Goal: Transaction & Acquisition: Purchase product/service

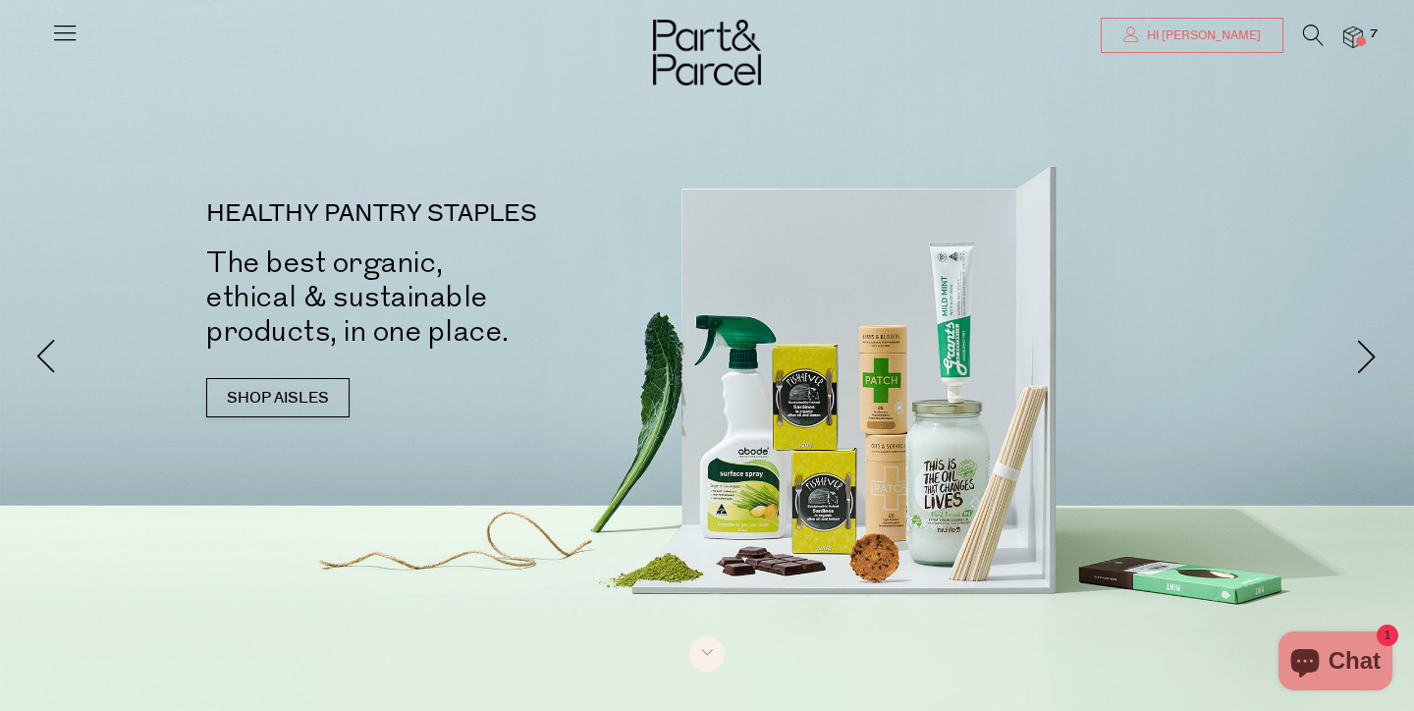
click at [1241, 52] on link "Hi [PERSON_NAME]" at bounding box center [1192, 35] width 183 height 35
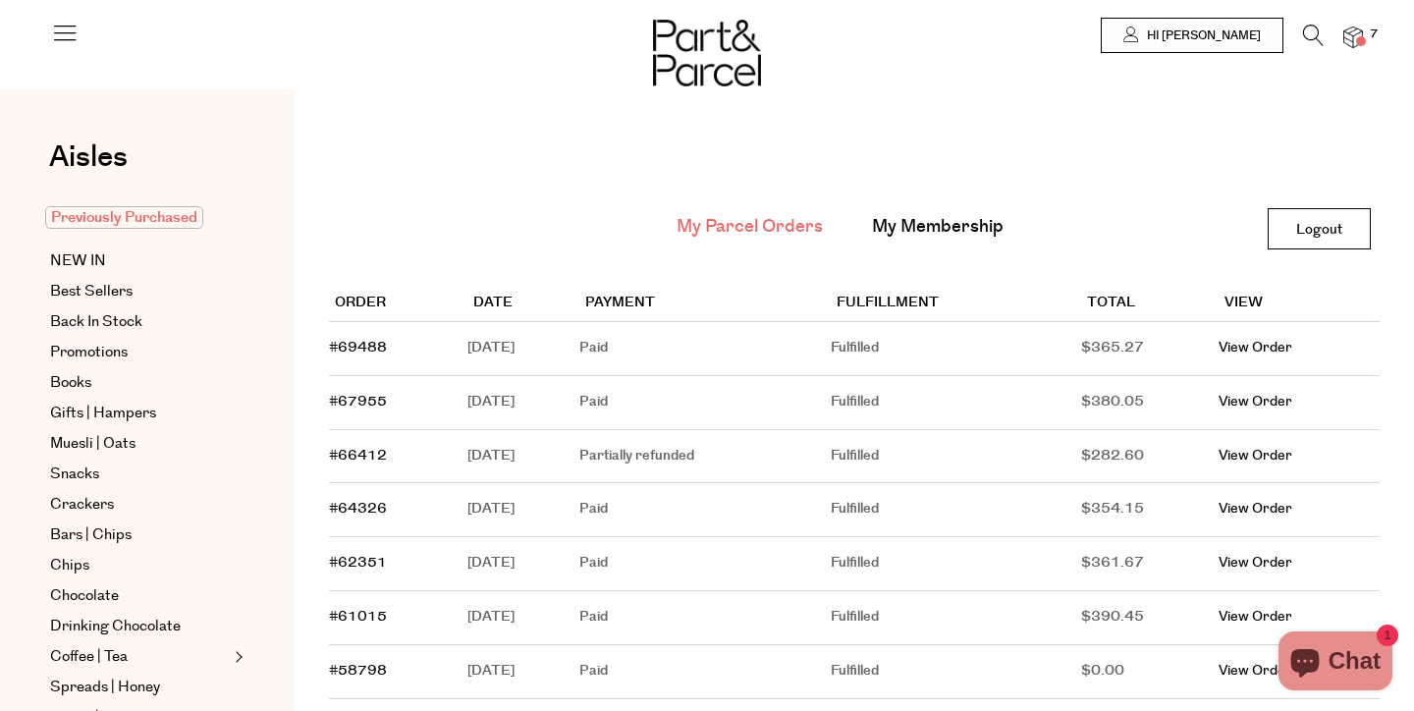
click at [104, 216] on span "Previously Purchased" at bounding box center [124, 217] width 158 height 23
click at [173, 216] on span "Previously Purchased" at bounding box center [124, 217] width 158 height 23
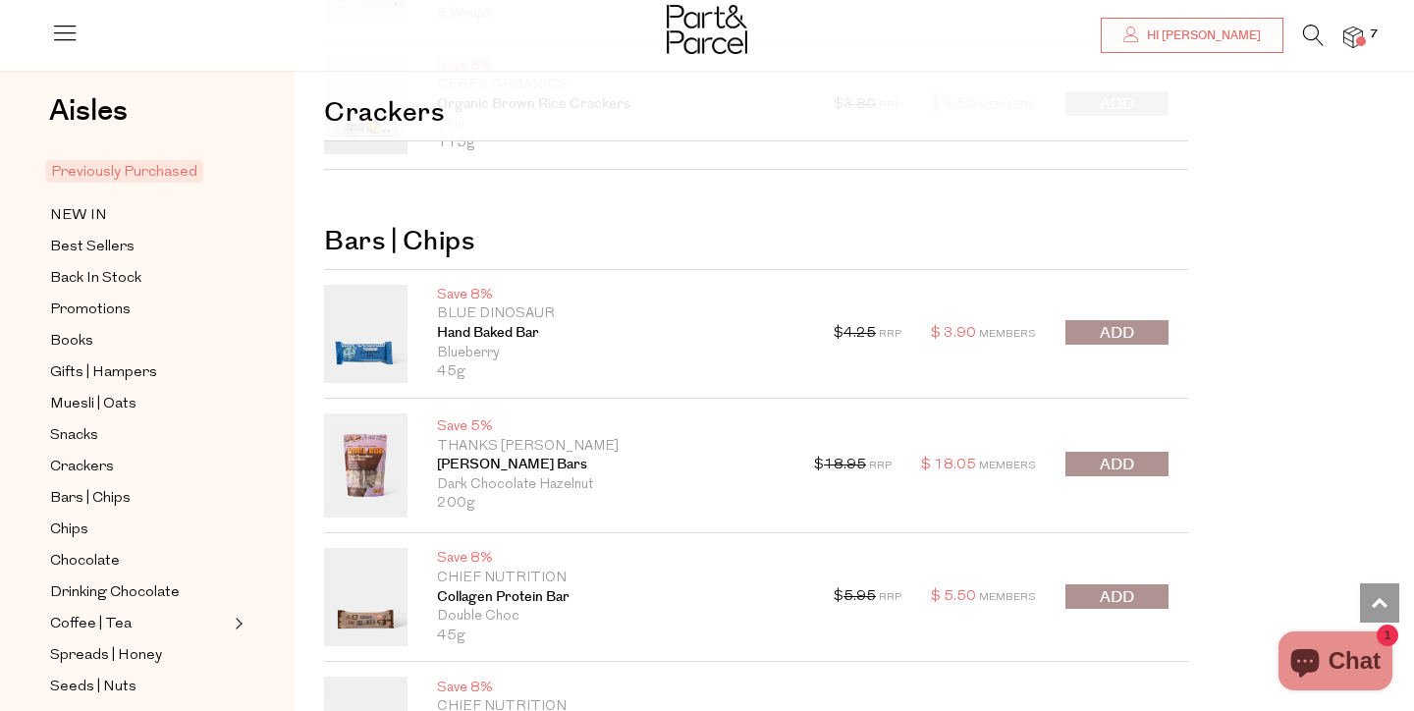
scroll to position [1431, 0]
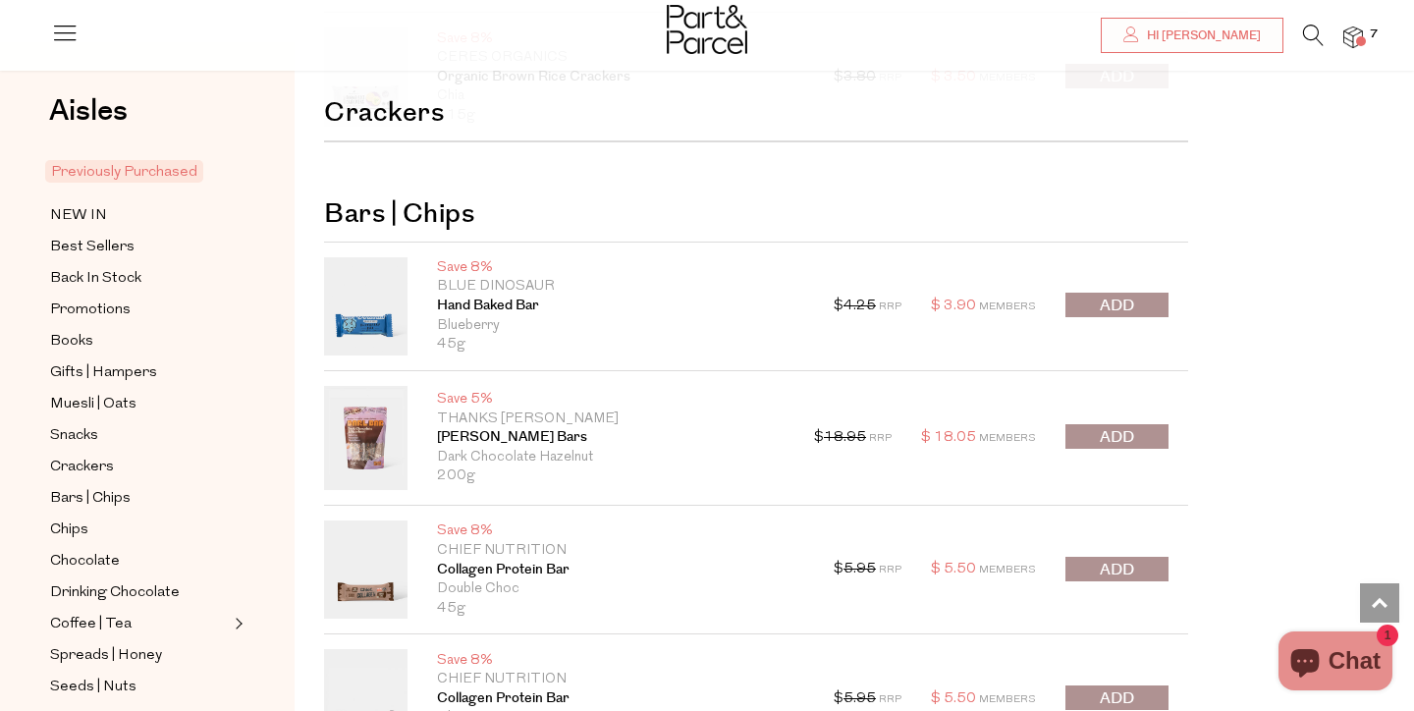
click at [1131, 445] on span "submit" at bounding box center [1117, 437] width 34 height 23
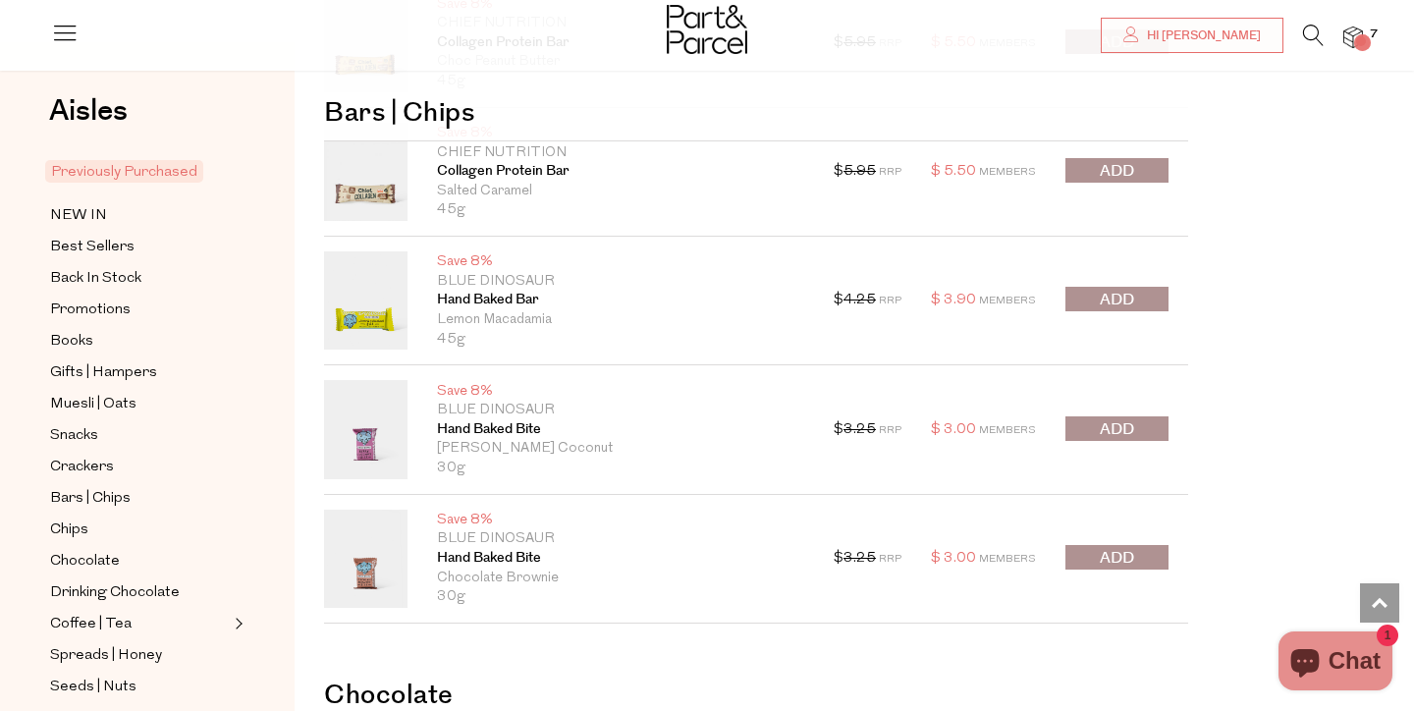
scroll to position [2188, 0]
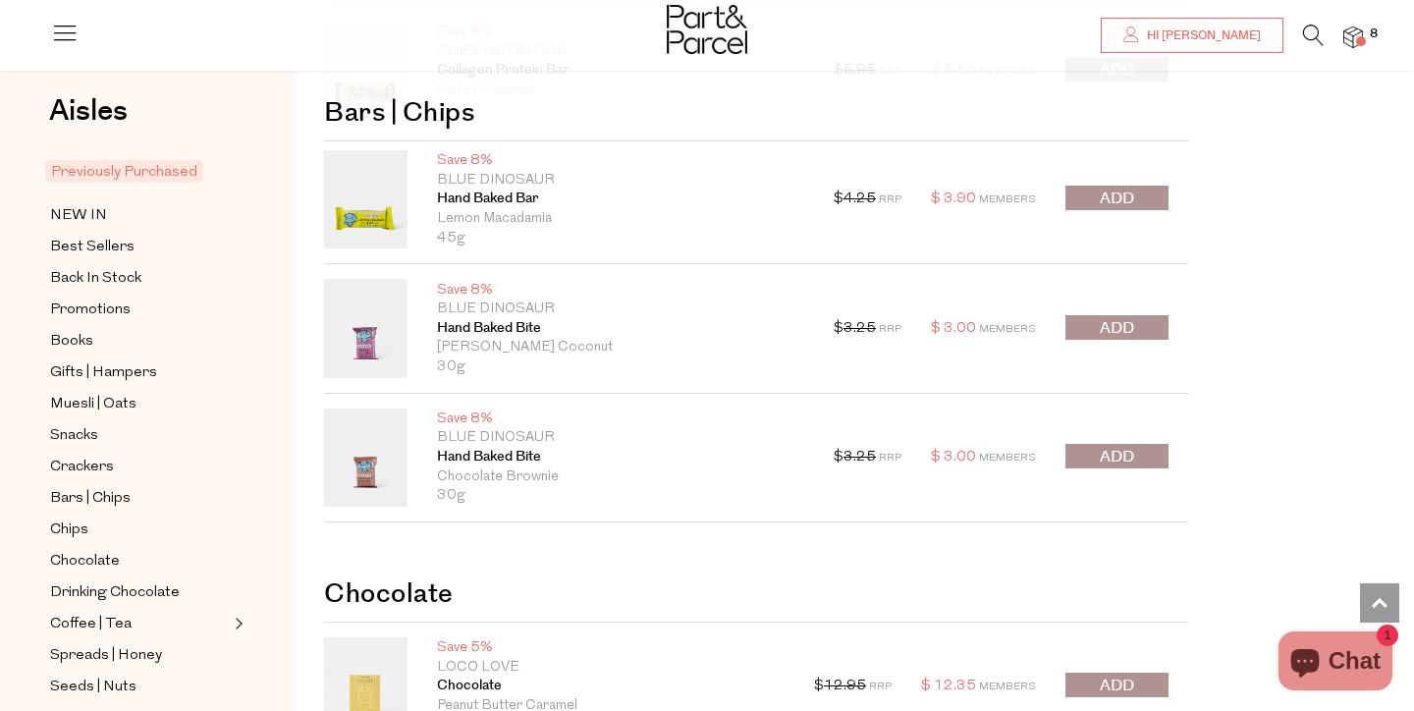
click at [1120, 324] on span "submit" at bounding box center [1117, 328] width 34 height 23
click at [1118, 444] on div at bounding box center [1116, 457] width 103 height 27
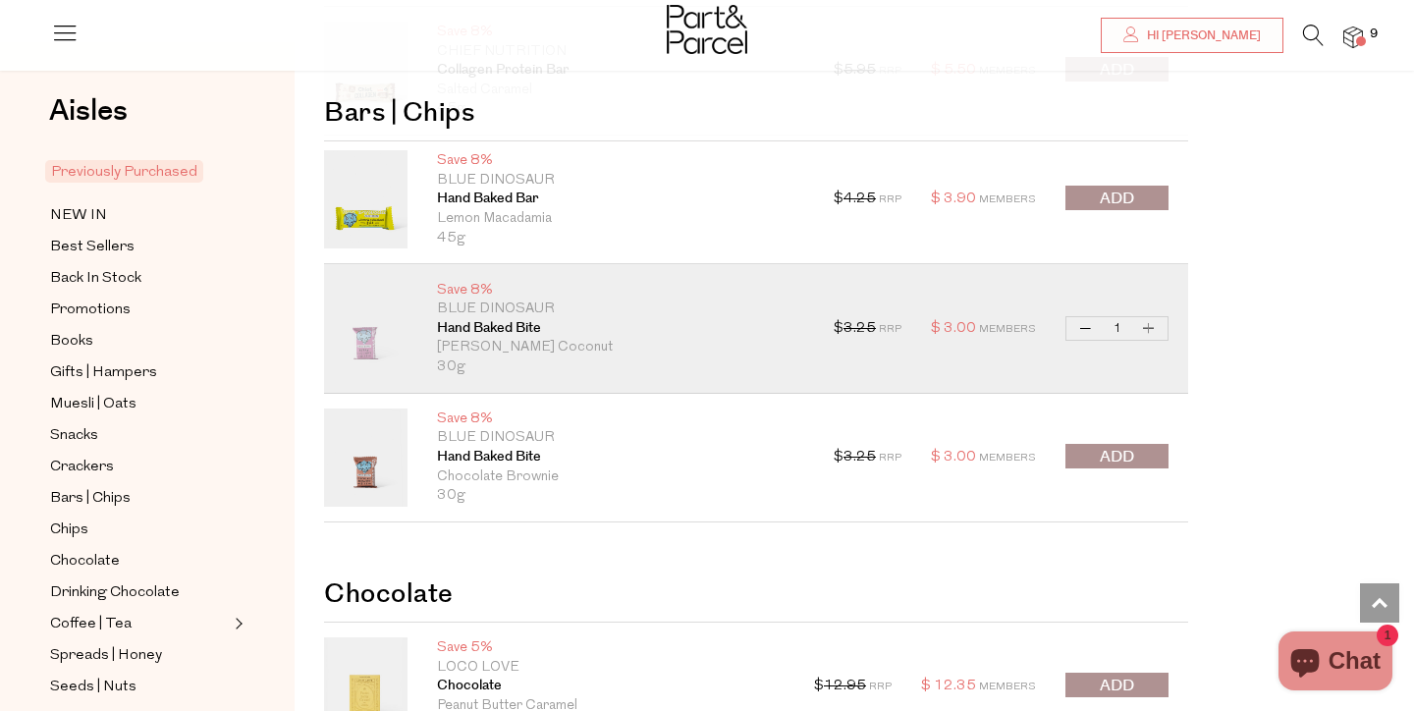
click at [1118, 451] on span "submit" at bounding box center [1117, 457] width 34 height 23
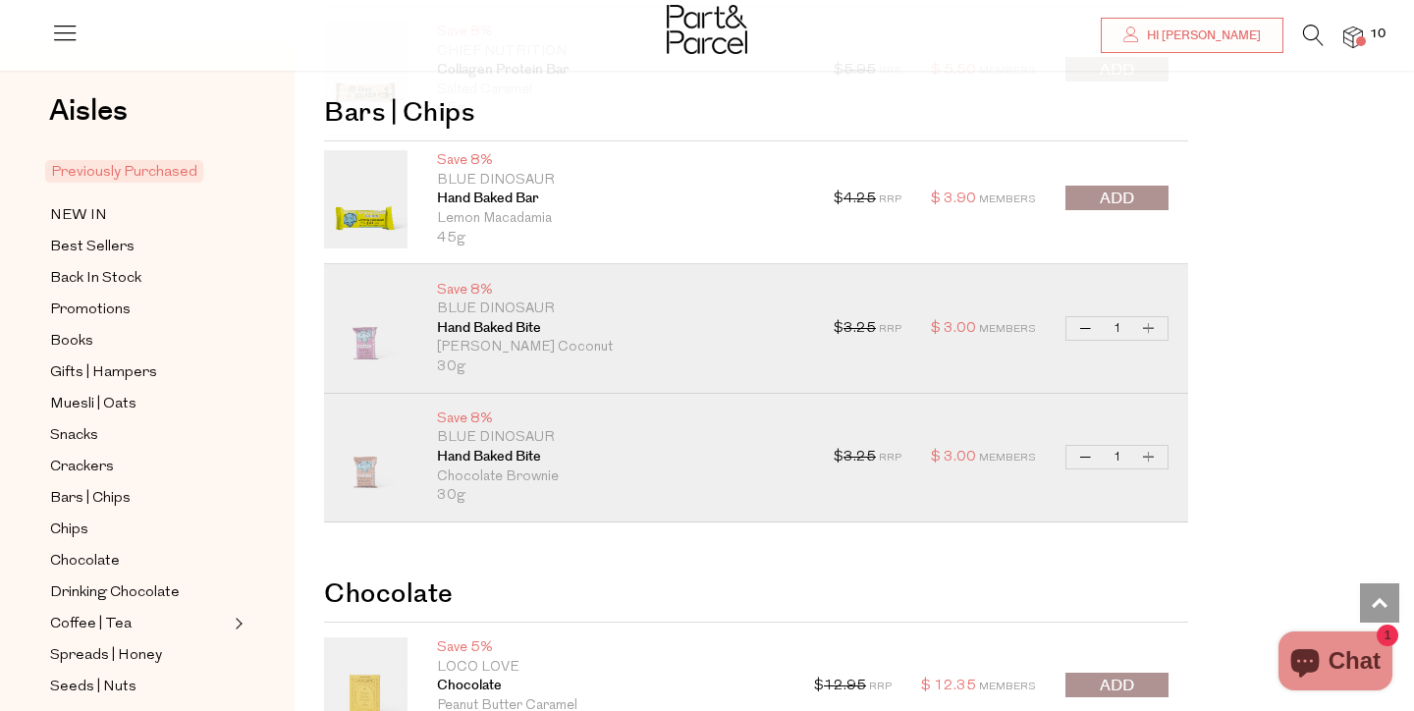
scroll to position [2466, 0]
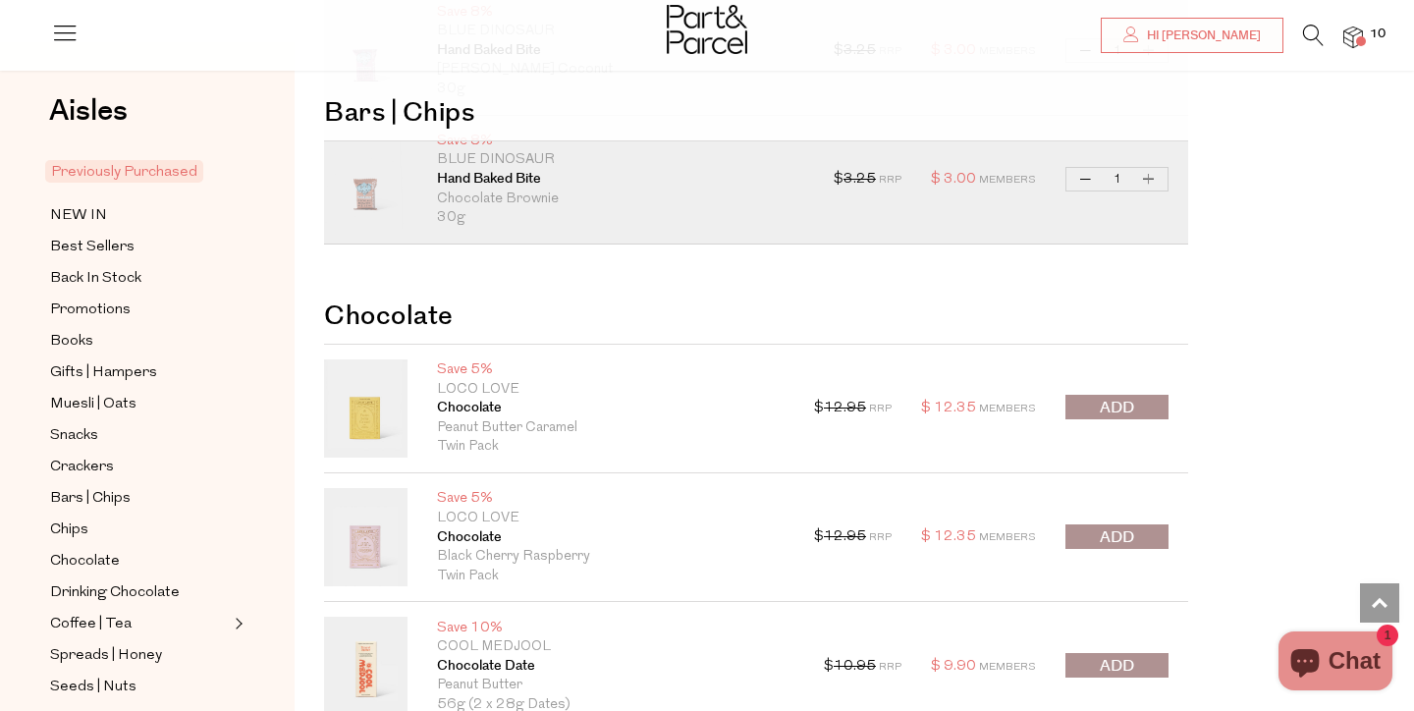
click at [1115, 395] on button "submit" at bounding box center [1116, 407] width 103 height 25
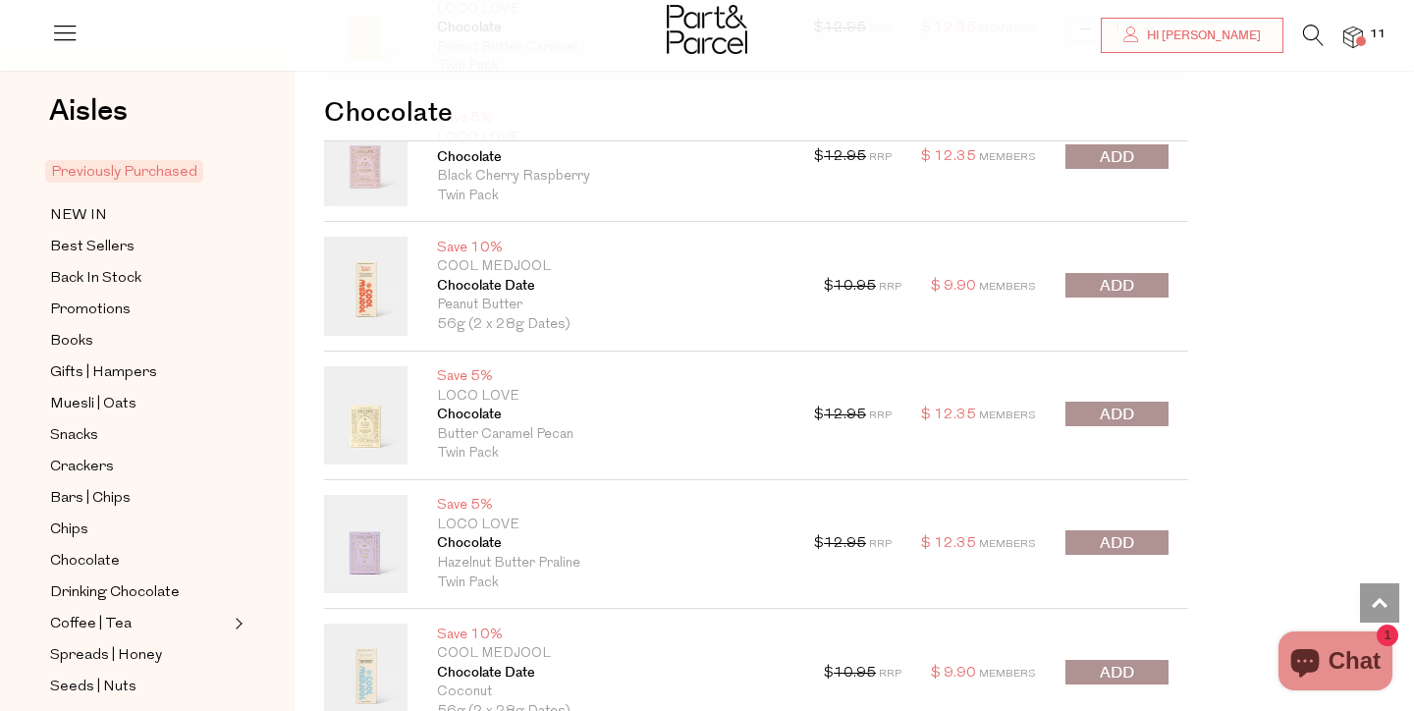
scroll to position [2845, 0]
click at [1092, 410] on button "submit" at bounding box center [1116, 415] width 103 height 25
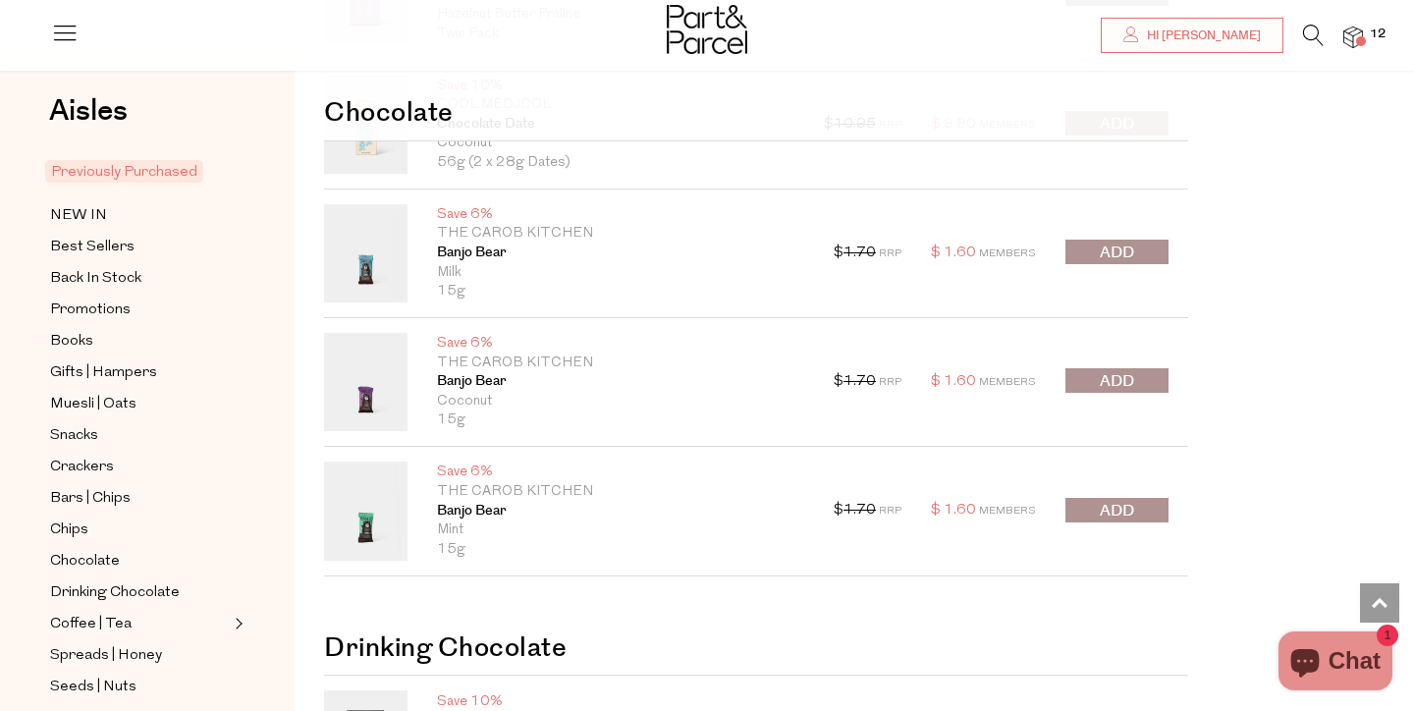
scroll to position [3439, 0]
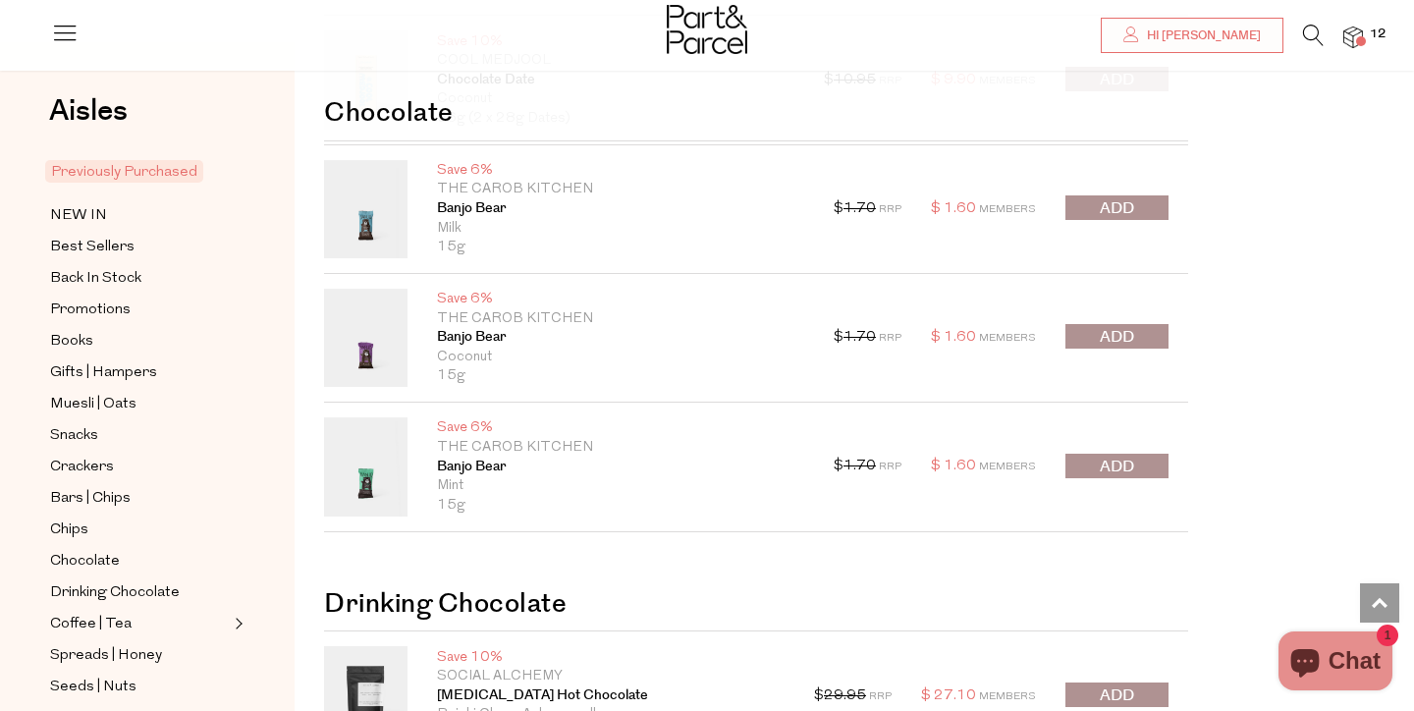
click at [1131, 204] on span "submit" at bounding box center [1117, 208] width 34 height 23
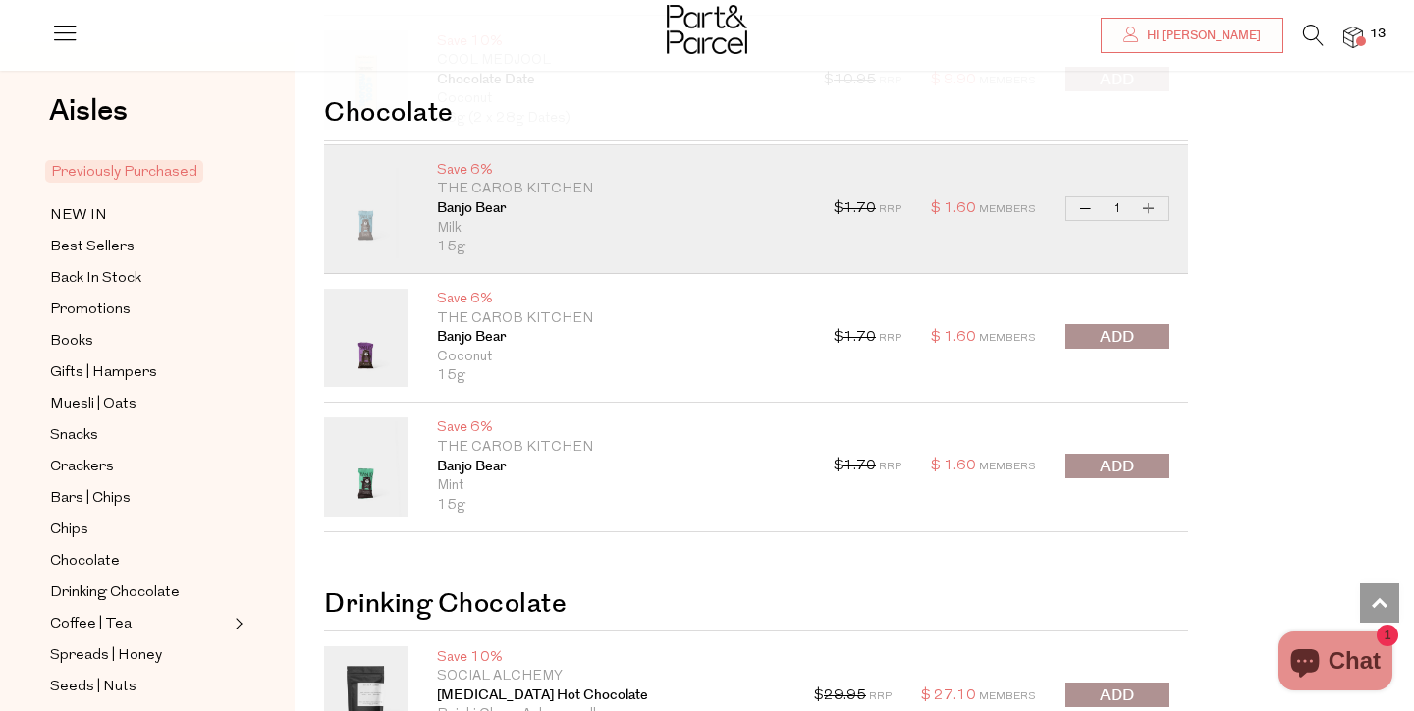
click at [1146, 210] on button "Increase Banjo Bear" at bounding box center [1149, 208] width 24 height 23
type input "2"
click at [1146, 210] on button "Increase Banjo Bear" at bounding box center [1149, 208] width 24 height 23
type input "3"
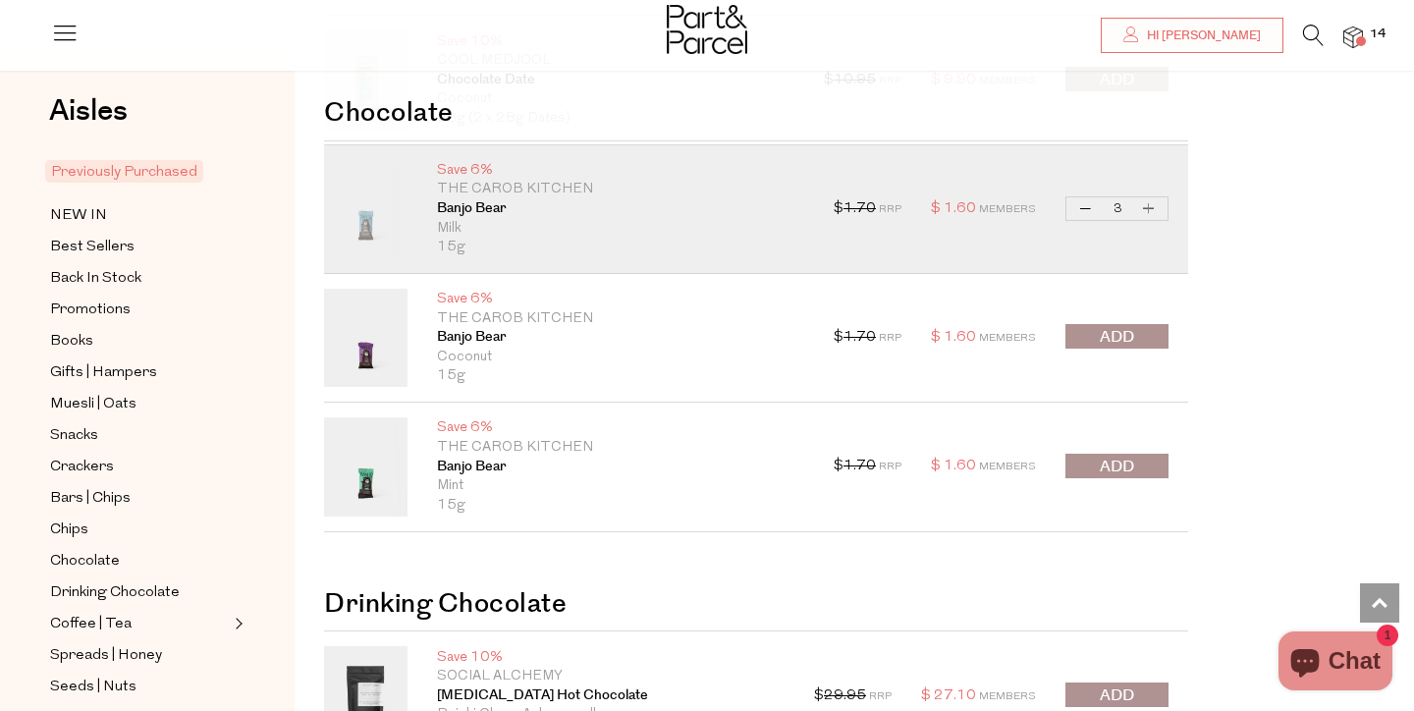
type input "3"
click at [1155, 209] on button "Increase Banjo Bear" at bounding box center [1149, 208] width 24 height 23
type input "4"
click at [1140, 337] on button "submit" at bounding box center [1116, 336] width 103 height 25
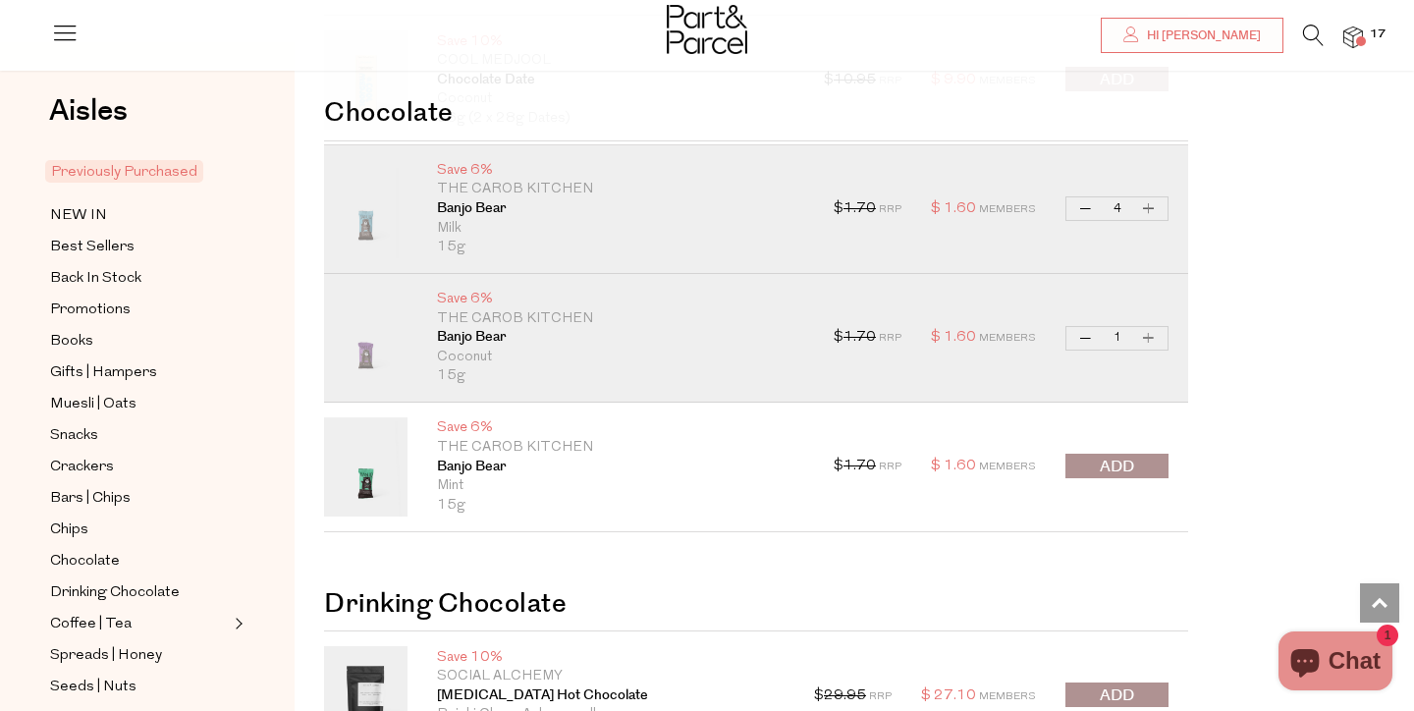
click at [1149, 338] on button "Increase Banjo Bear" at bounding box center [1149, 338] width 24 height 23
type input "2"
click at [1133, 461] on span "submit" at bounding box center [1117, 467] width 34 height 23
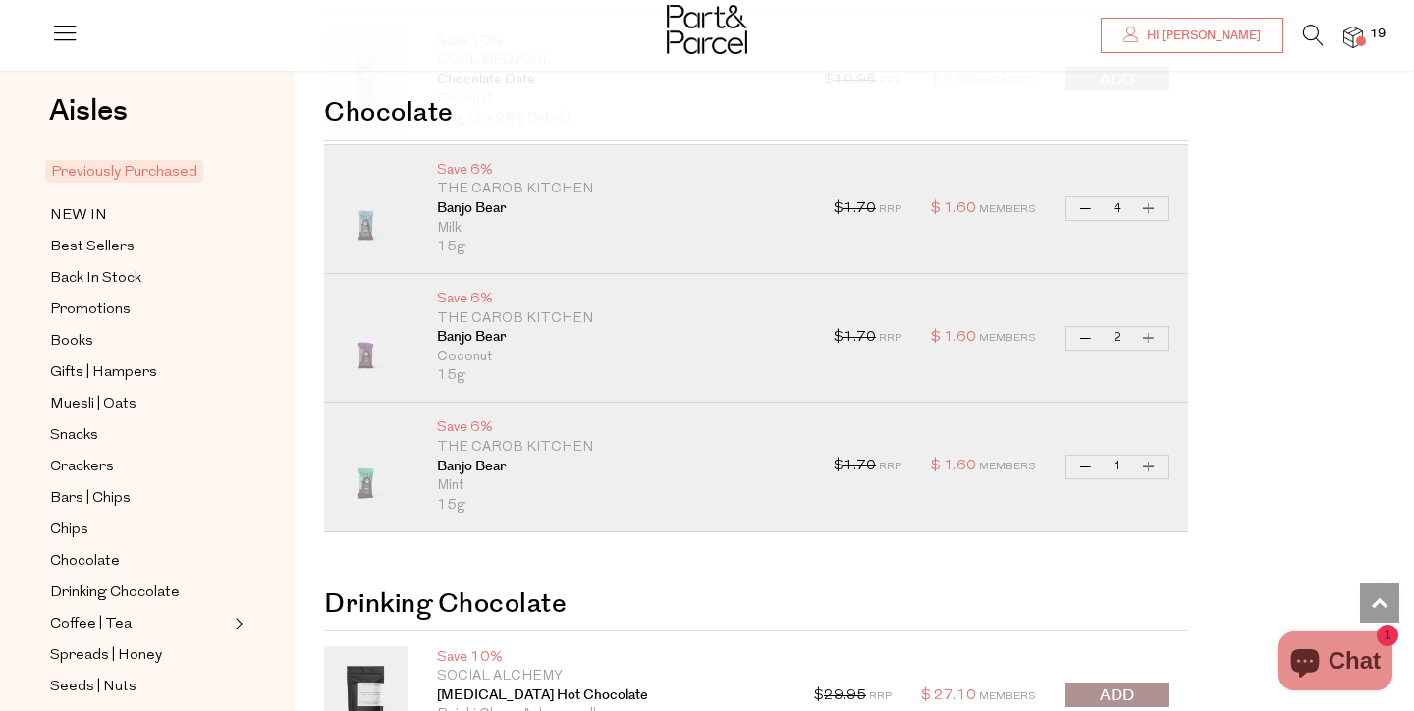
click at [1155, 461] on button "Increase Banjo Bear" at bounding box center [1149, 467] width 24 height 23
type input "2"
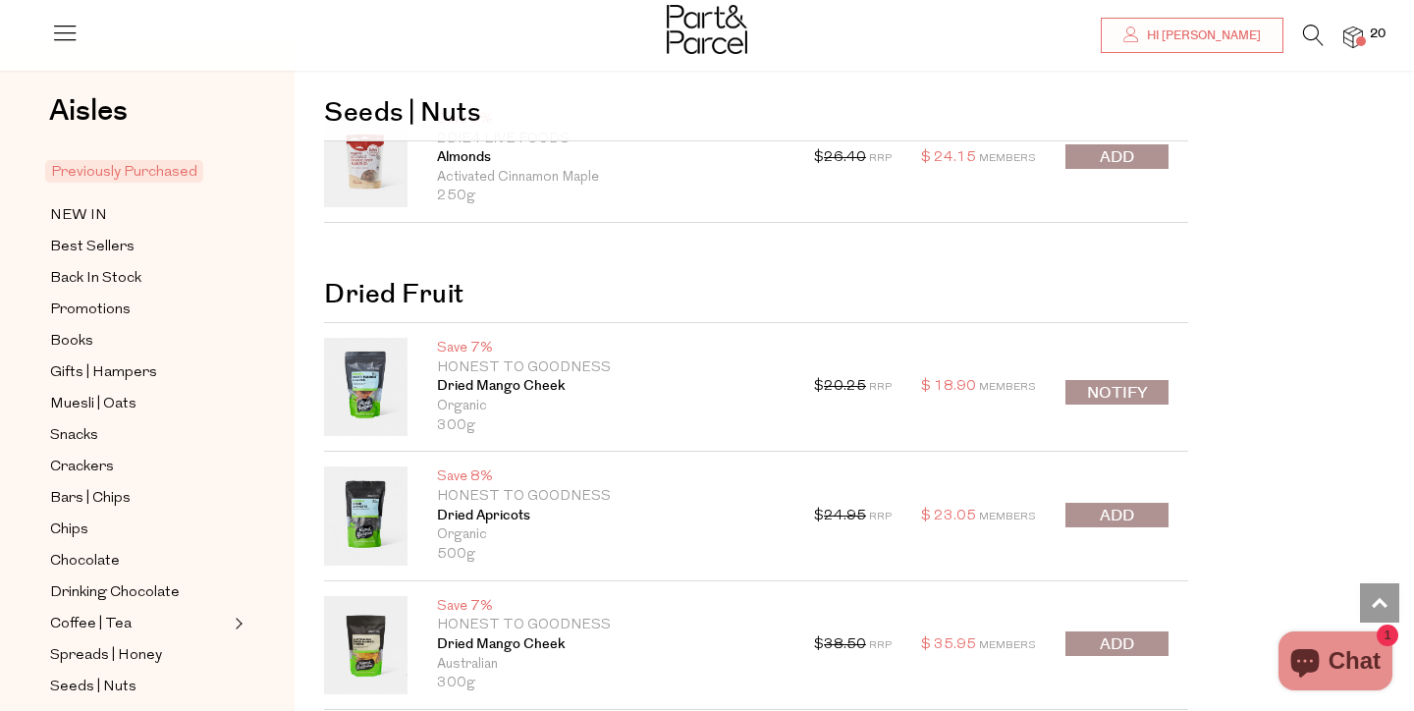
scroll to position [4450, 0]
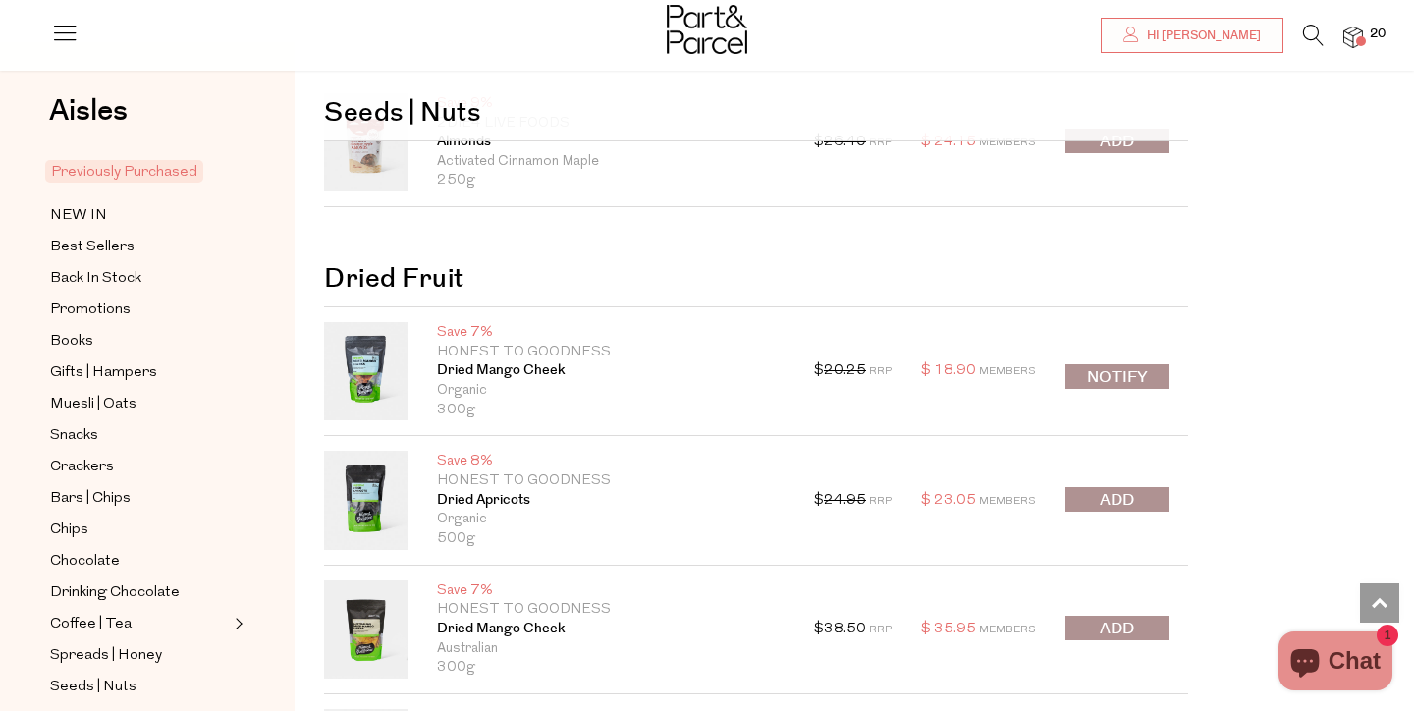
click at [1133, 501] on span "submit" at bounding box center [1117, 500] width 34 height 23
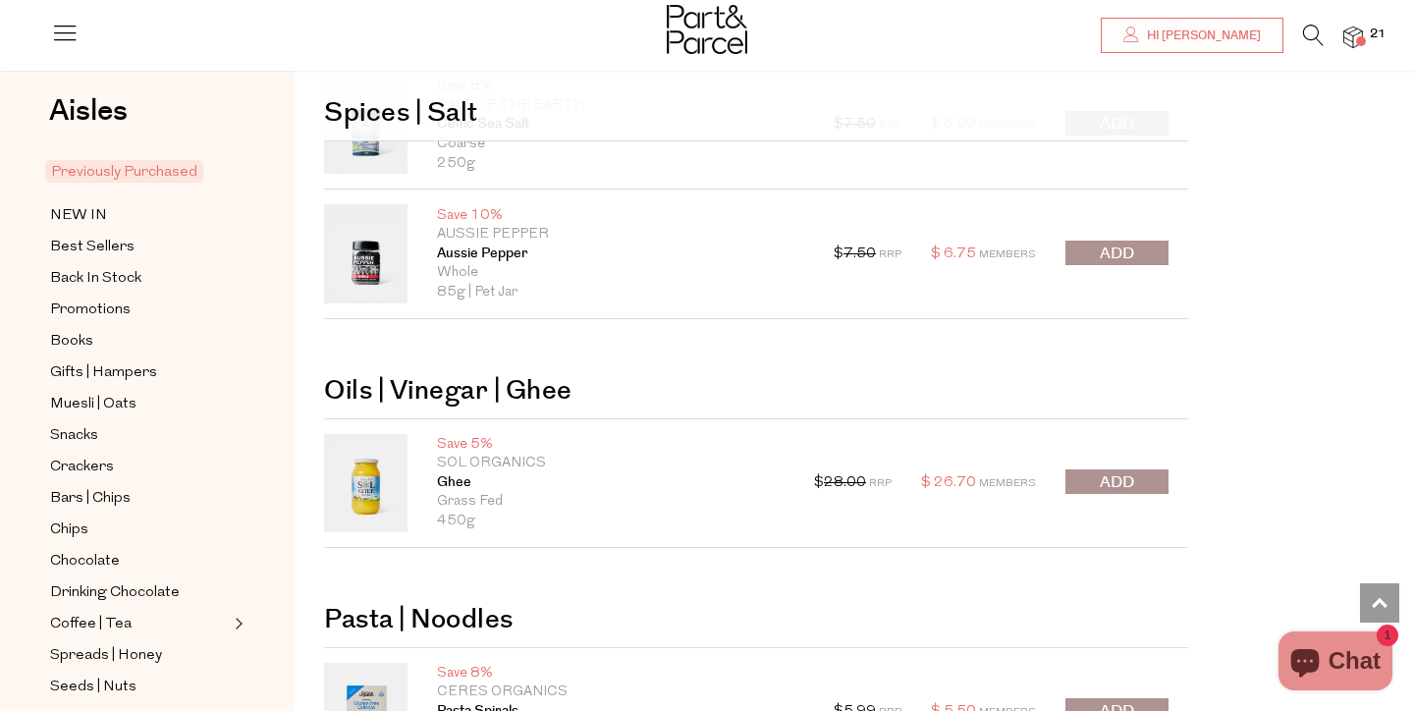
scroll to position [5514, 0]
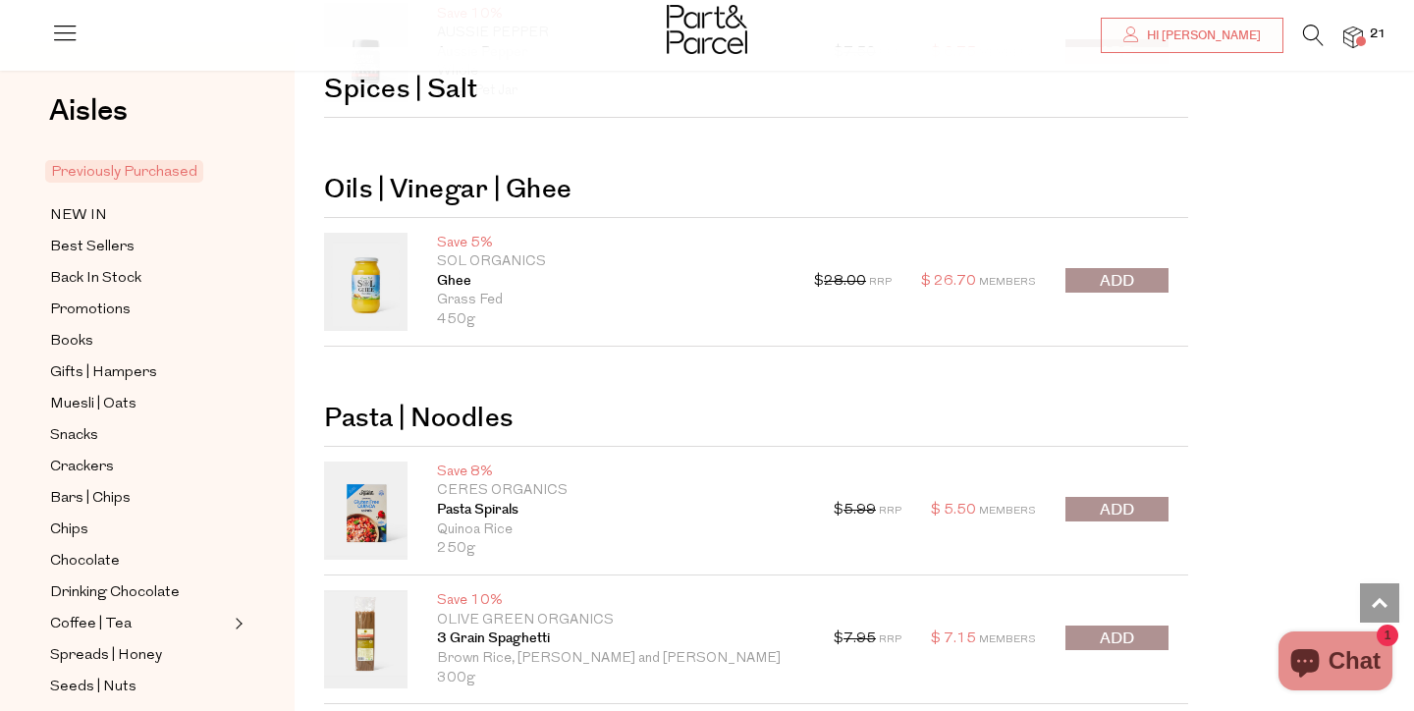
click at [1113, 506] on span "submit" at bounding box center [1117, 510] width 34 height 23
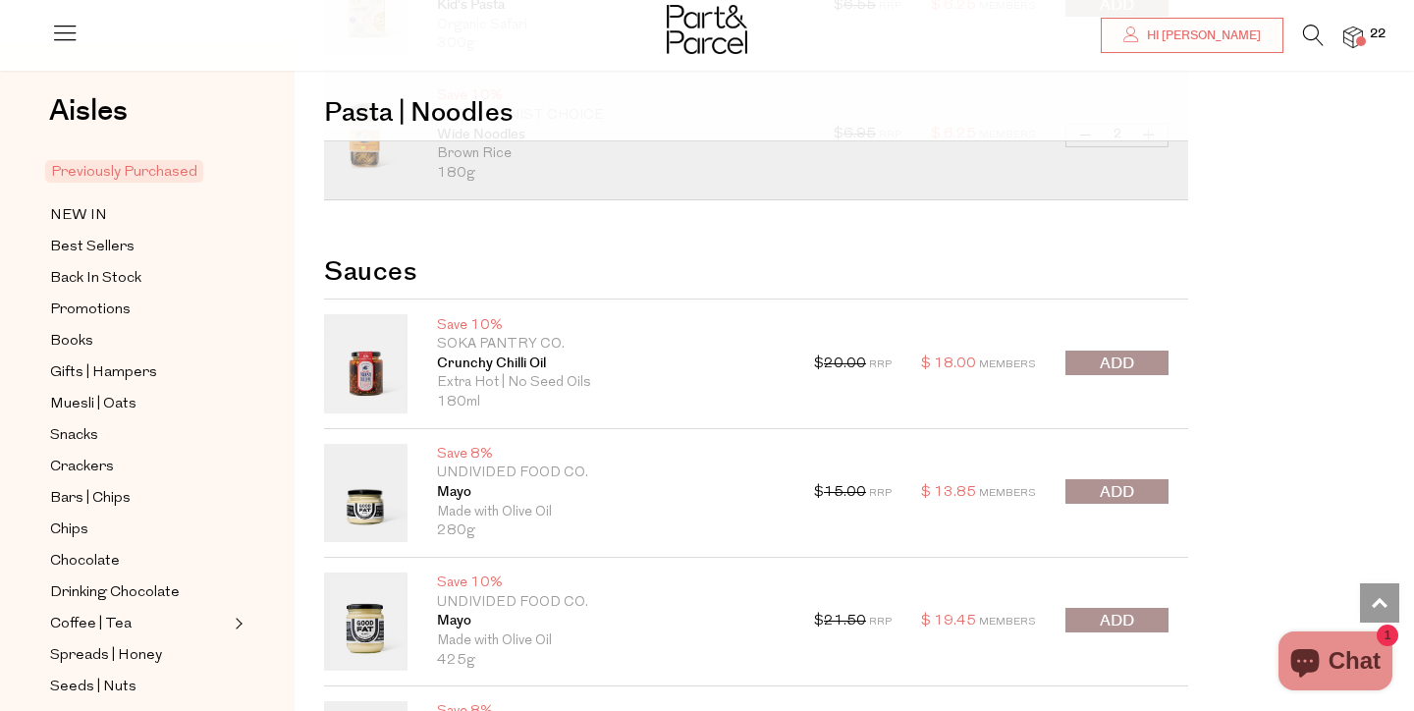
scroll to position [6533, 0]
click at [1102, 370] on span "submit" at bounding box center [1117, 364] width 34 height 23
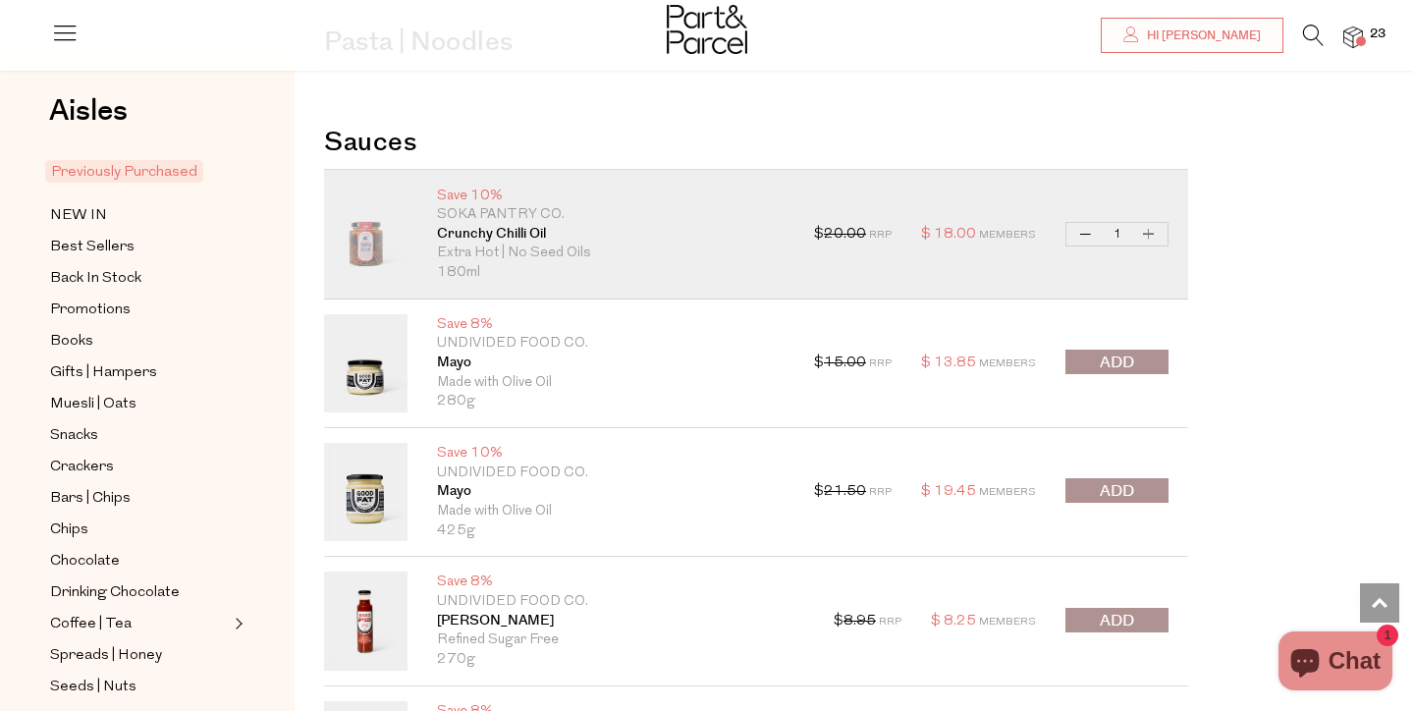
scroll to position [6733, 0]
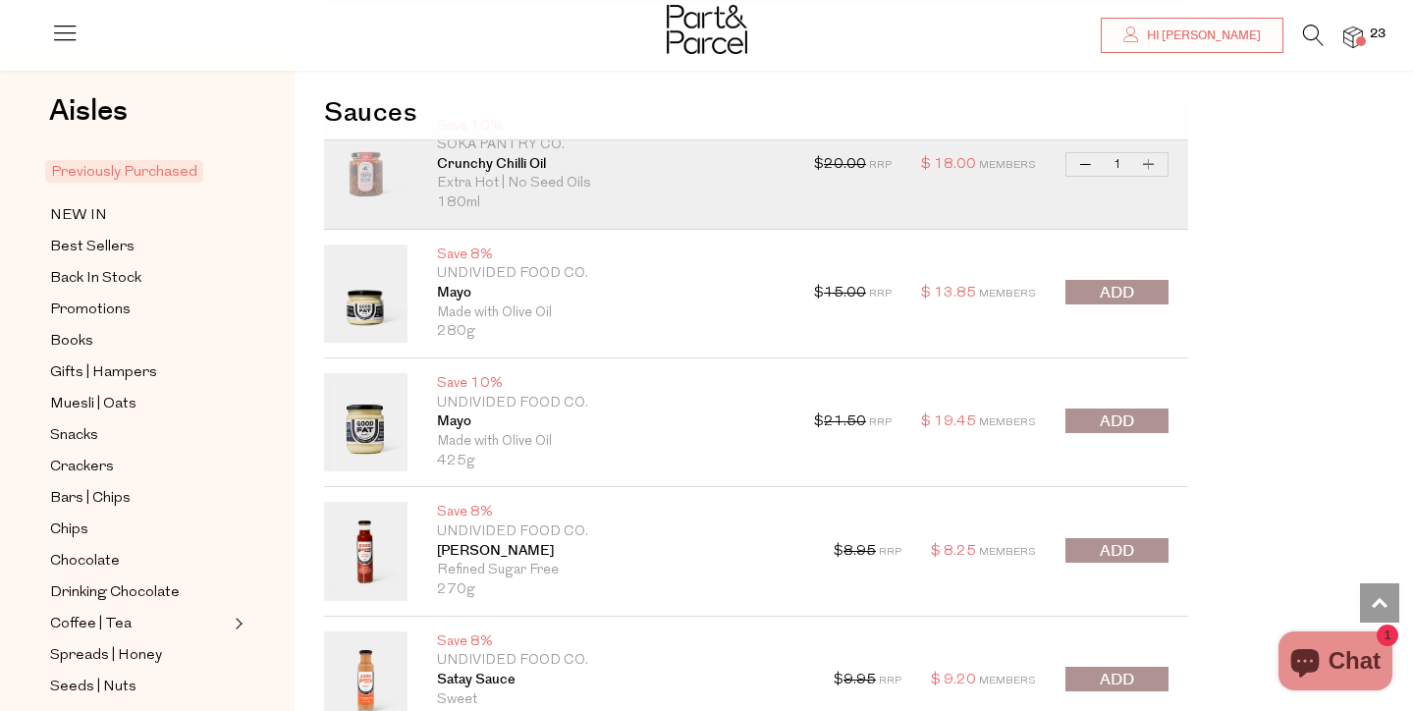
click at [1133, 425] on span "submit" at bounding box center [1117, 421] width 34 height 23
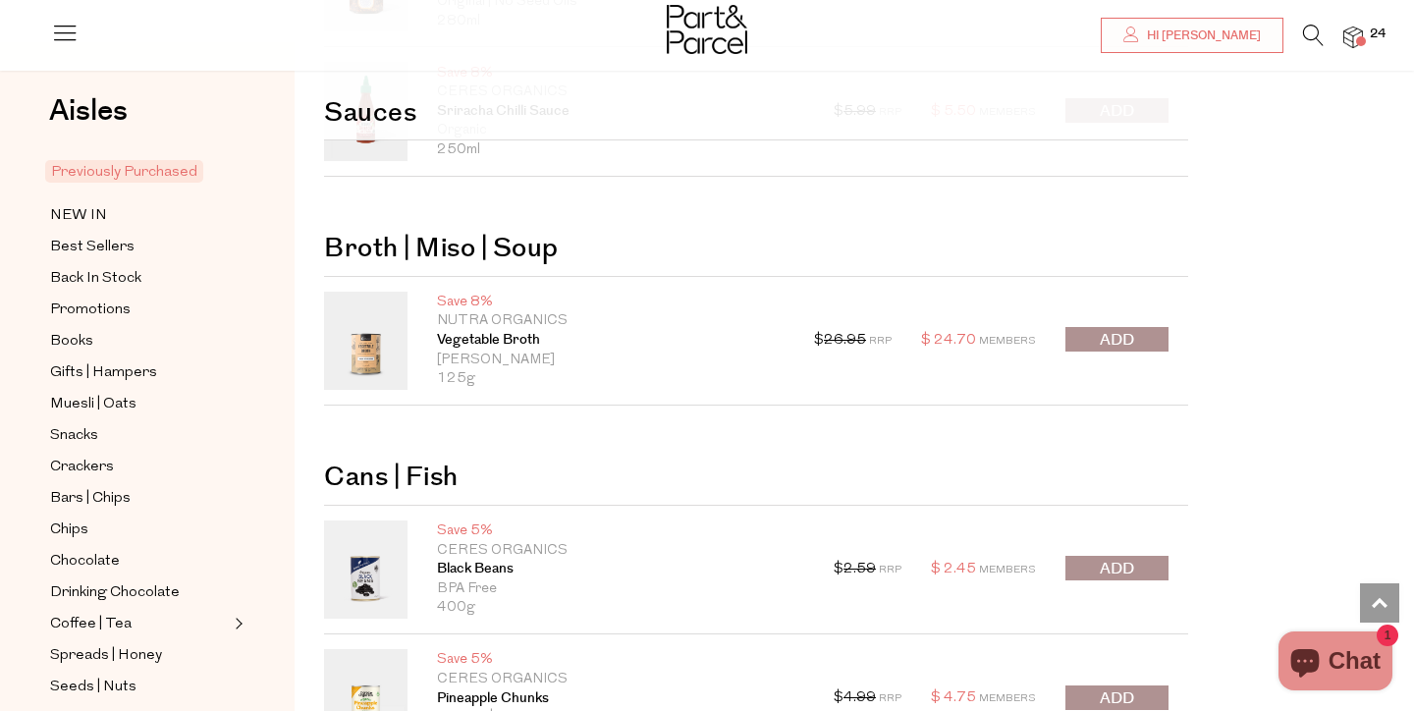
scroll to position [7692, 0]
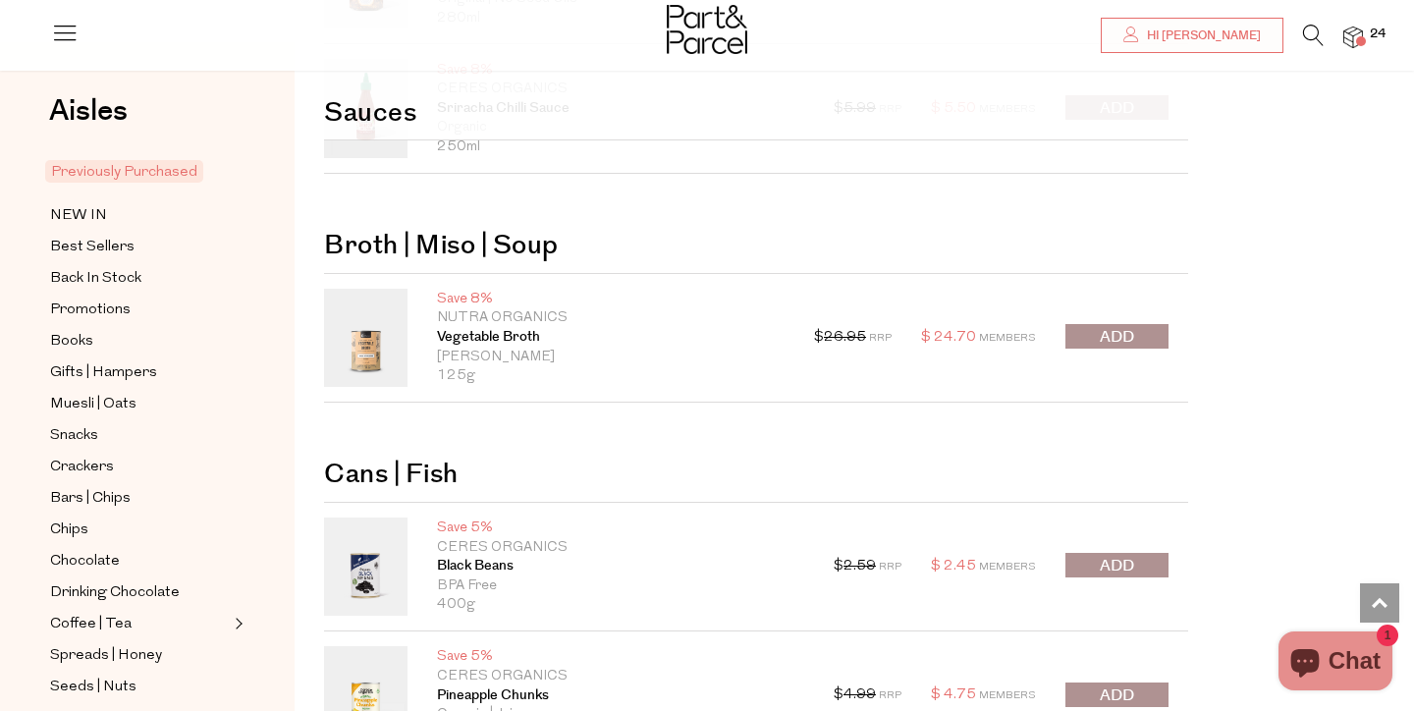
click at [1137, 344] on button "submit" at bounding box center [1116, 336] width 103 height 25
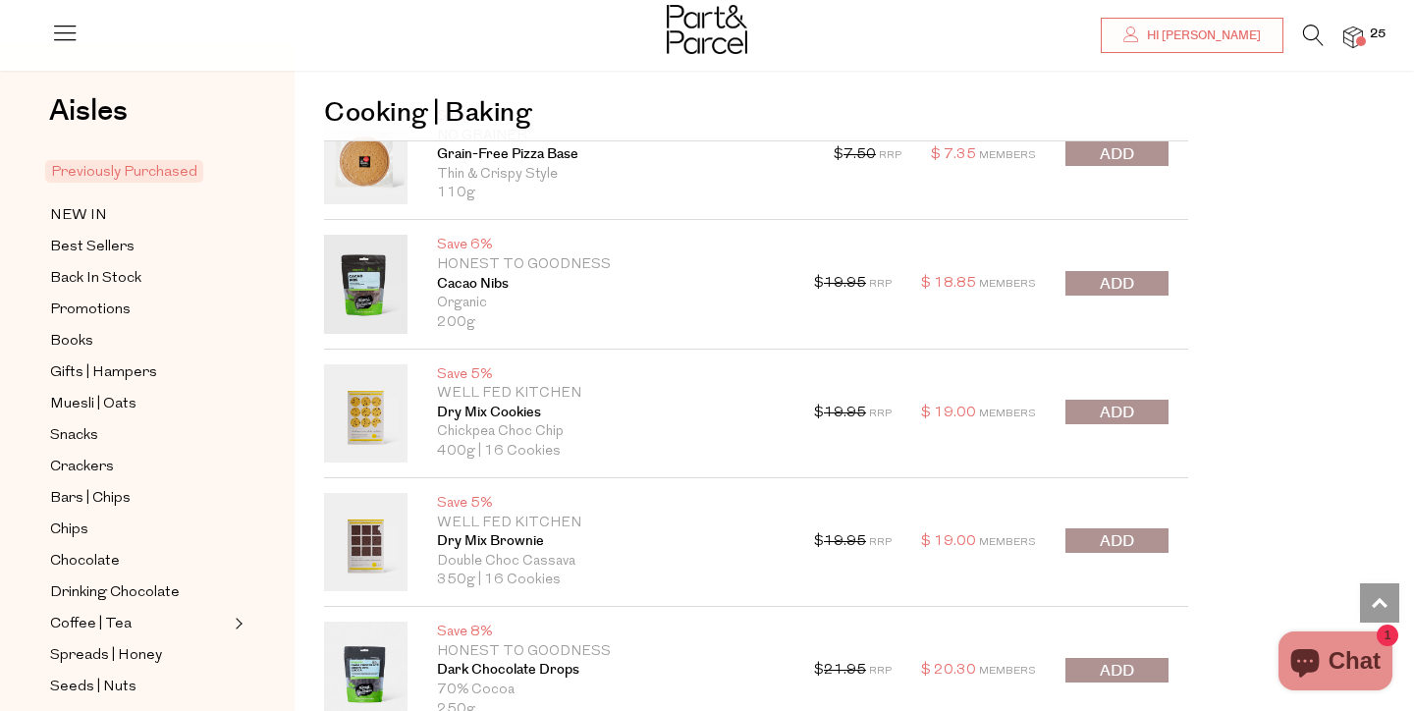
scroll to position [8727, 0]
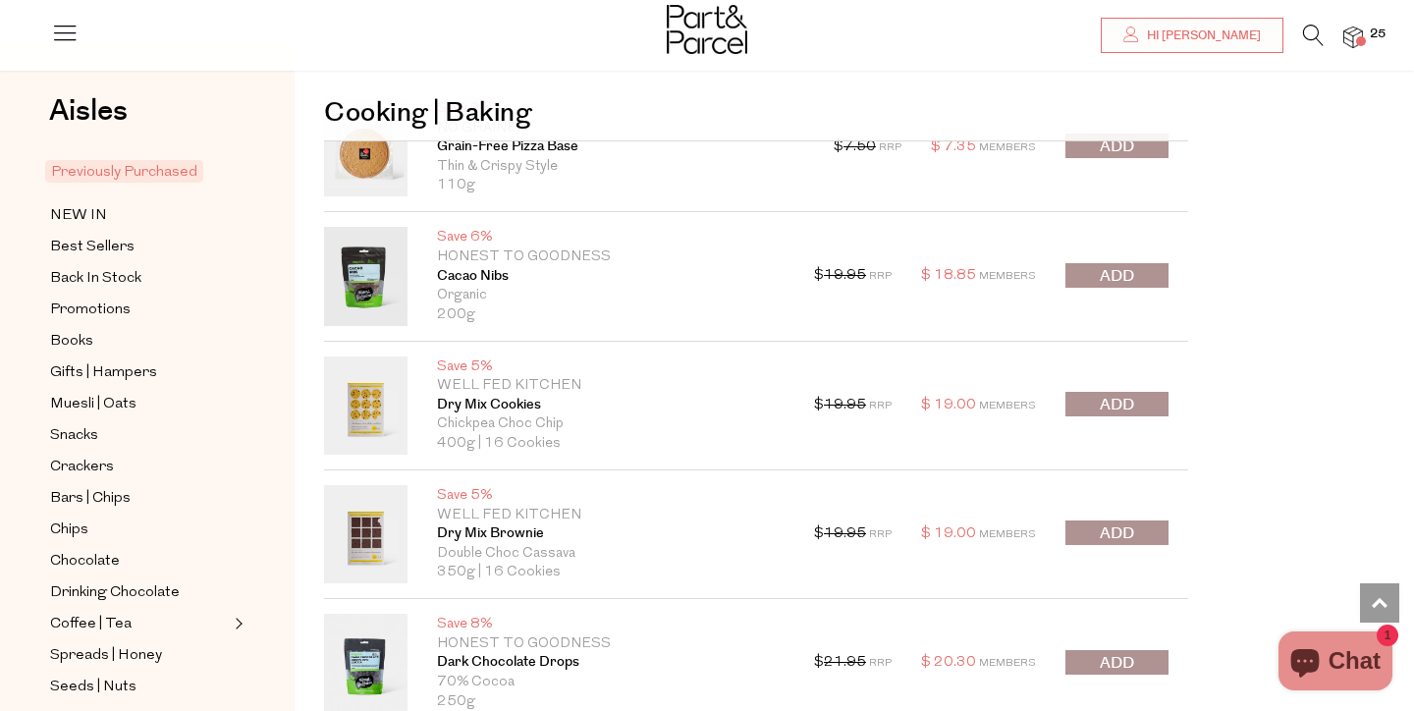
click at [1115, 532] on span "submit" at bounding box center [1117, 533] width 34 height 23
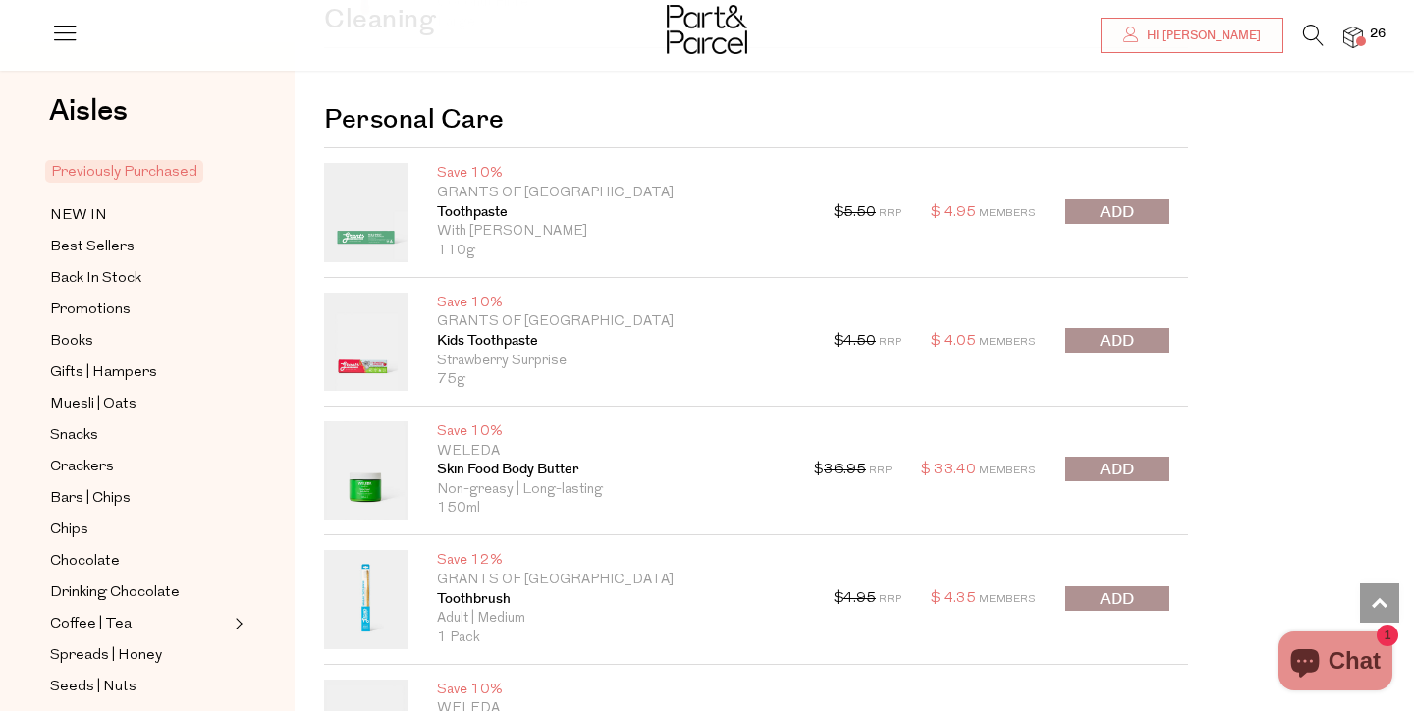
scroll to position [11743, 0]
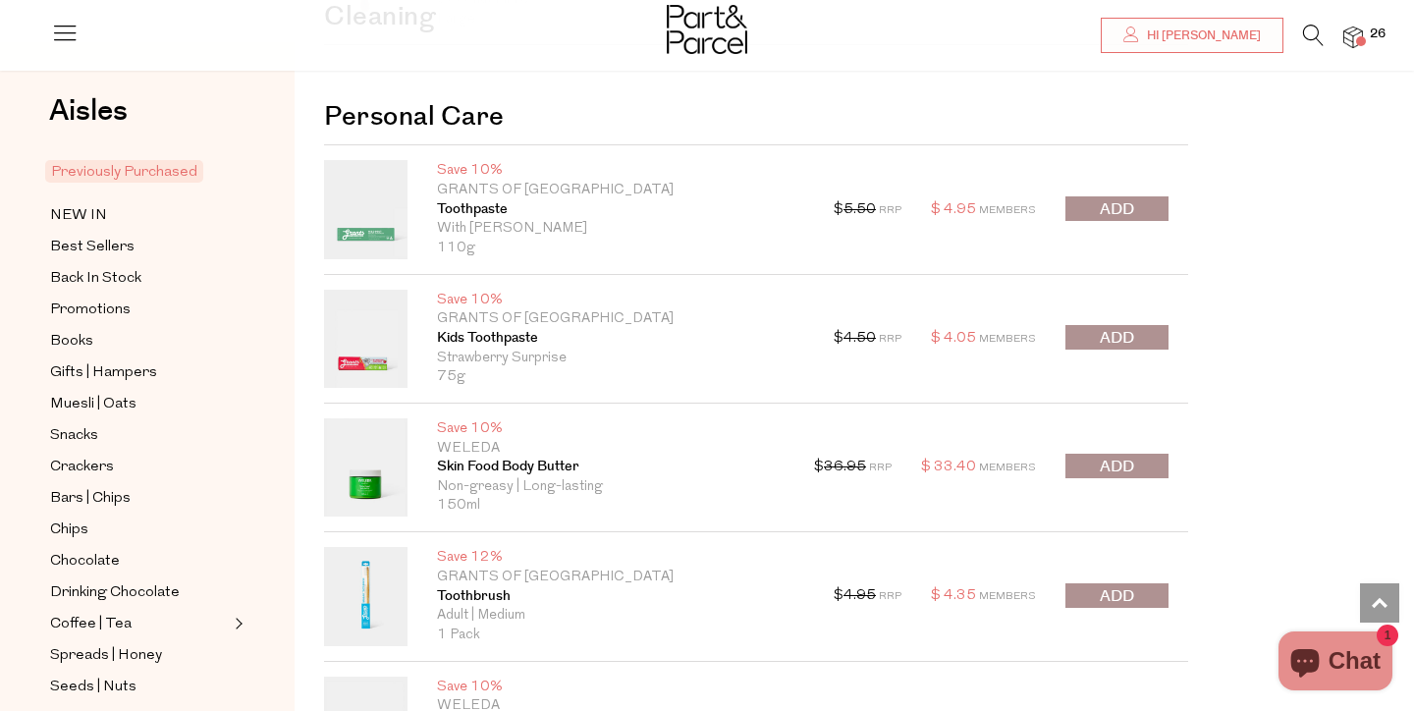
click at [1113, 459] on span "submit" at bounding box center [1117, 467] width 34 height 23
click at [1113, 344] on div at bounding box center [1116, 338] width 103 height 27
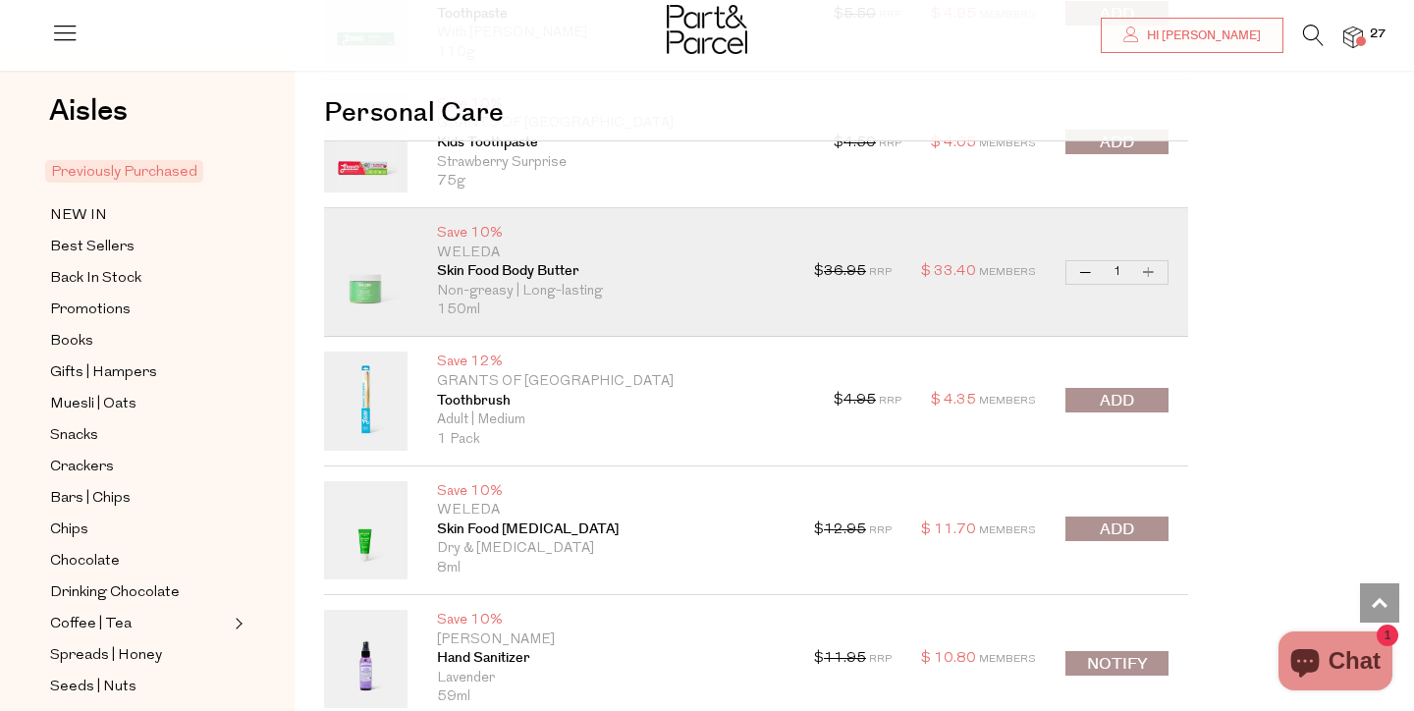
scroll to position [11936, 0]
click at [1113, 155] on span "submit" at bounding box center [1117, 145] width 34 height 23
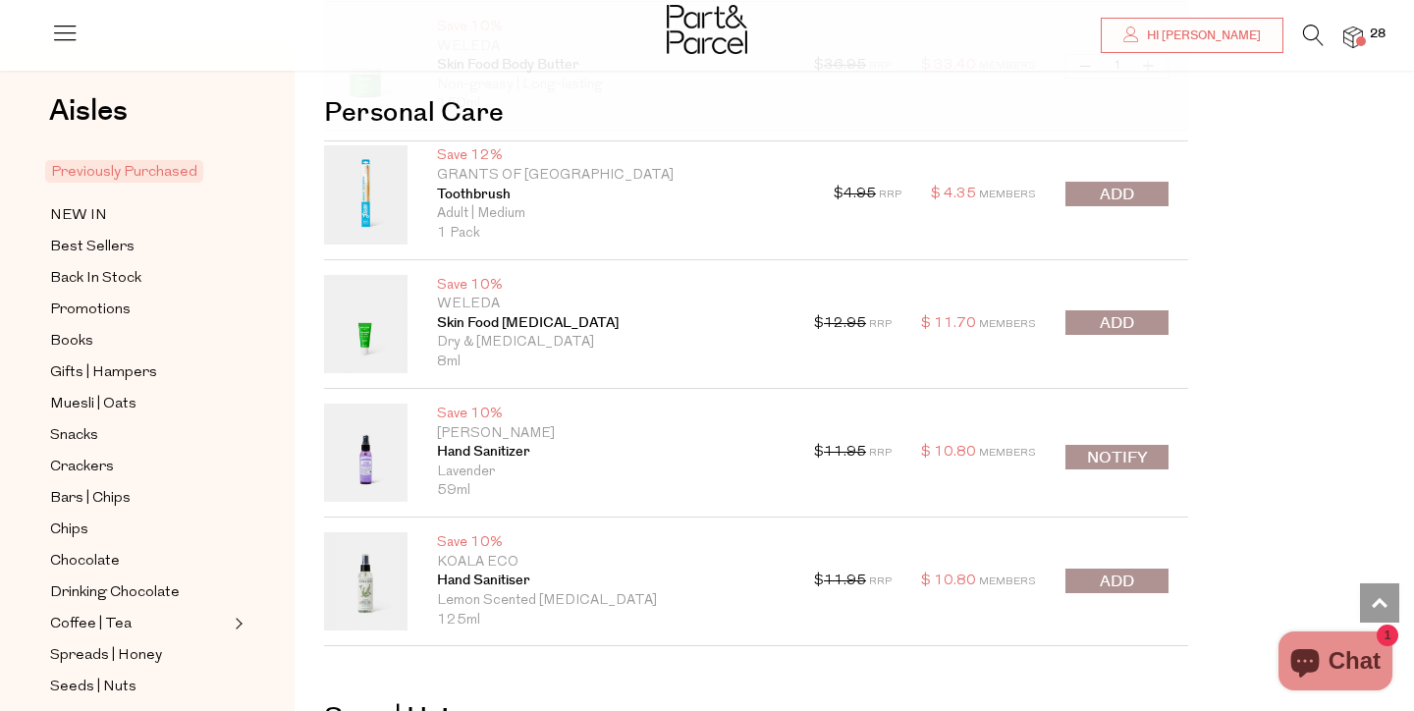
scroll to position [12236, 0]
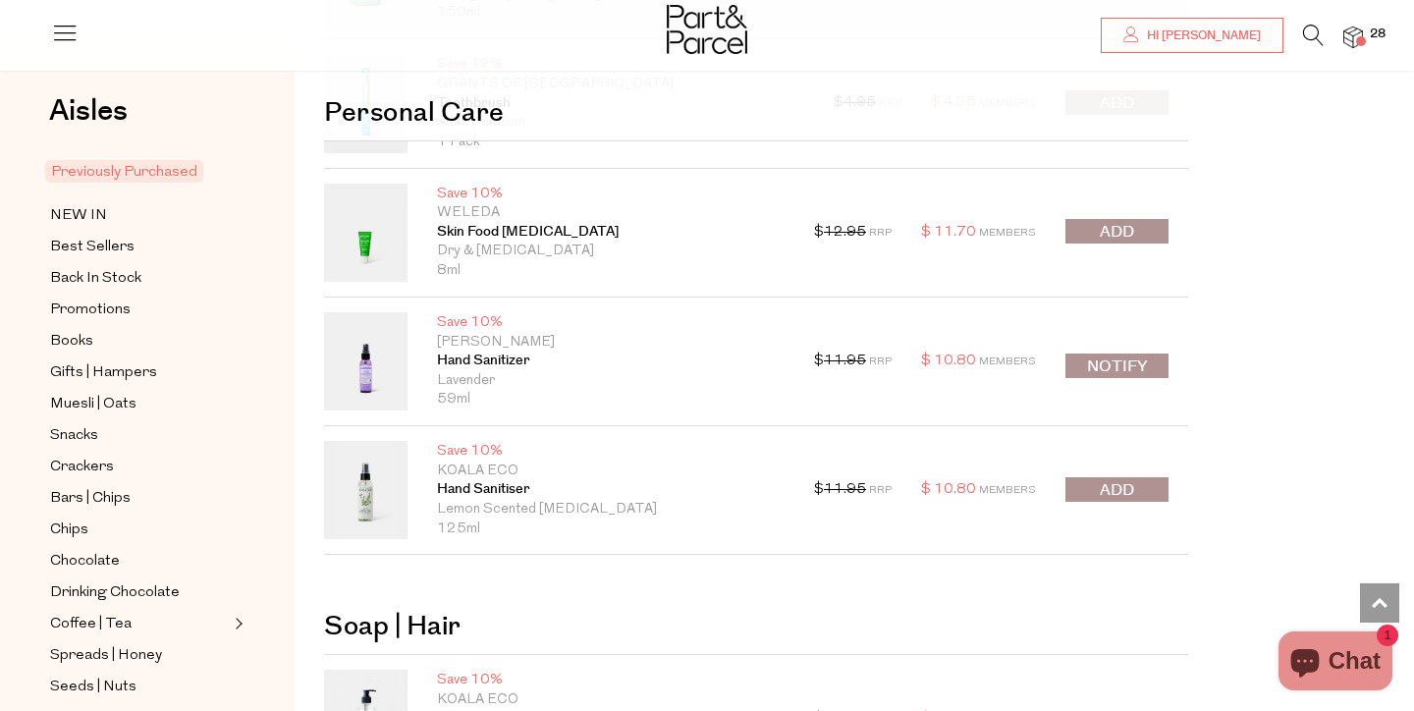
click at [1104, 479] on span "submit" at bounding box center [1117, 490] width 34 height 23
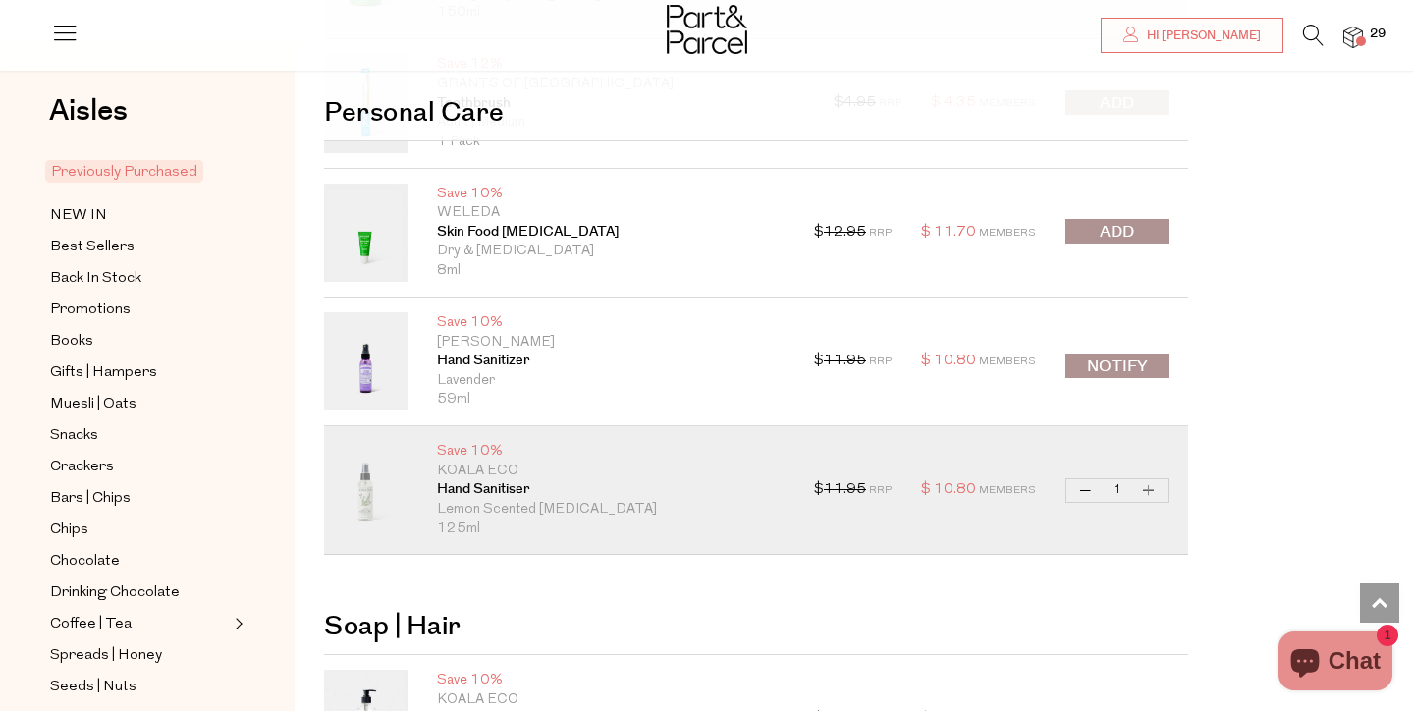
click at [1149, 491] on button "Increase Hand Sanitiser" at bounding box center [1149, 490] width 24 height 23
type input "2"
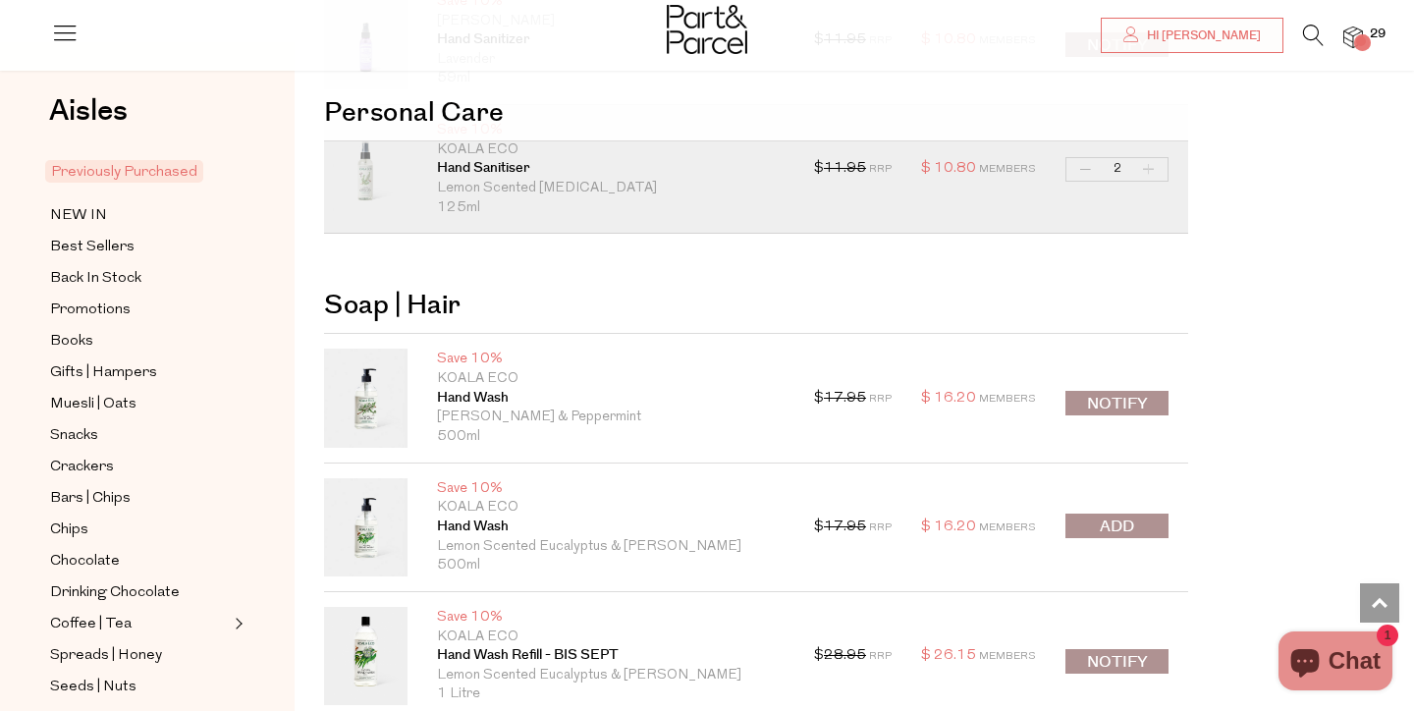
scroll to position [12560, 0]
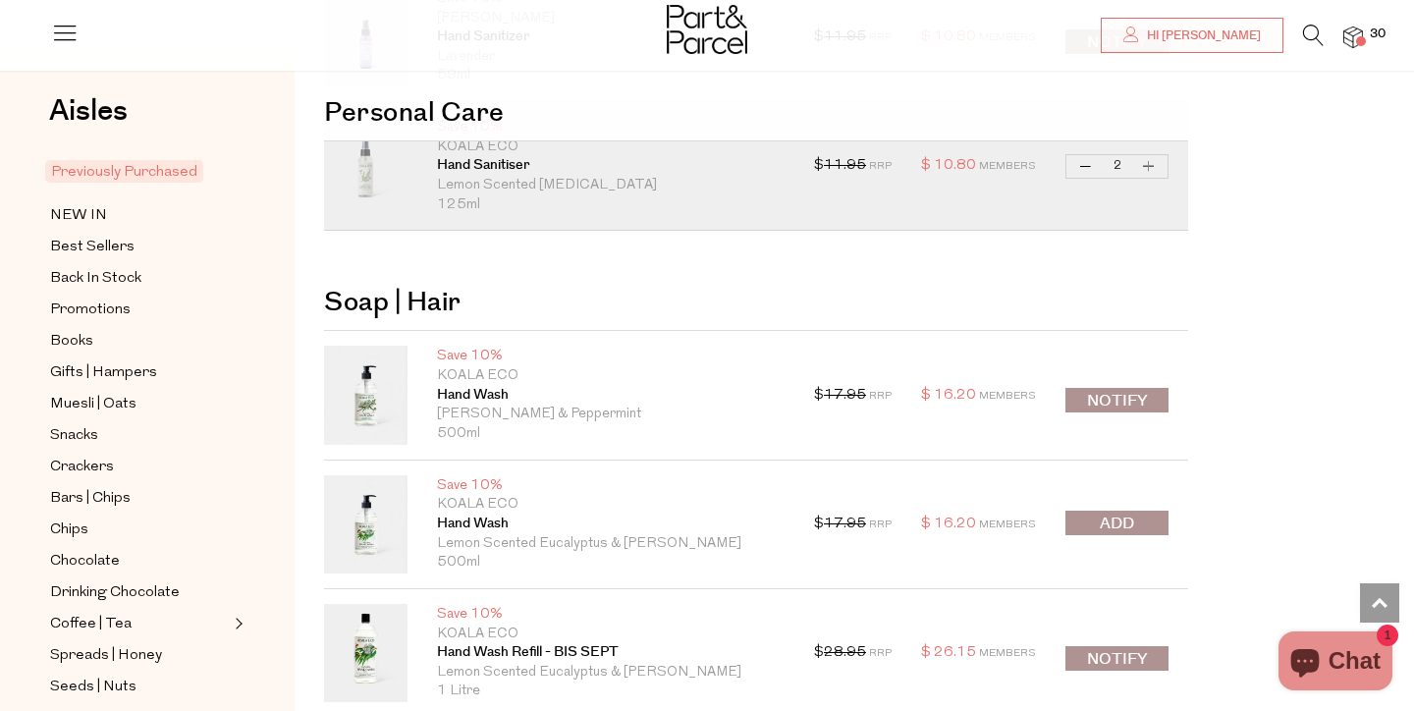
click at [1131, 535] on button "submit" at bounding box center [1116, 523] width 103 height 25
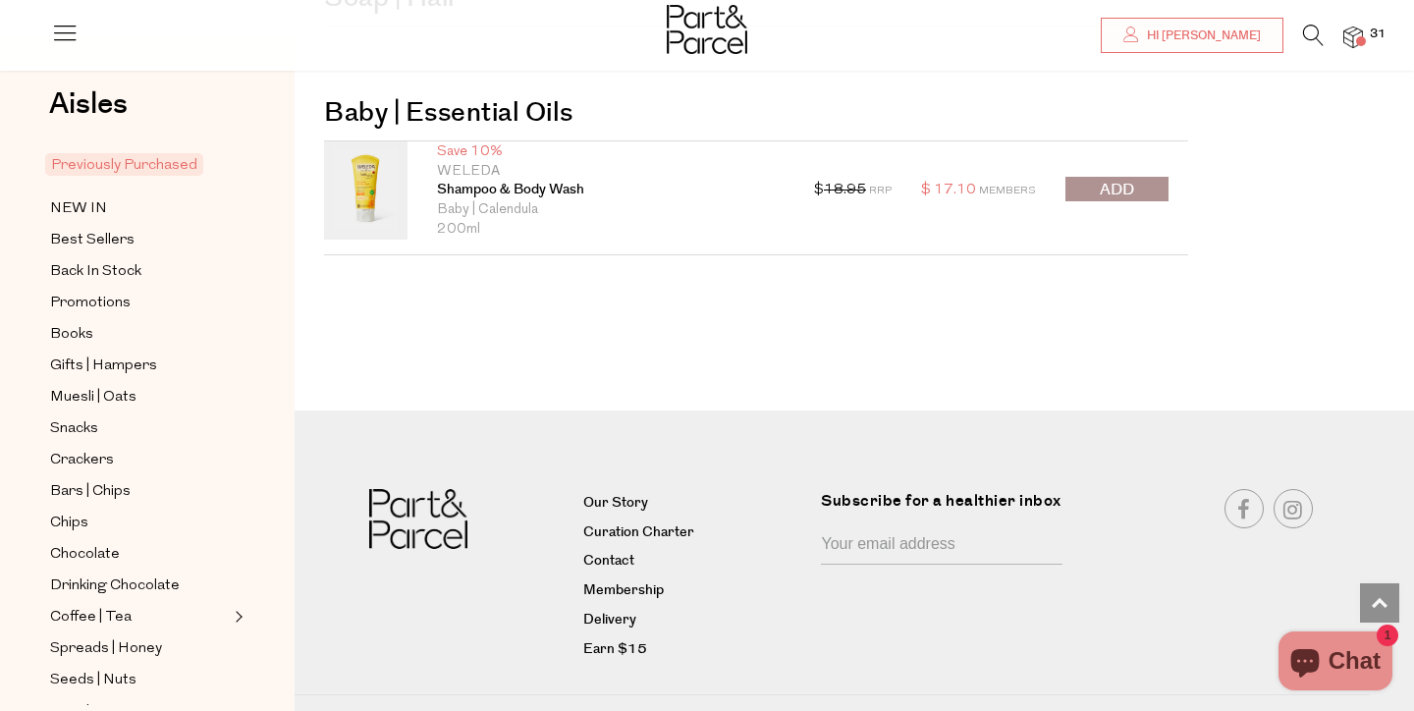
scroll to position [13287, 0]
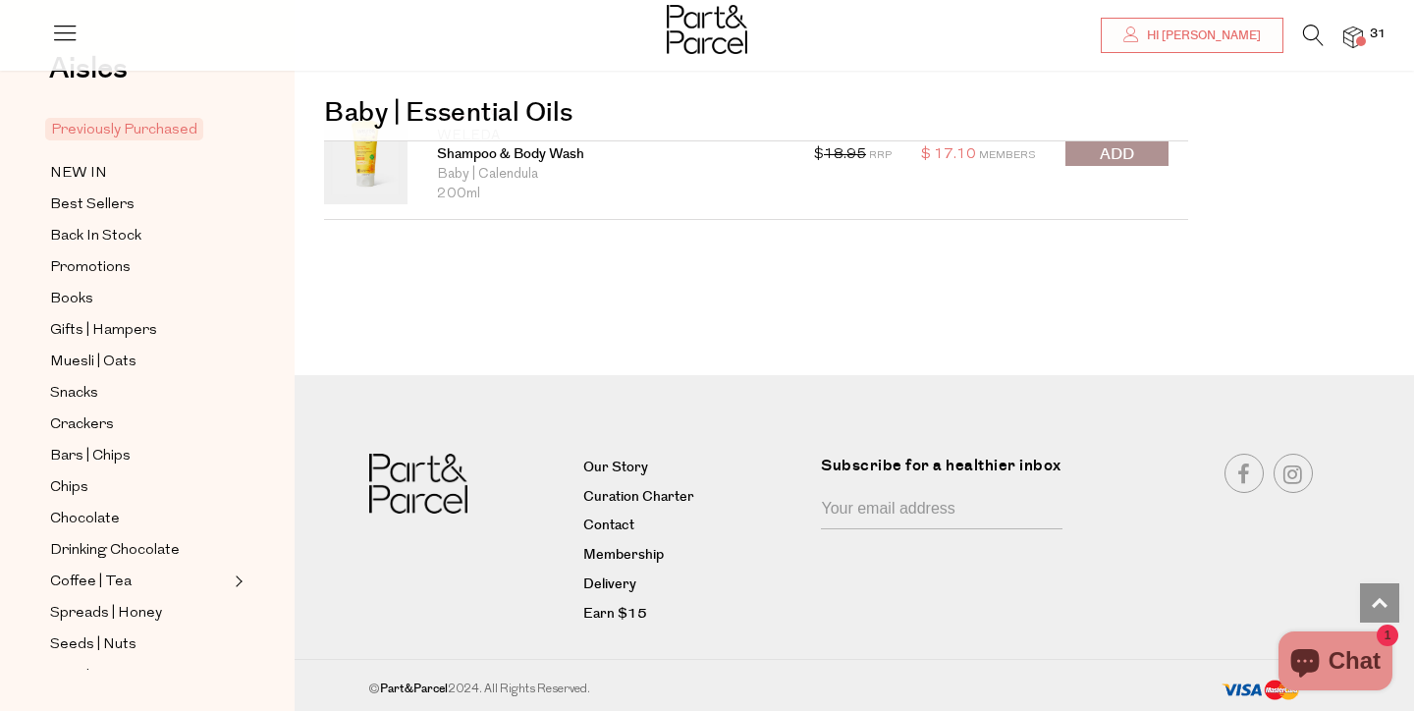
click at [1353, 41] on img at bounding box center [1353, 38] width 20 height 23
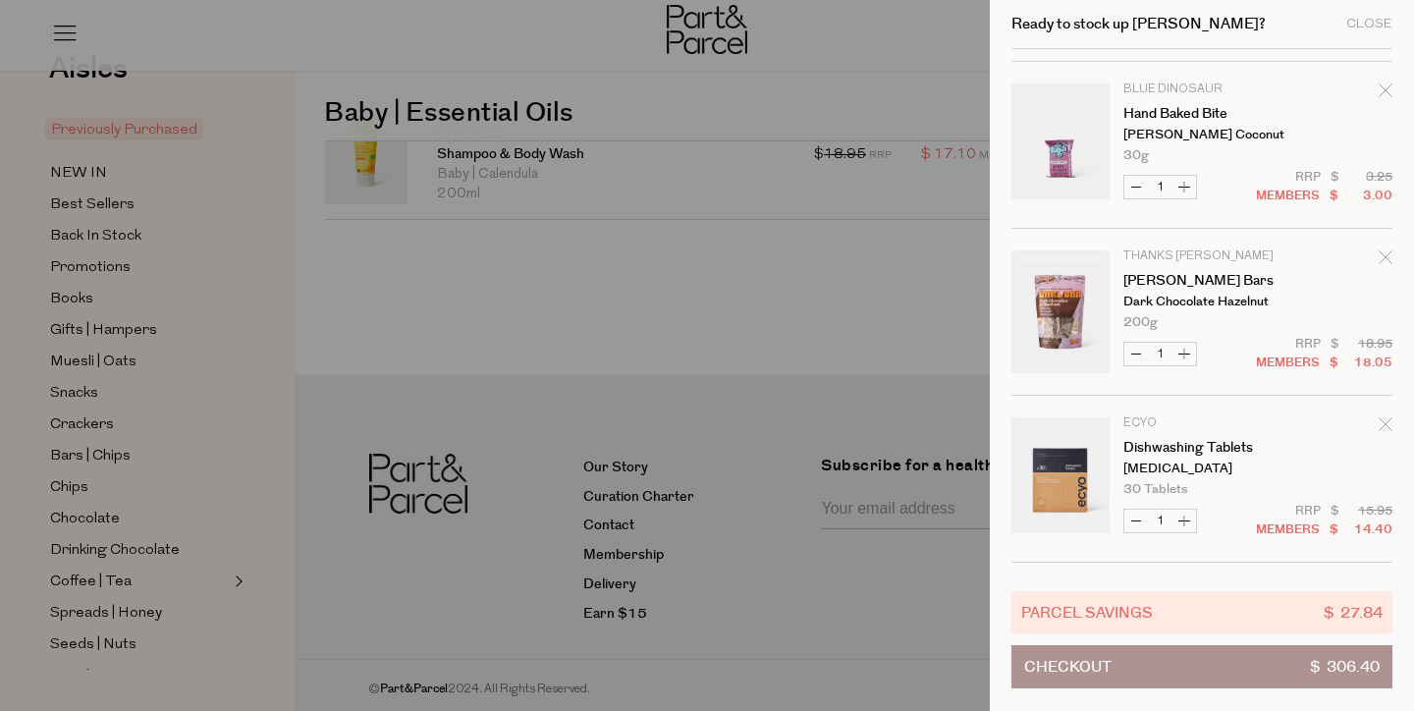
scroll to position [3320, 0]
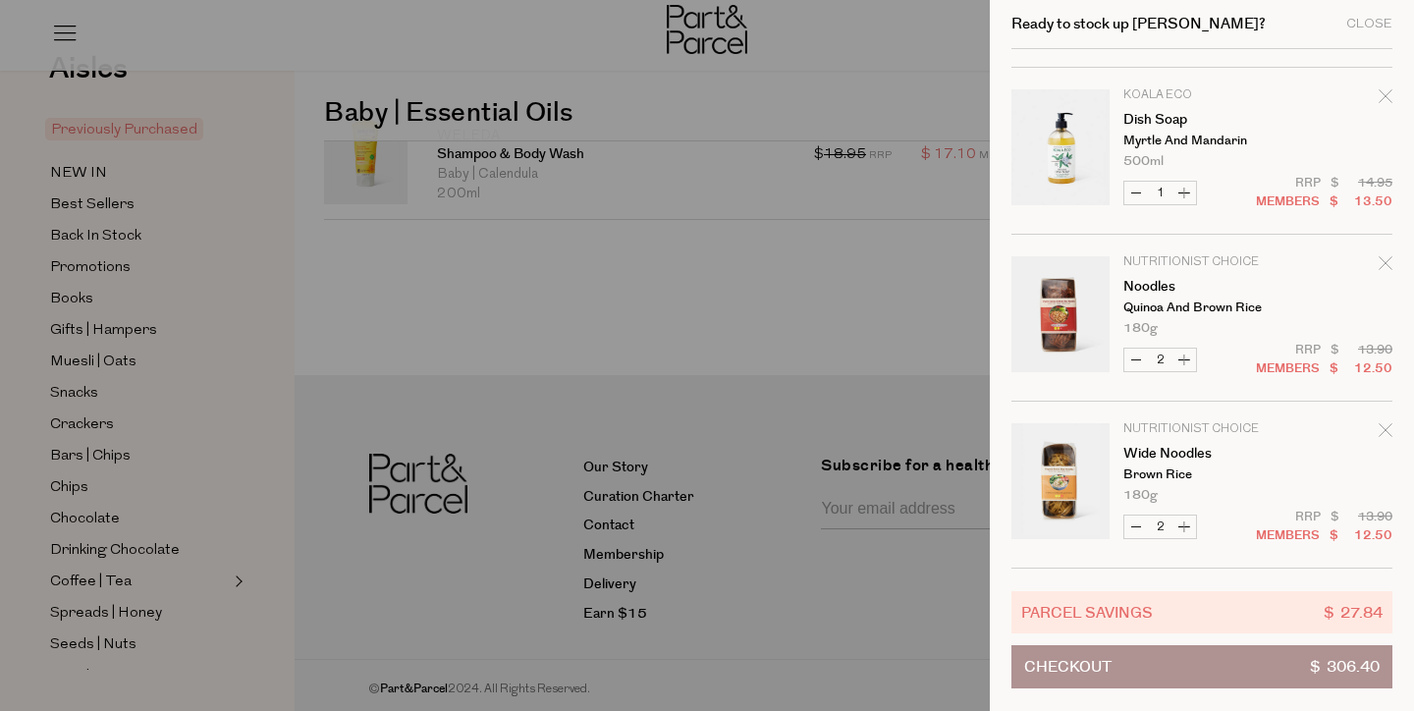
click at [1343, 27] on link "31" at bounding box center [1353, 37] width 20 height 21
click at [508, 244] on div at bounding box center [707, 355] width 1414 height 711
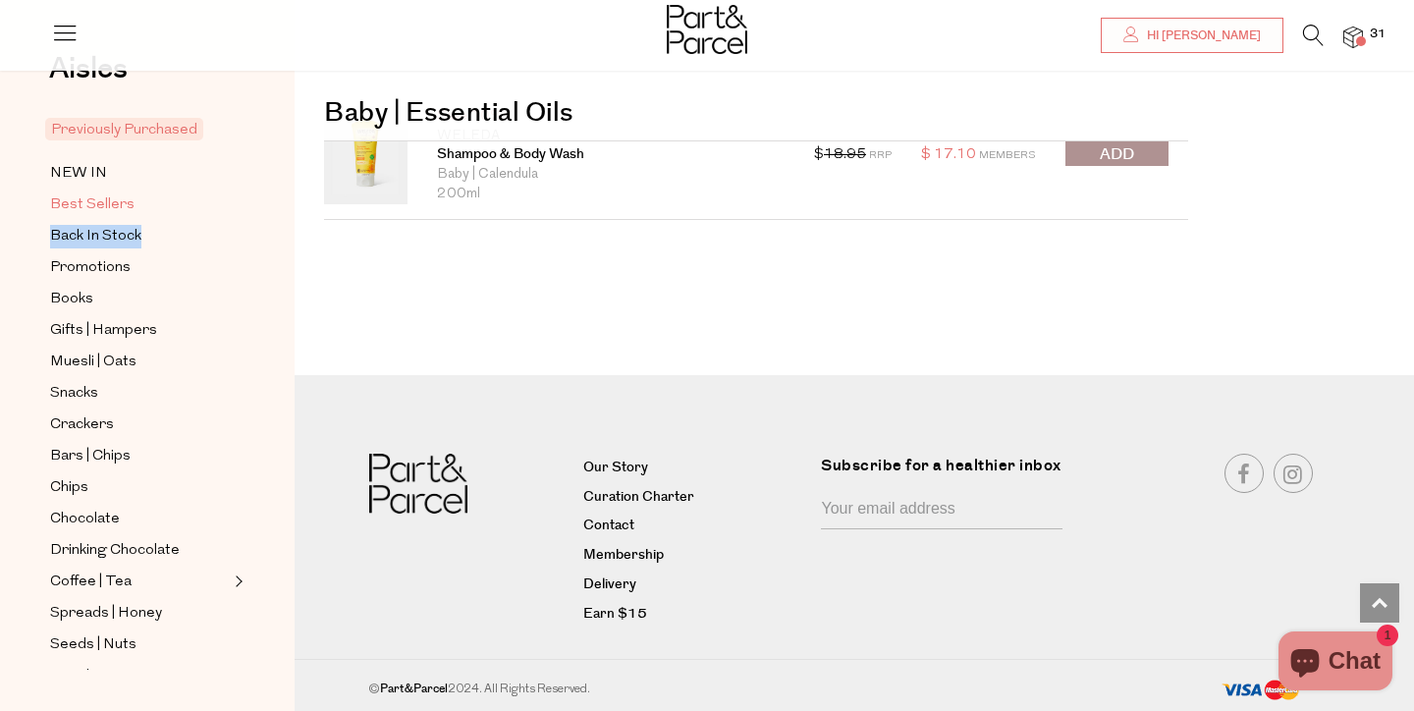
click at [111, 207] on span "Best Sellers" at bounding box center [92, 205] width 84 height 24
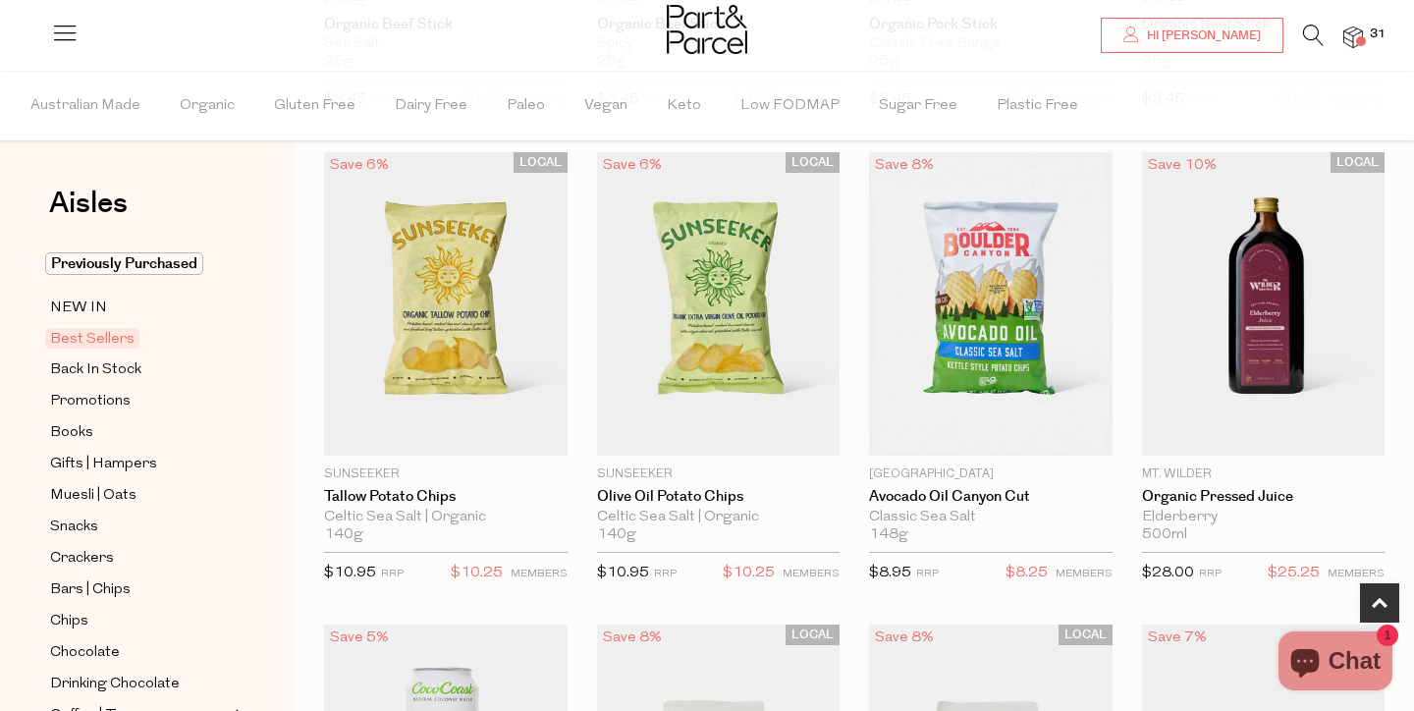
scroll to position [569, 0]
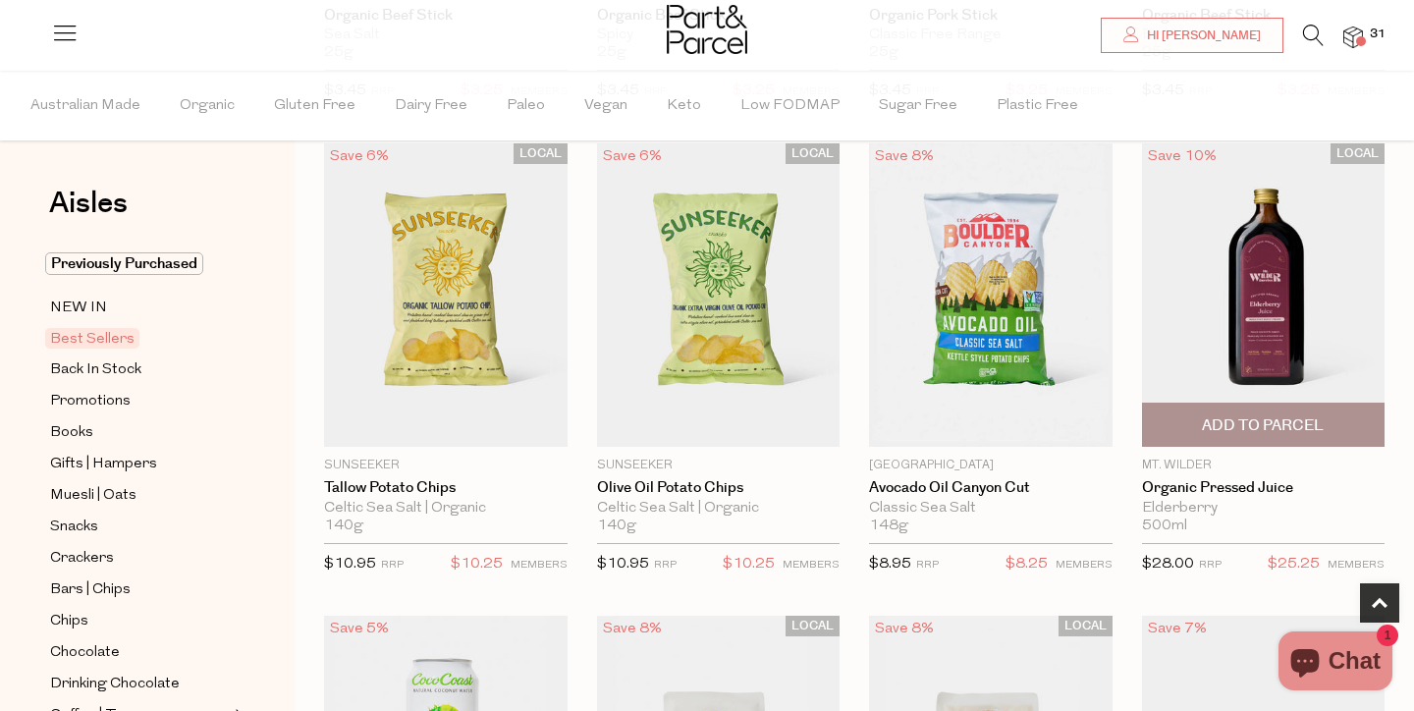
click at [1219, 423] on span "Add To Parcel" at bounding box center [1263, 425] width 122 height 21
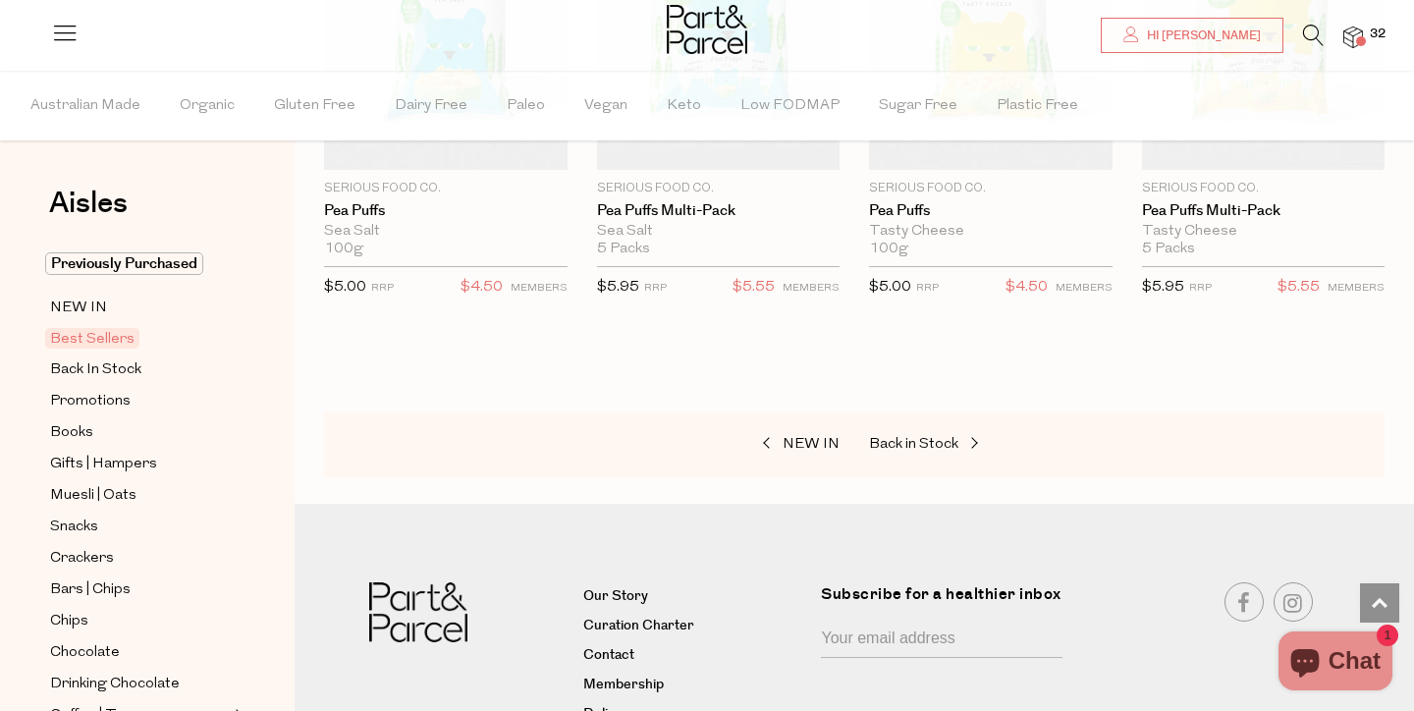
scroll to position [4515, 0]
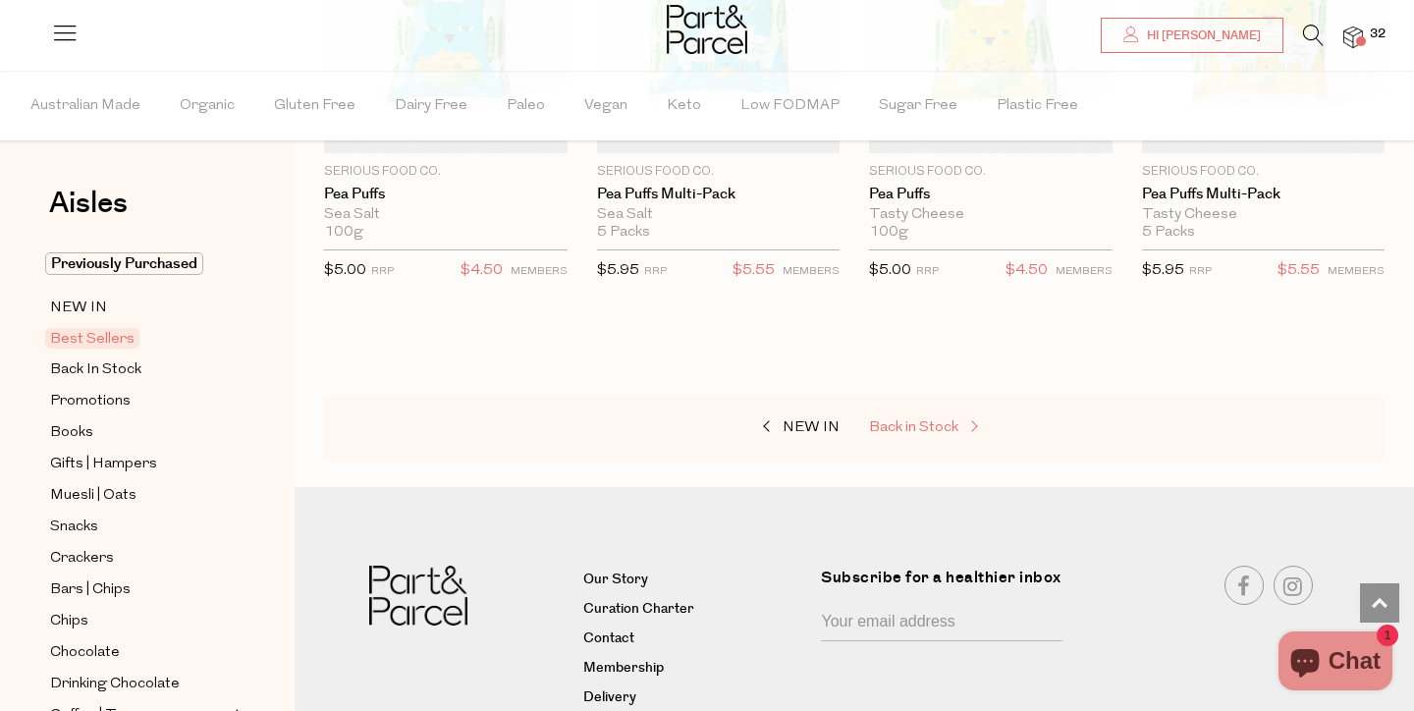
click at [924, 425] on span "Back in Stock" at bounding box center [913, 427] width 89 height 15
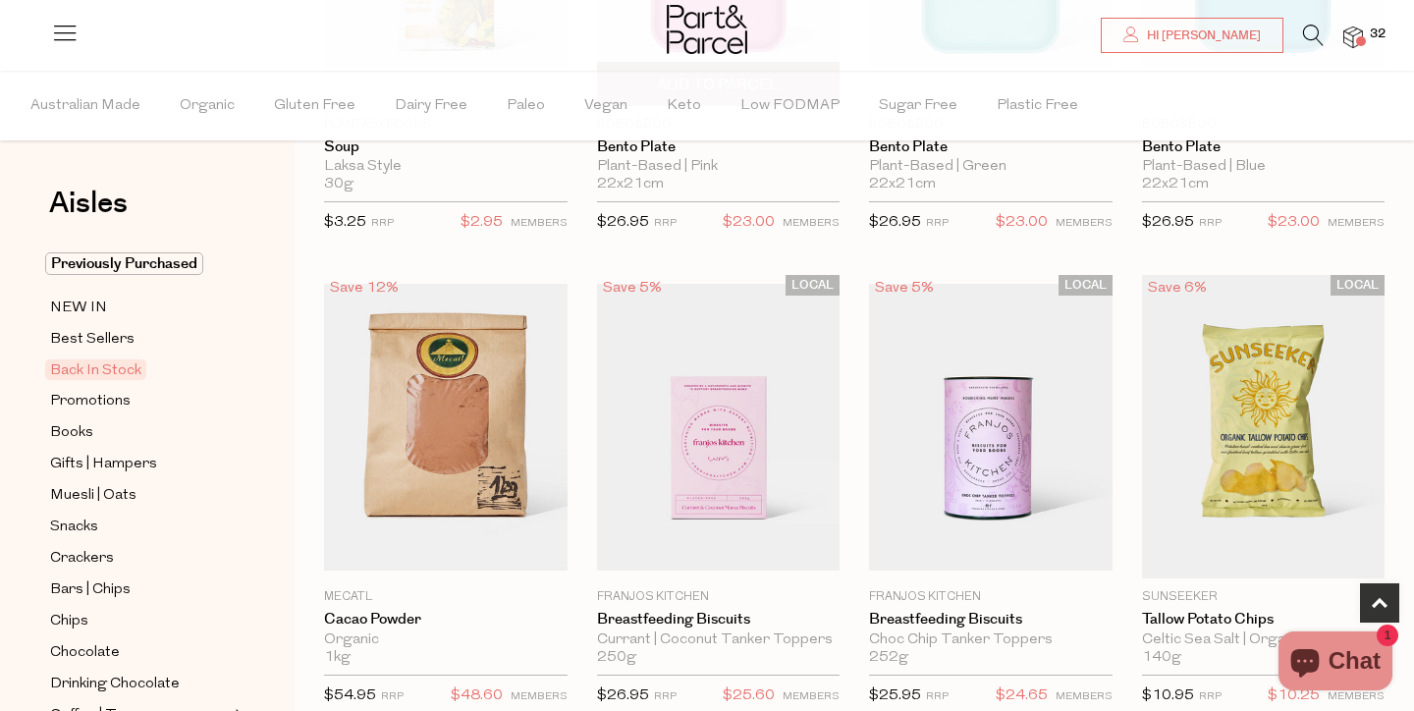
scroll to position [438, 0]
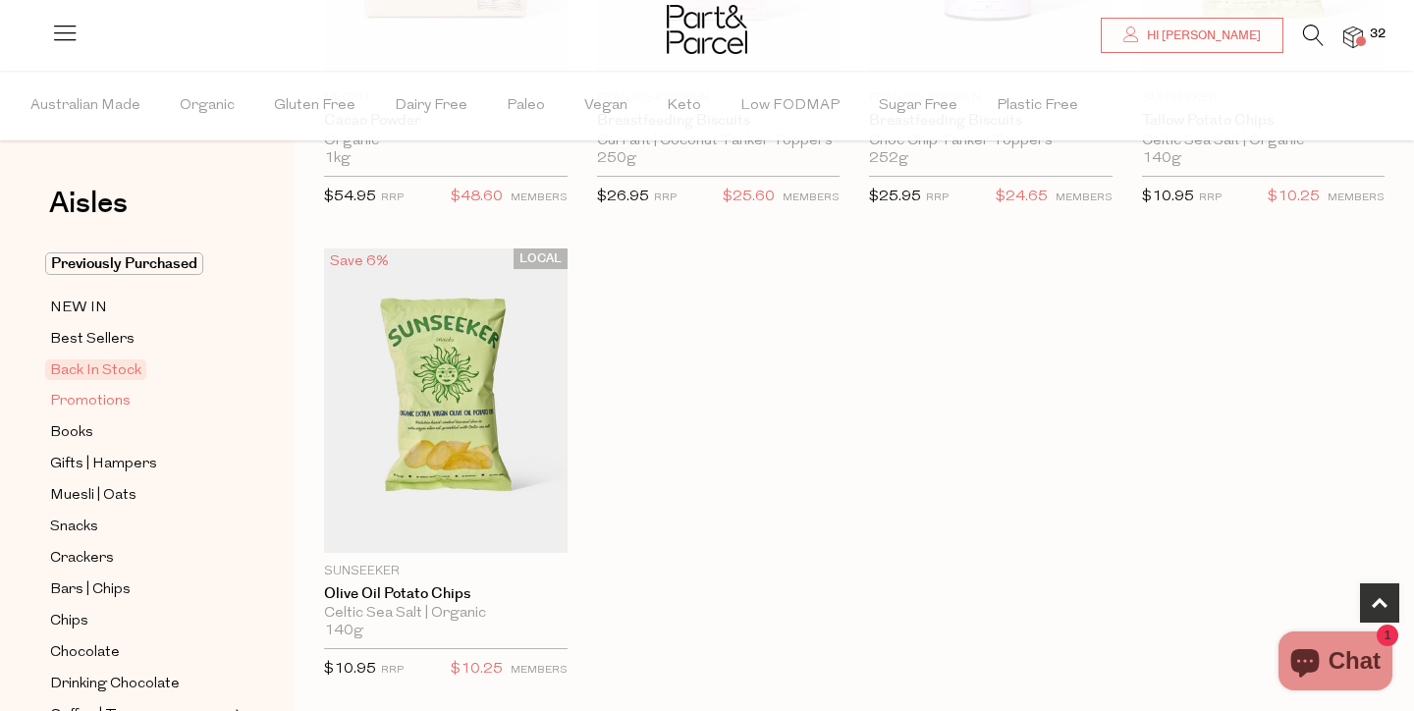
click at [92, 398] on span "Promotions" at bounding box center [90, 402] width 81 height 24
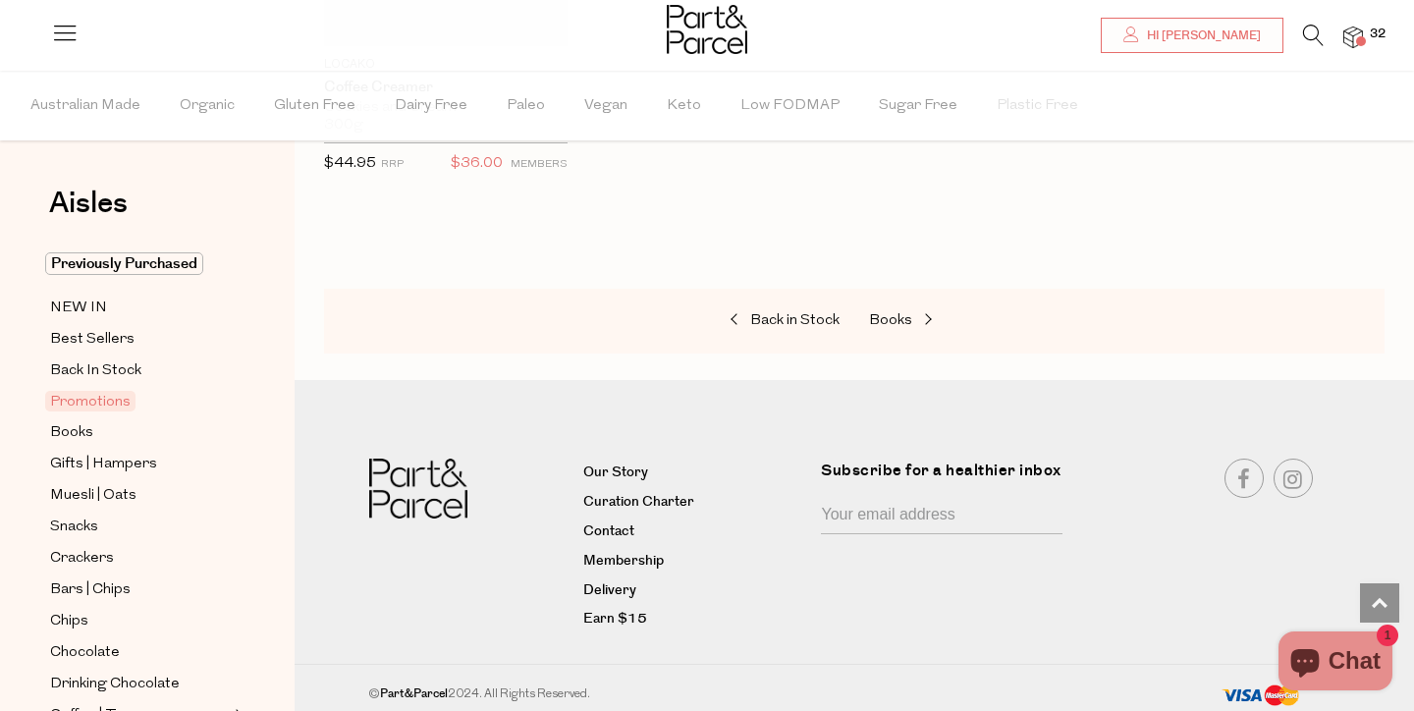
scroll to position [1884, 0]
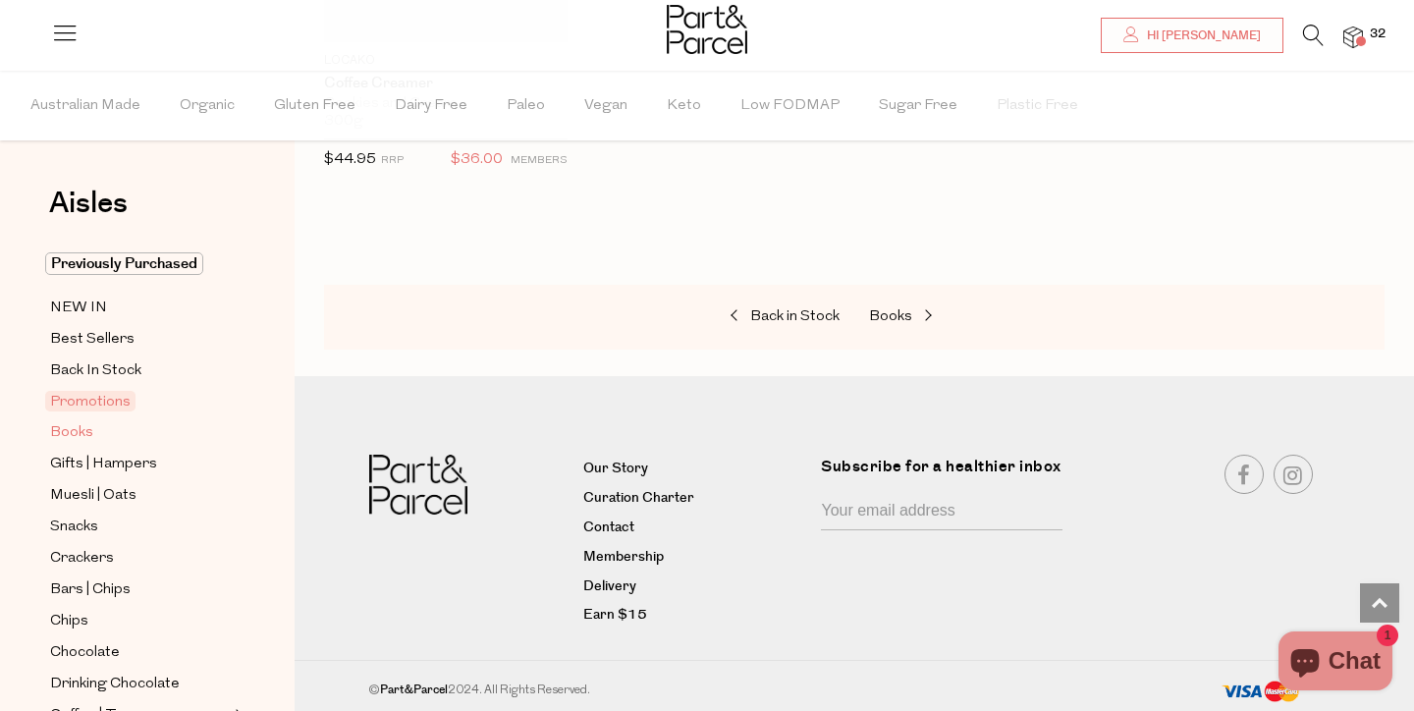
click at [74, 421] on span "Books" at bounding box center [71, 433] width 43 height 24
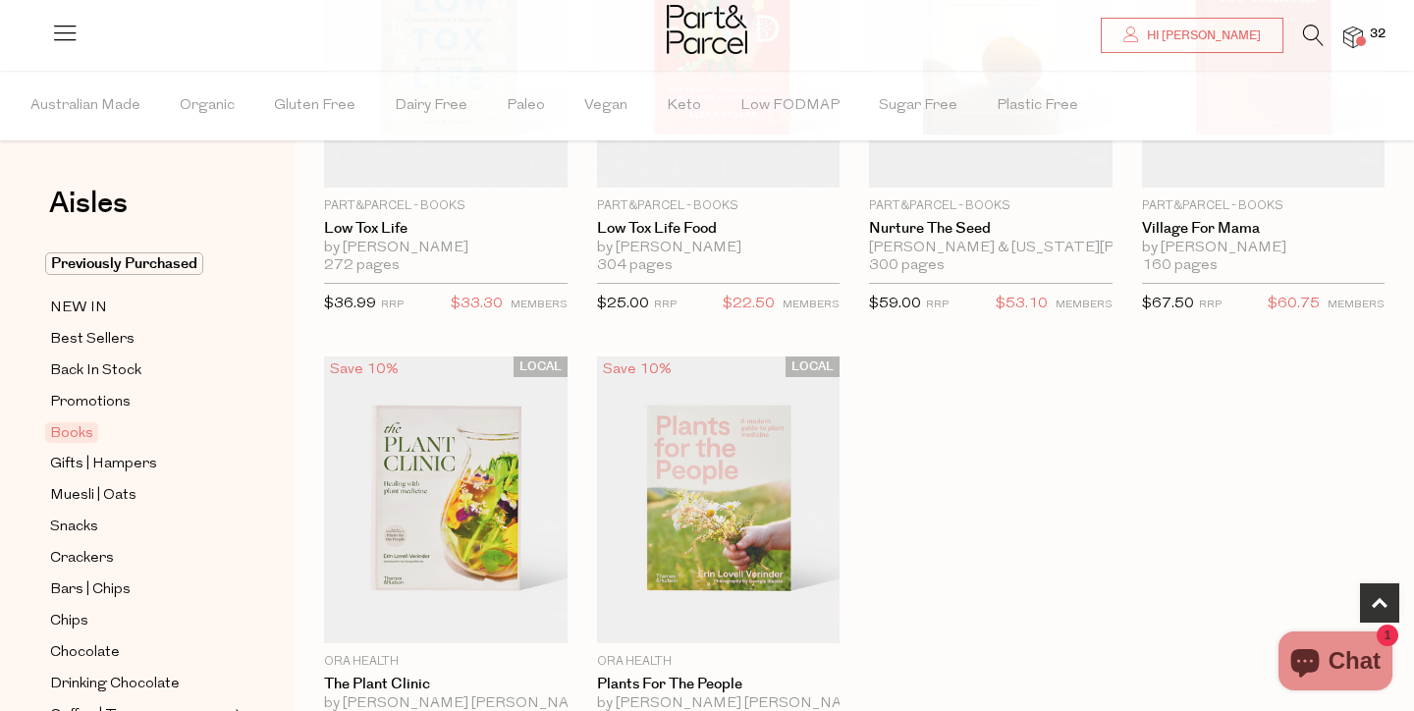
scroll to position [841, 0]
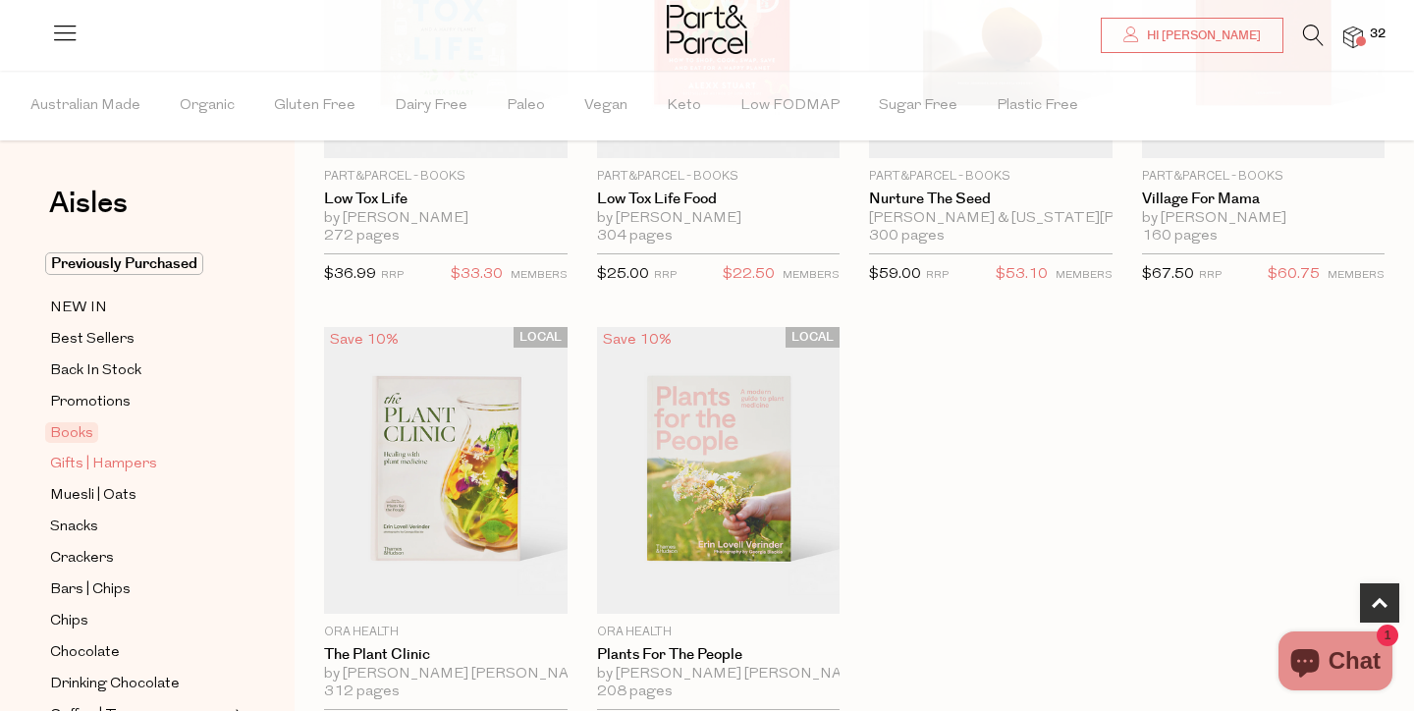
click at [138, 467] on span "Gifts | Hampers" at bounding box center [103, 465] width 107 height 24
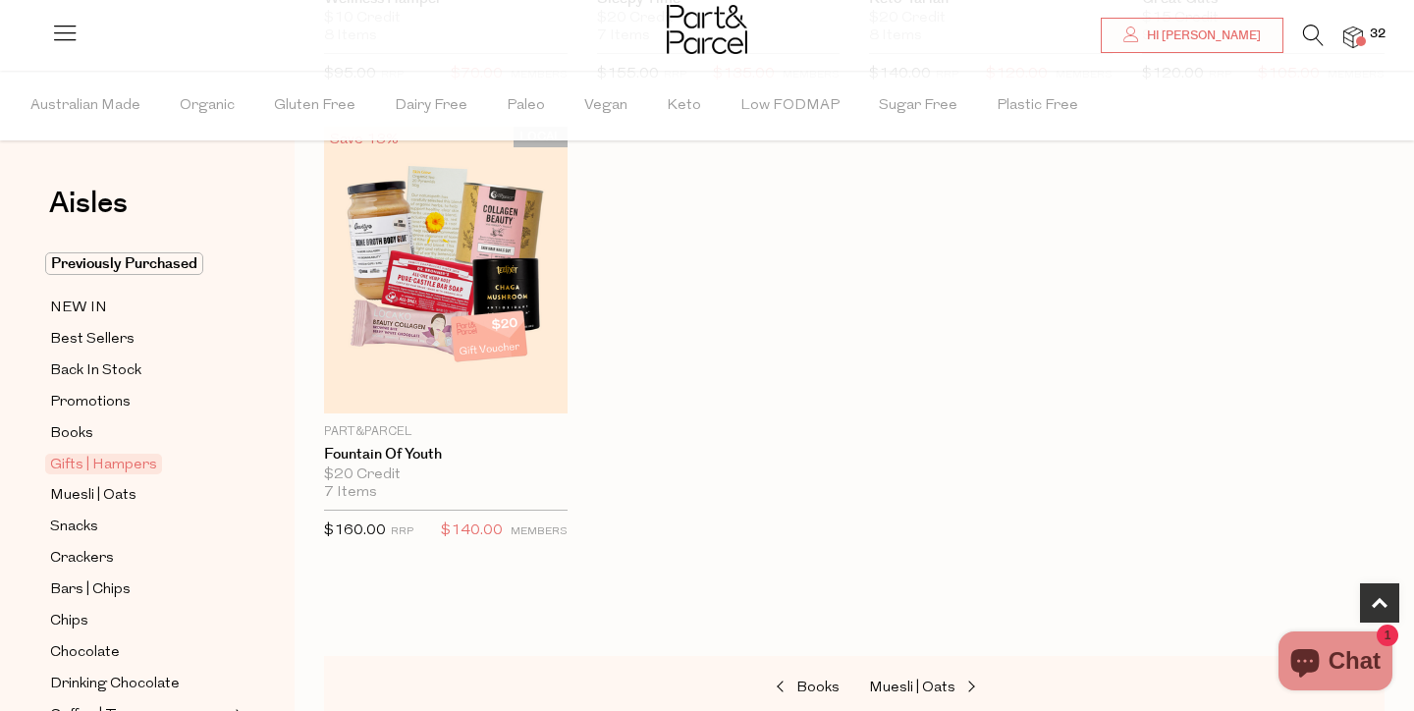
scroll to position [1049, 0]
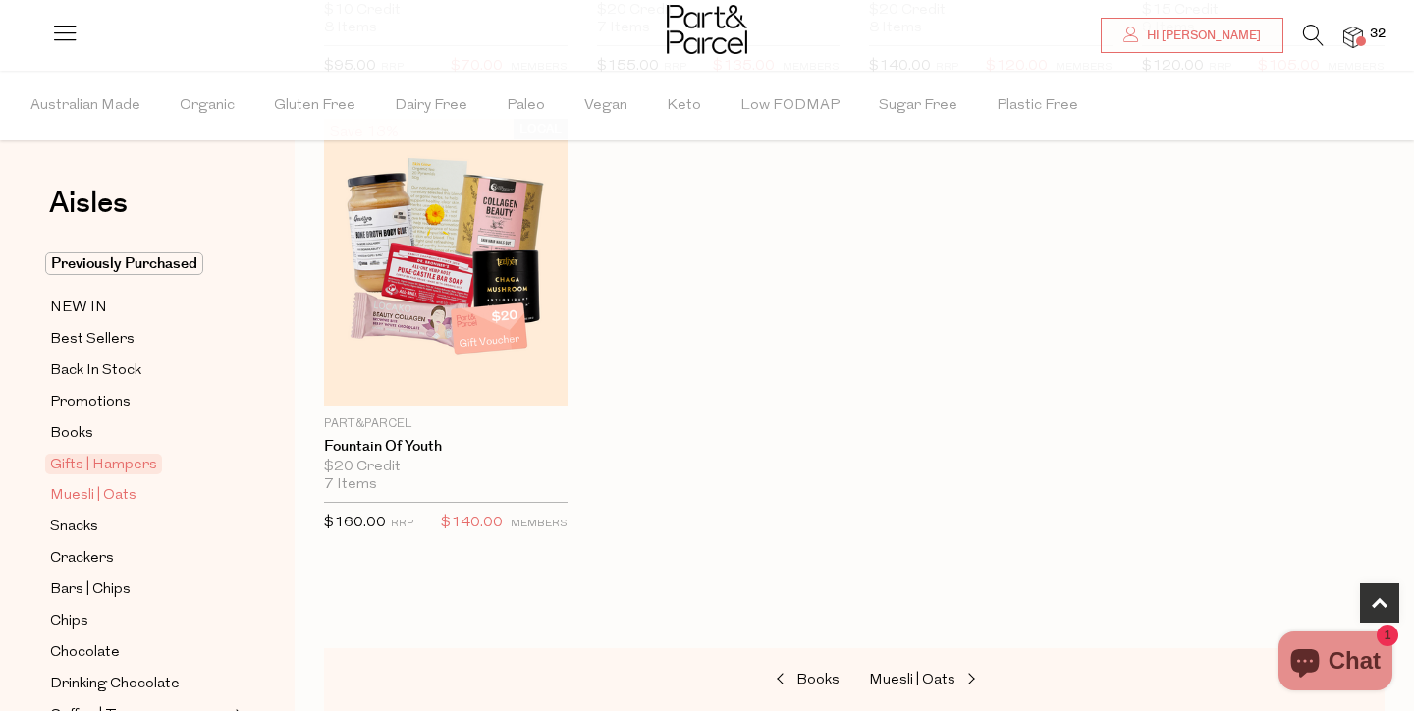
click at [110, 499] on span "Muesli | Oats" at bounding box center [93, 496] width 86 height 24
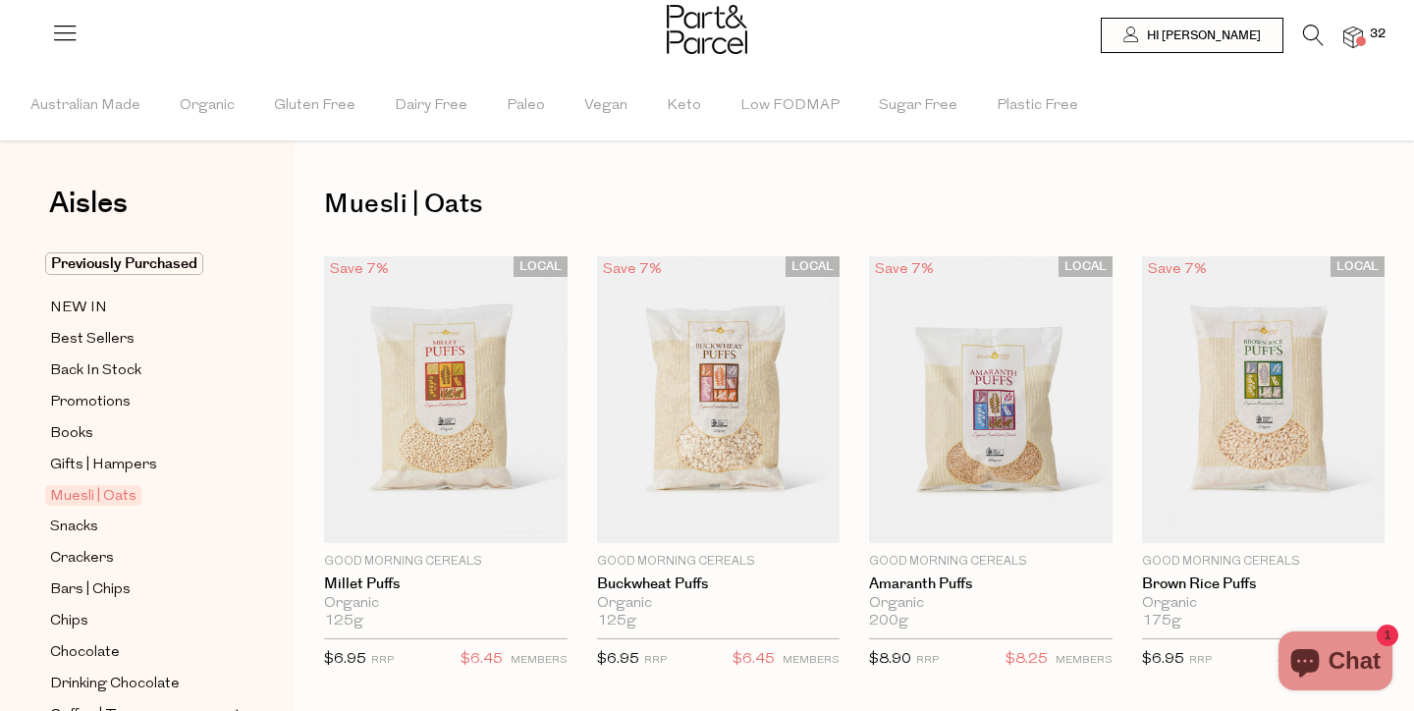
scroll to position [195, 0]
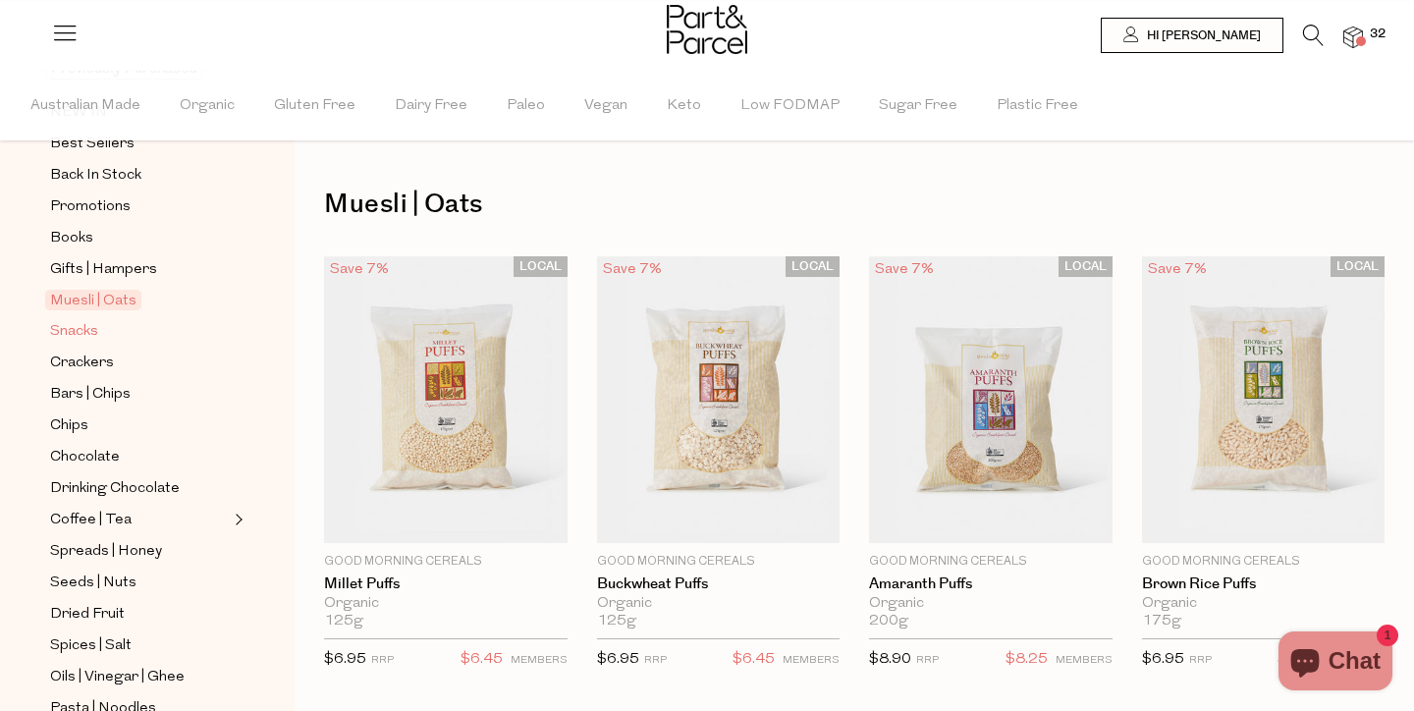
click at [78, 339] on span "Snacks" at bounding box center [74, 332] width 48 height 24
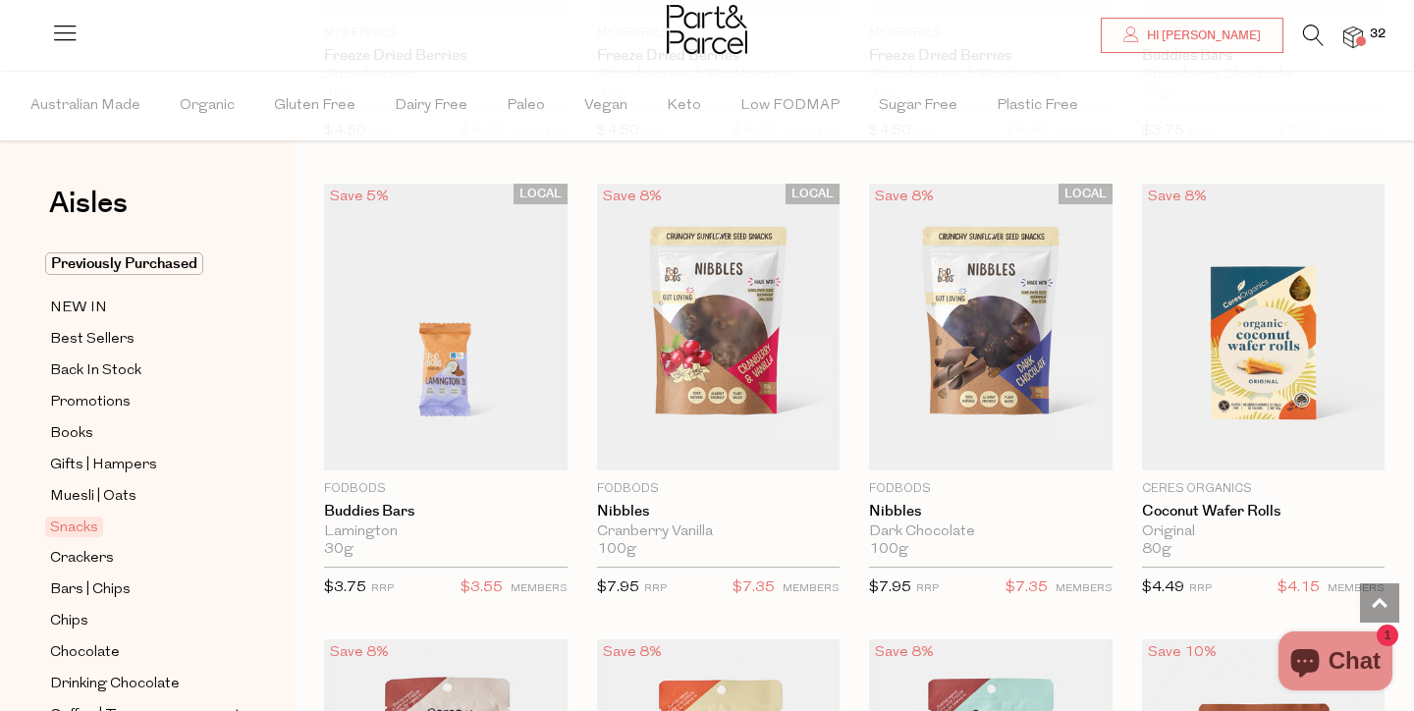
scroll to position [2843, 0]
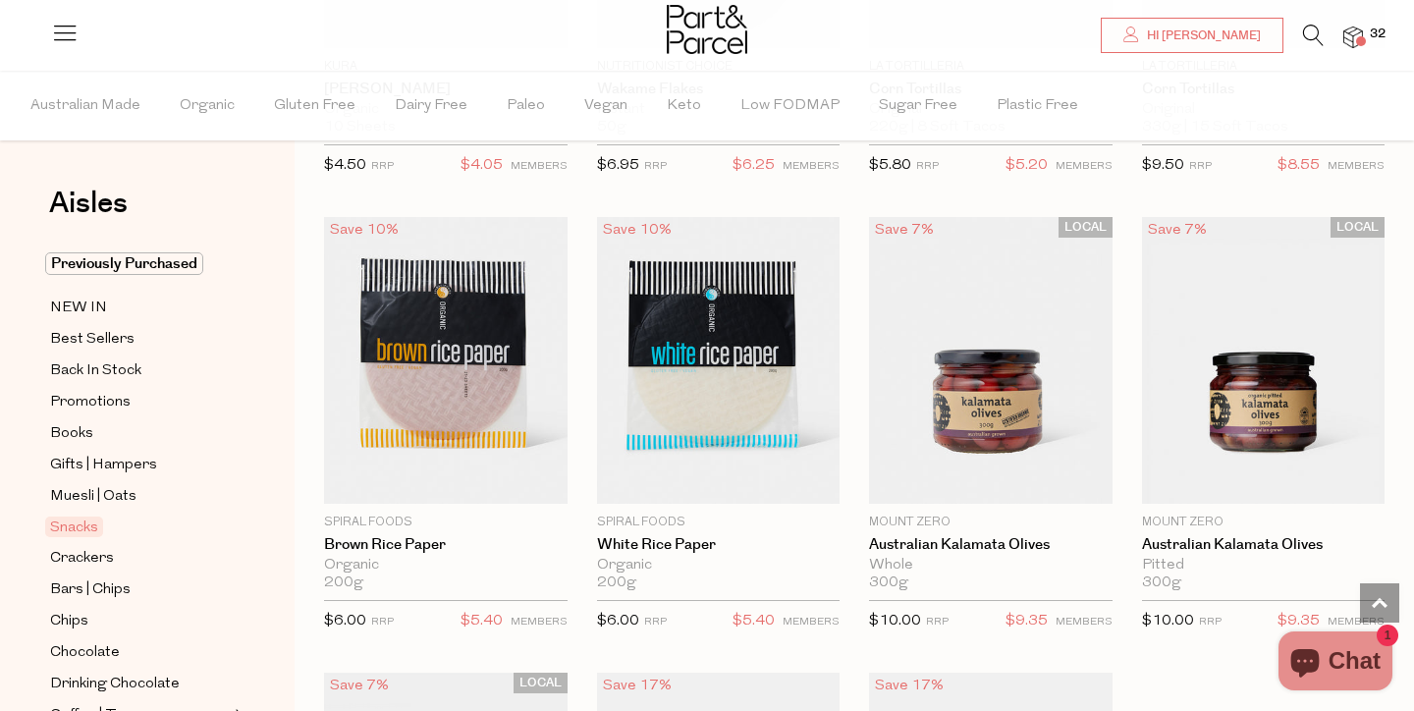
scroll to position [6929, 0]
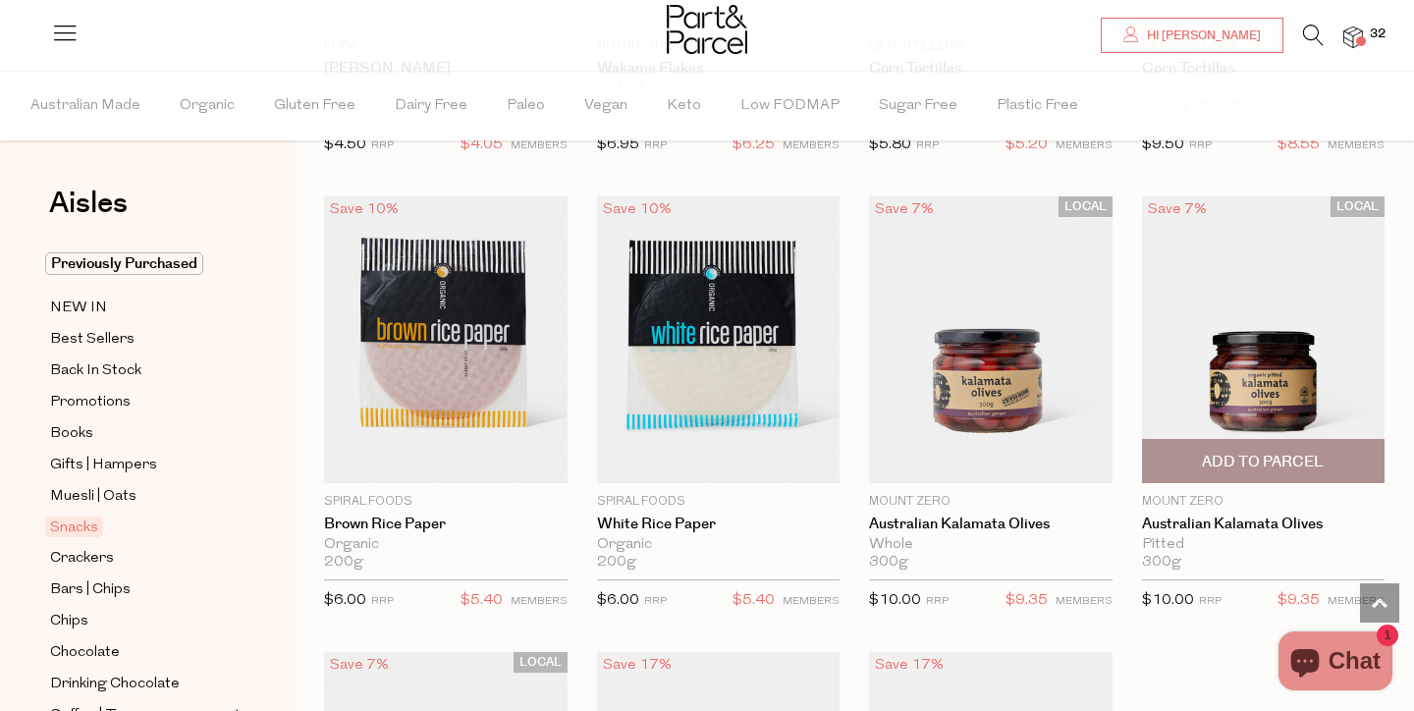
click at [1215, 452] on span "Add To Parcel" at bounding box center [1263, 462] width 122 height 21
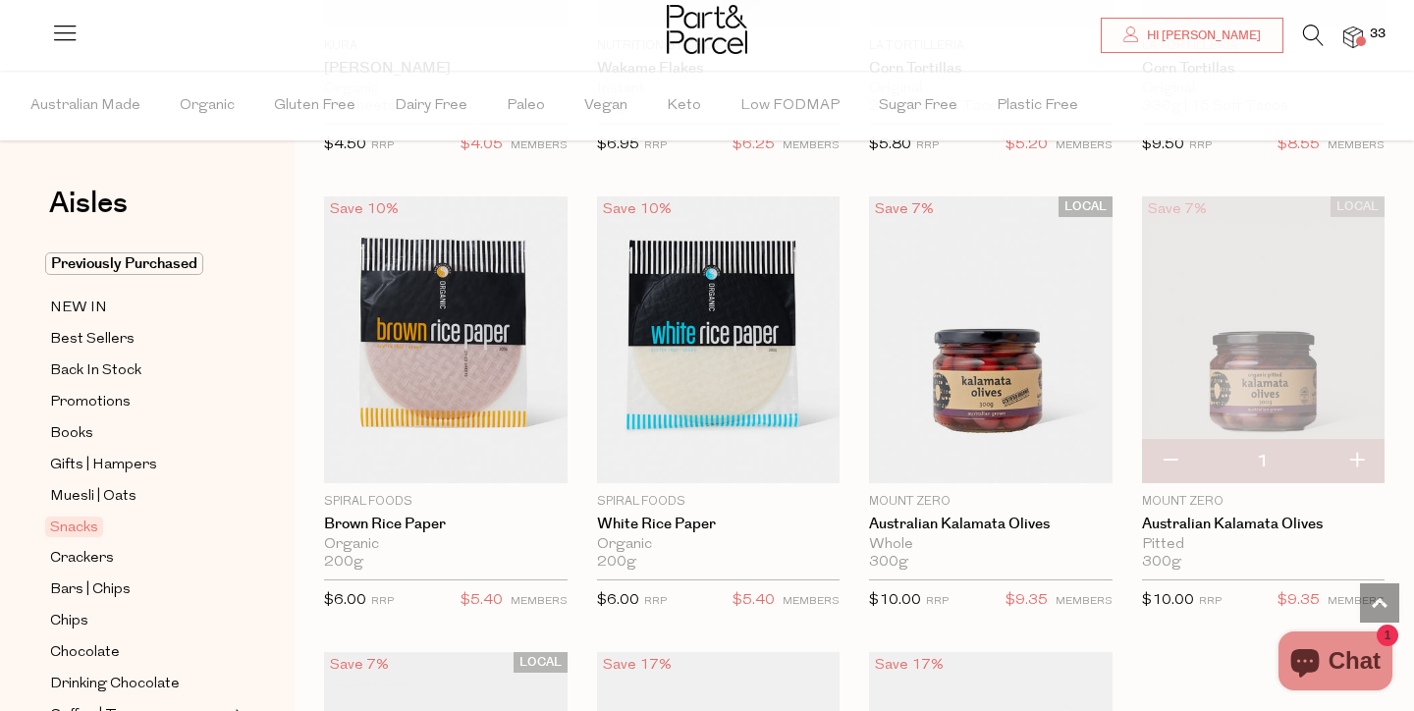
click at [1362, 447] on button "button" at bounding box center [1357, 461] width 56 height 43
type input "2"
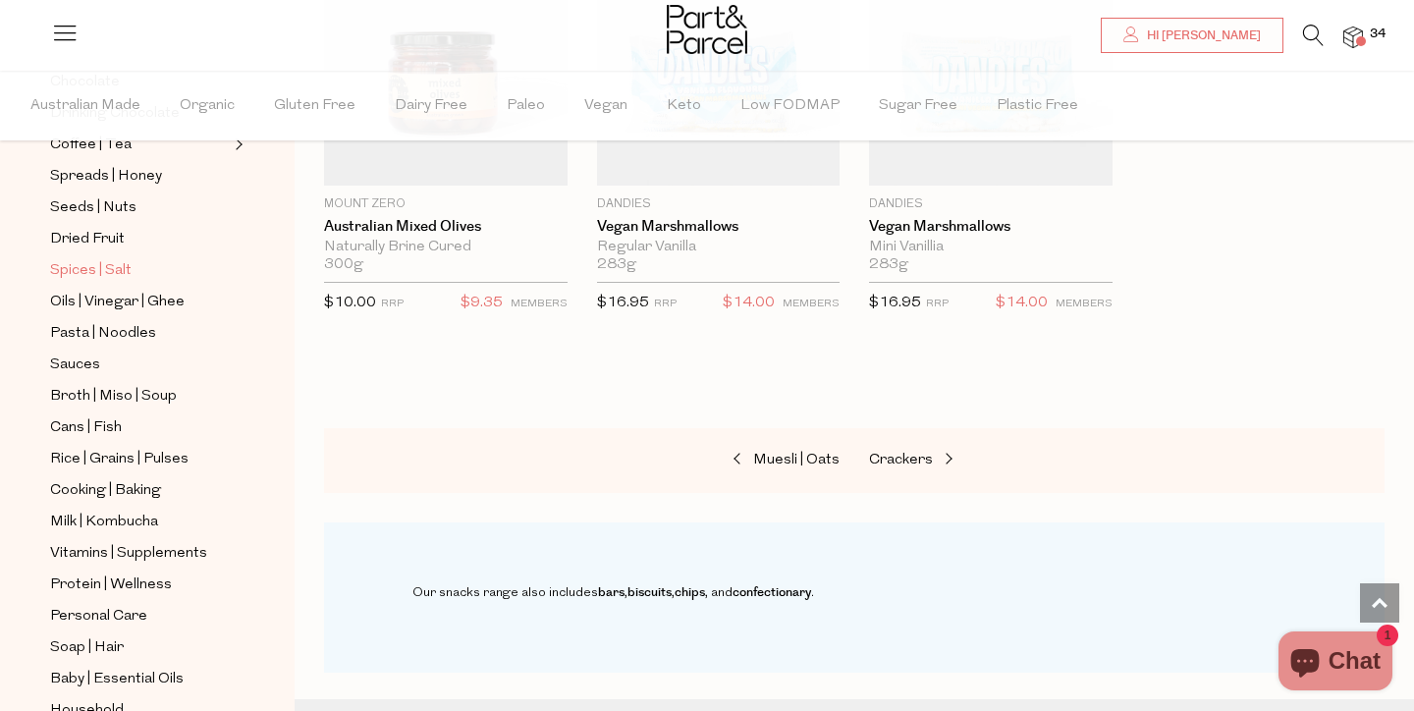
scroll to position [571, 0]
click at [186, 569] on ul "Previously Purchased NEW IN Best Sellers Back In Stock Promotions Books Gifts |…" at bounding box center [147, 233] width 210 height 1104
click at [186, 561] on span "Vitamins | Supplements" at bounding box center [128, 553] width 157 height 24
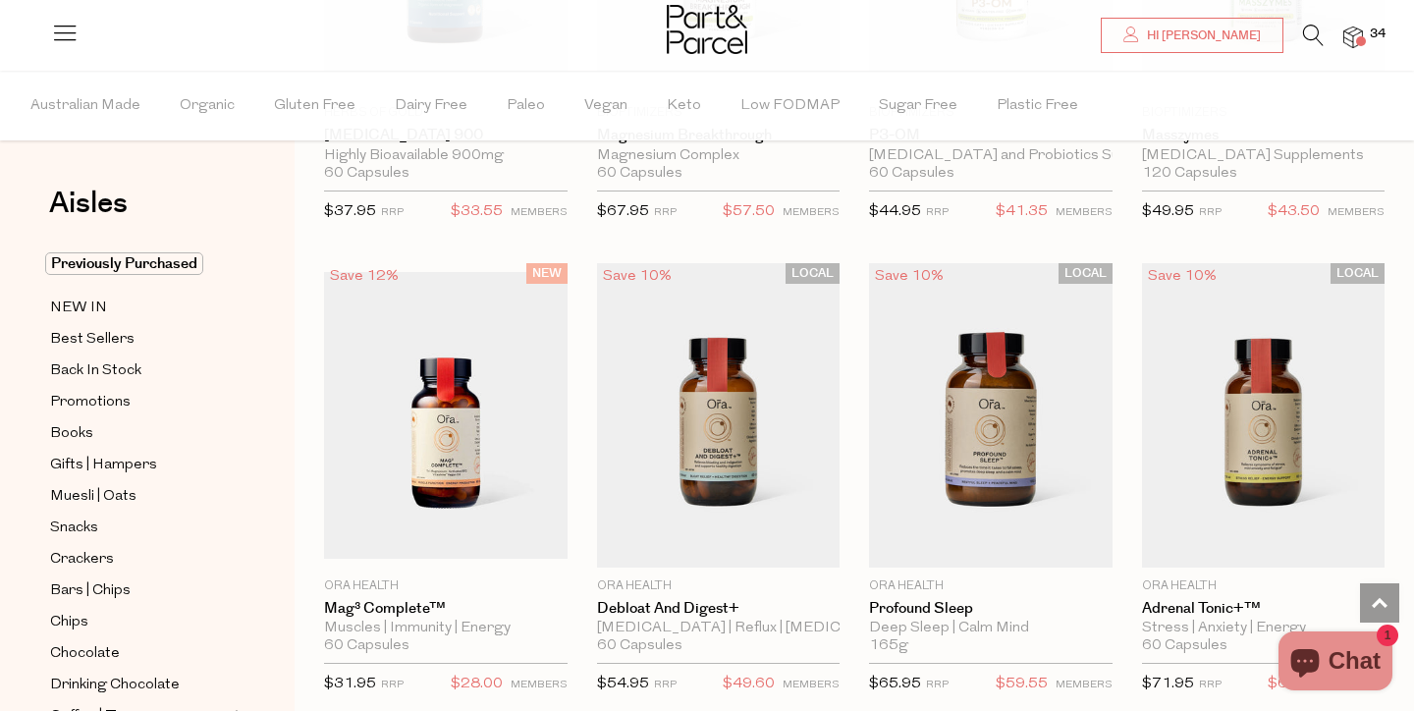
scroll to position [3177, 0]
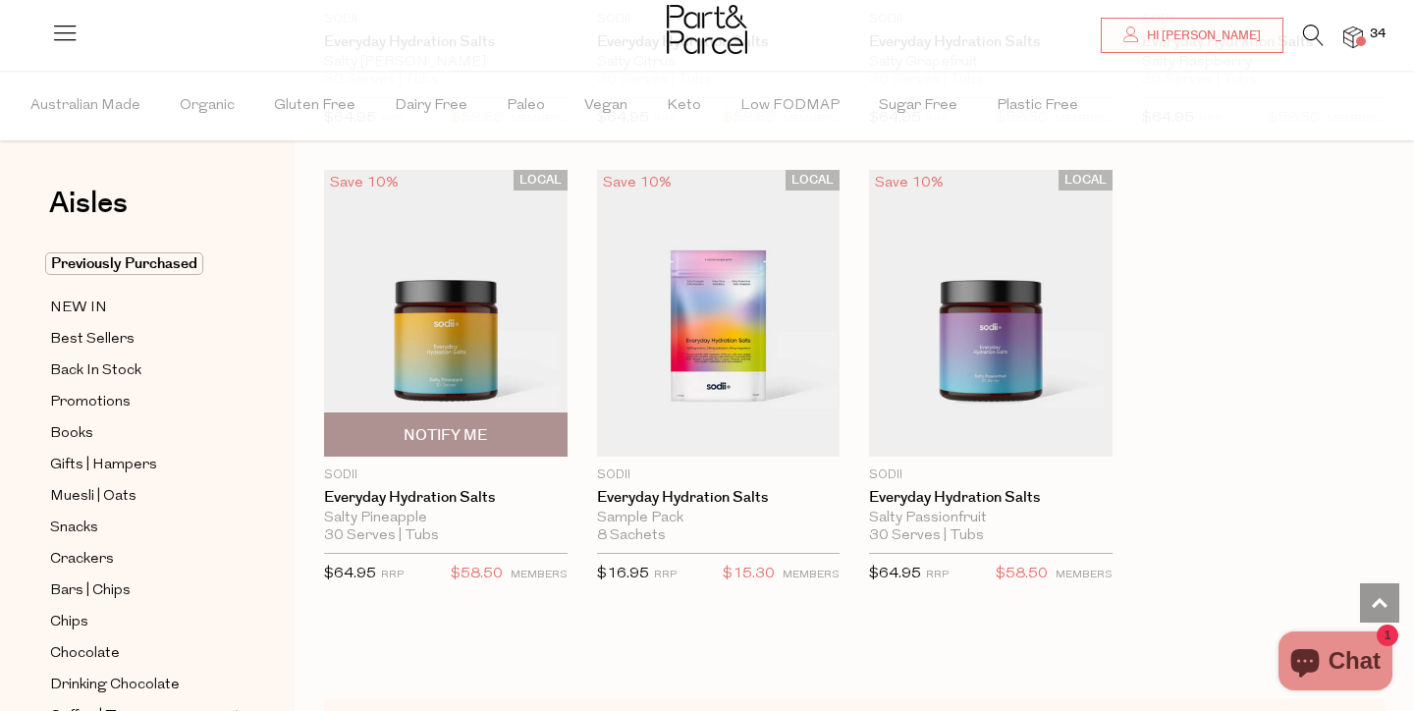
scroll to position [6497, 0]
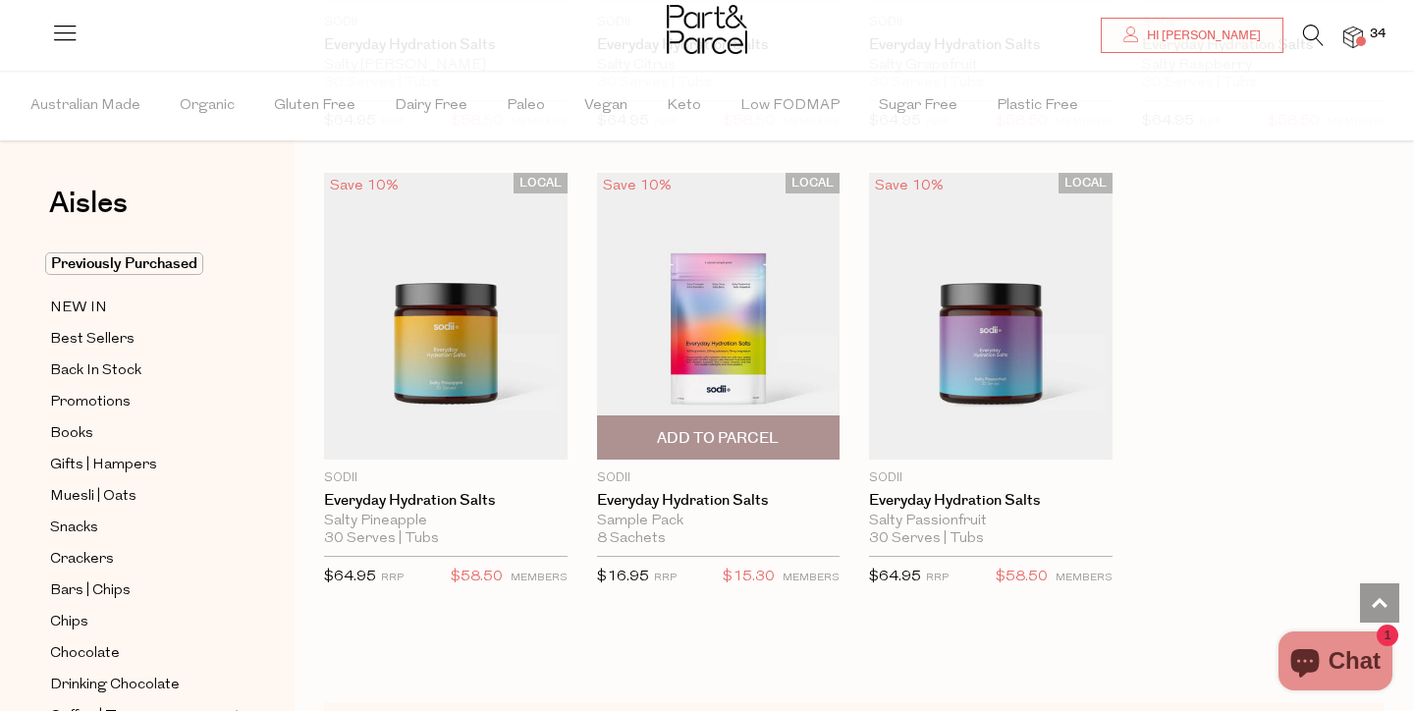
click at [731, 433] on span "Add To Parcel" at bounding box center [718, 438] width 122 height 21
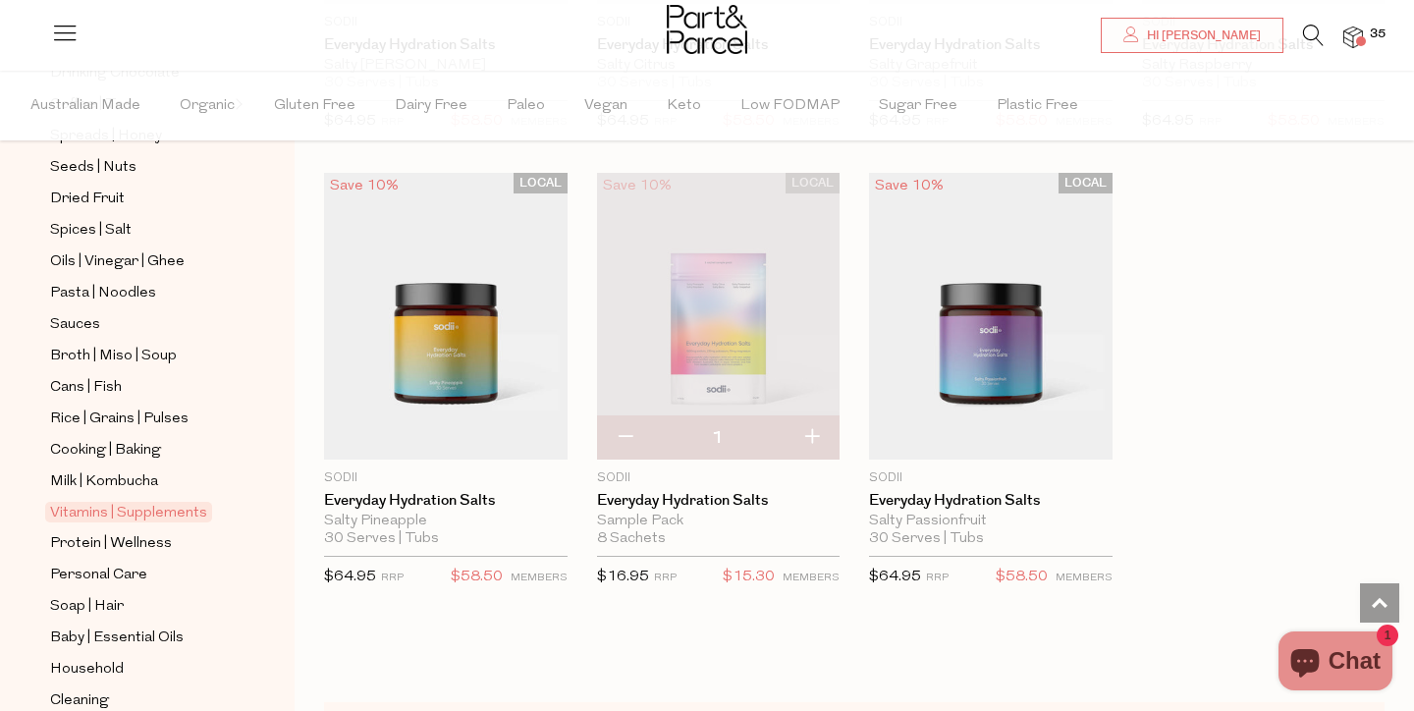
scroll to position [731, 0]
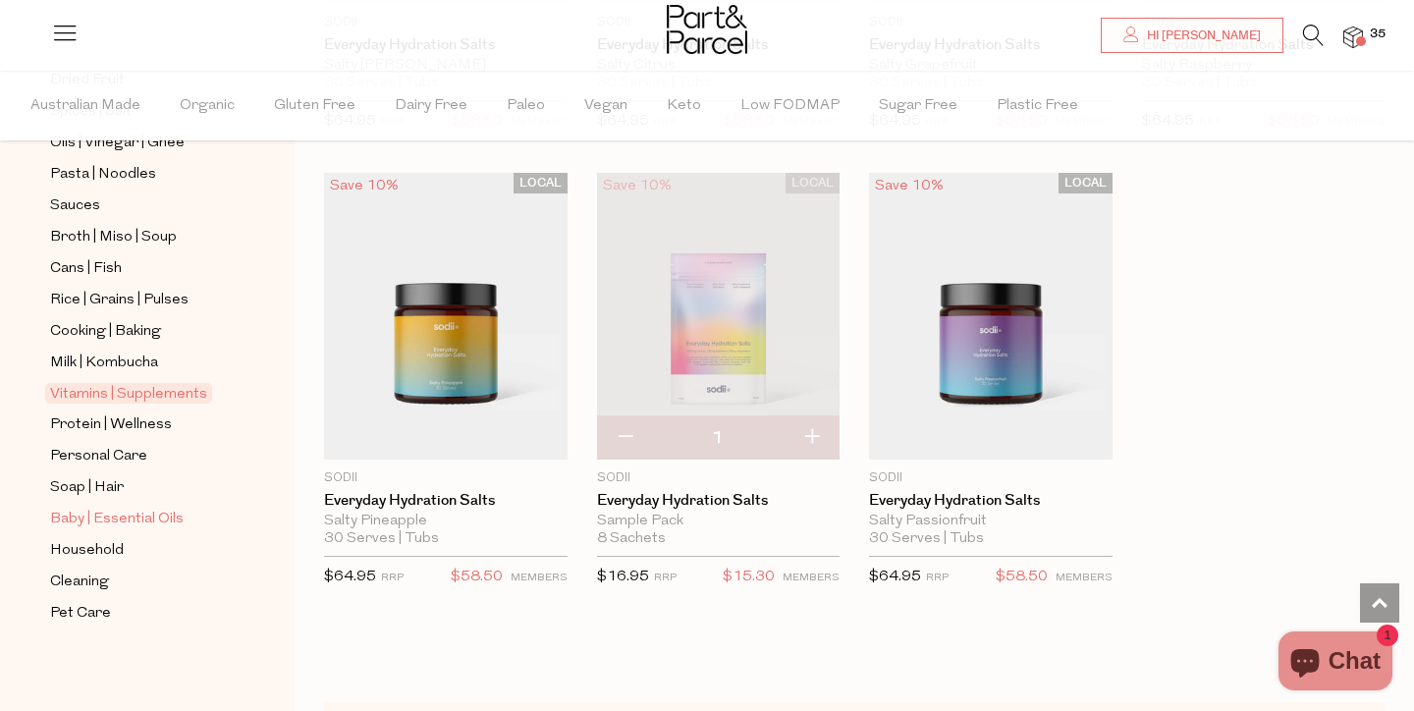
click at [130, 516] on span "Baby | Essential Oils" at bounding box center [117, 520] width 134 height 24
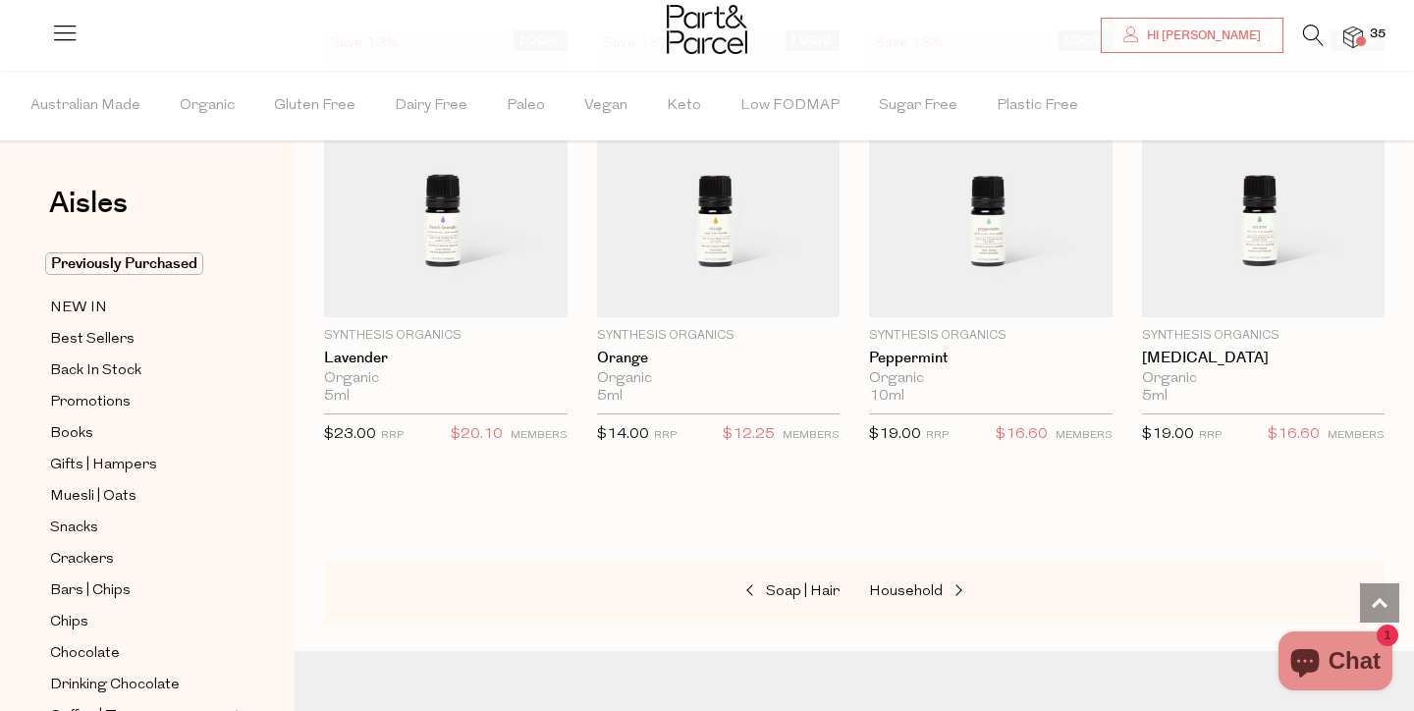
scroll to position [1581, 0]
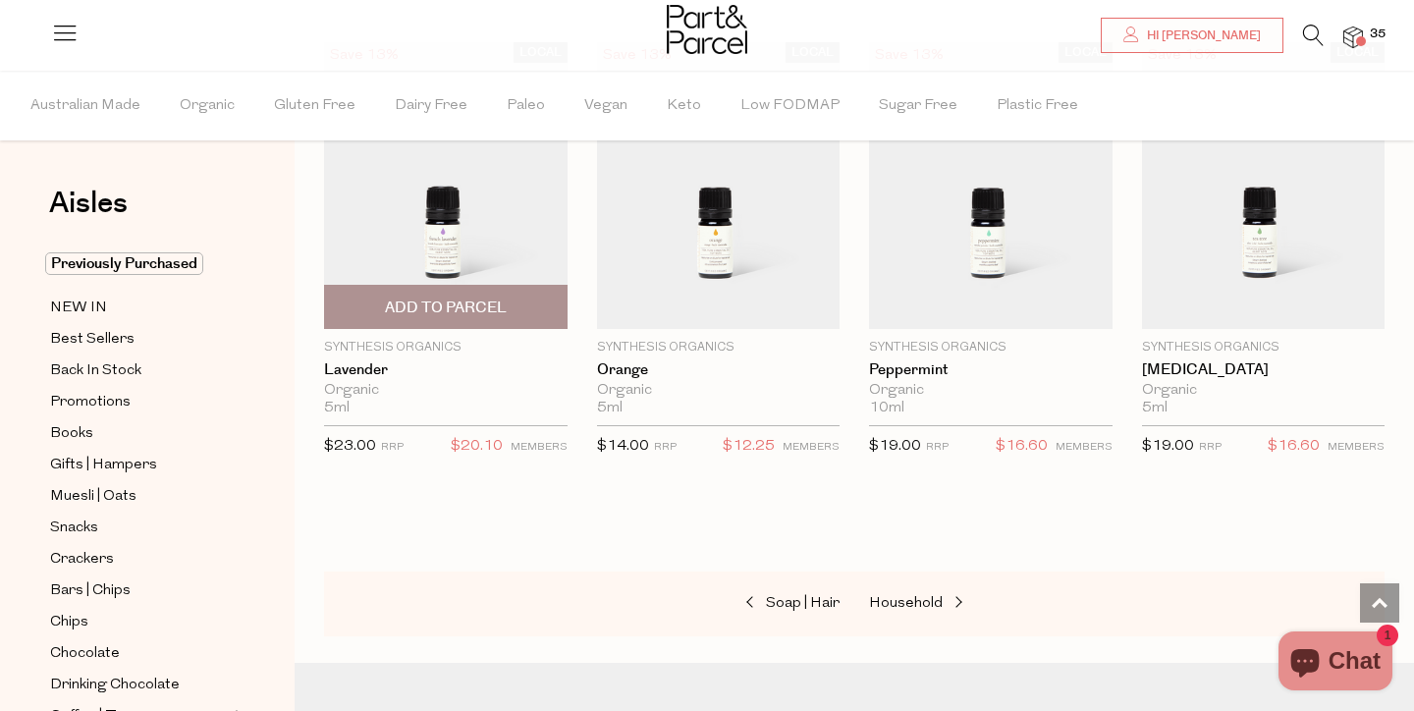
click at [437, 299] on span "Add To Parcel" at bounding box center [446, 308] width 122 height 21
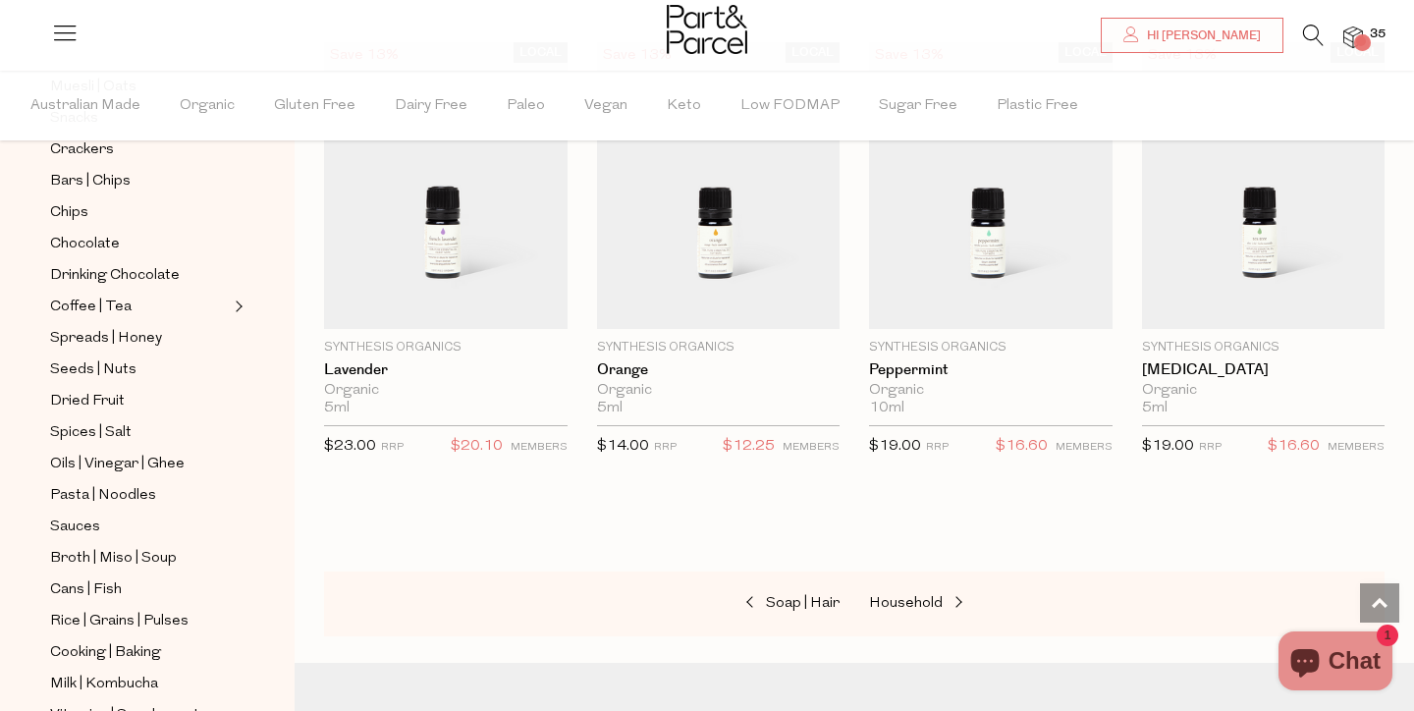
scroll to position [731, 0]
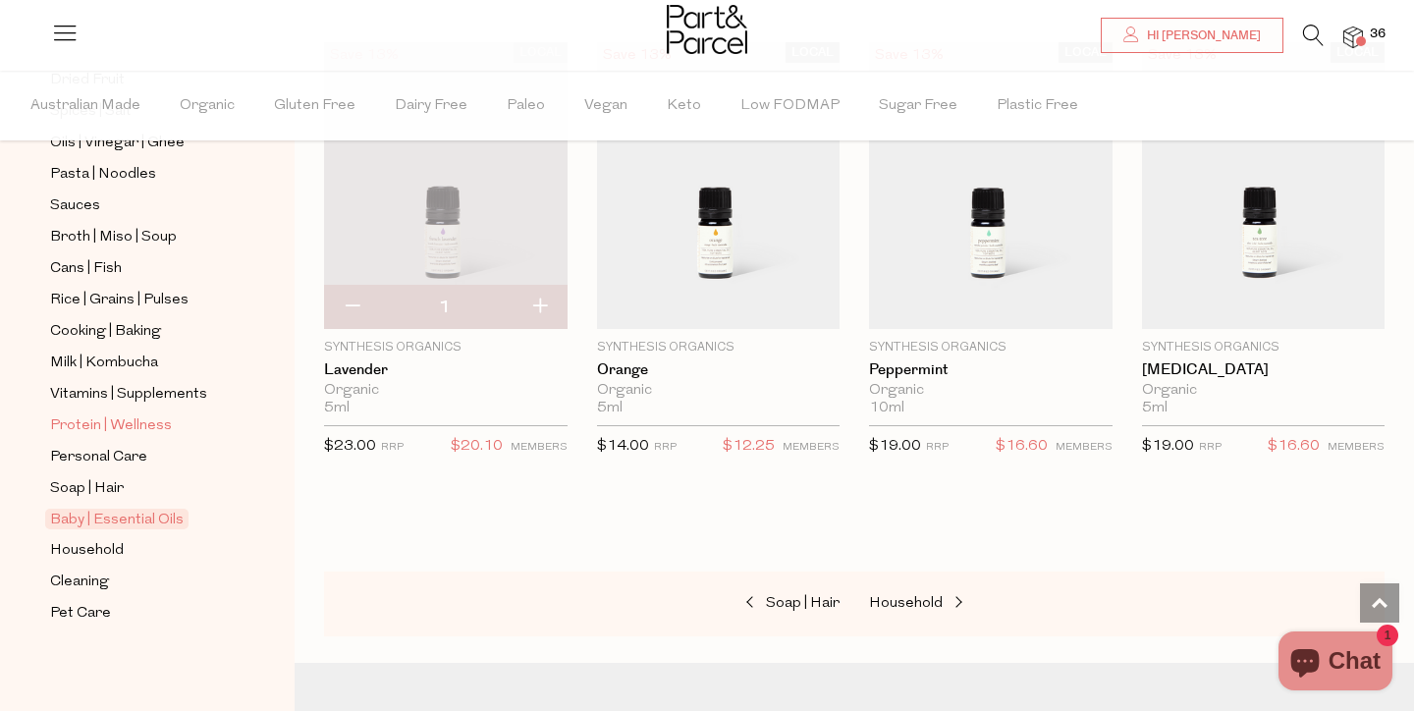
click at [133, 427] on span "Protein | Wellness" at bounding box center [111, 426] width 122 height 24
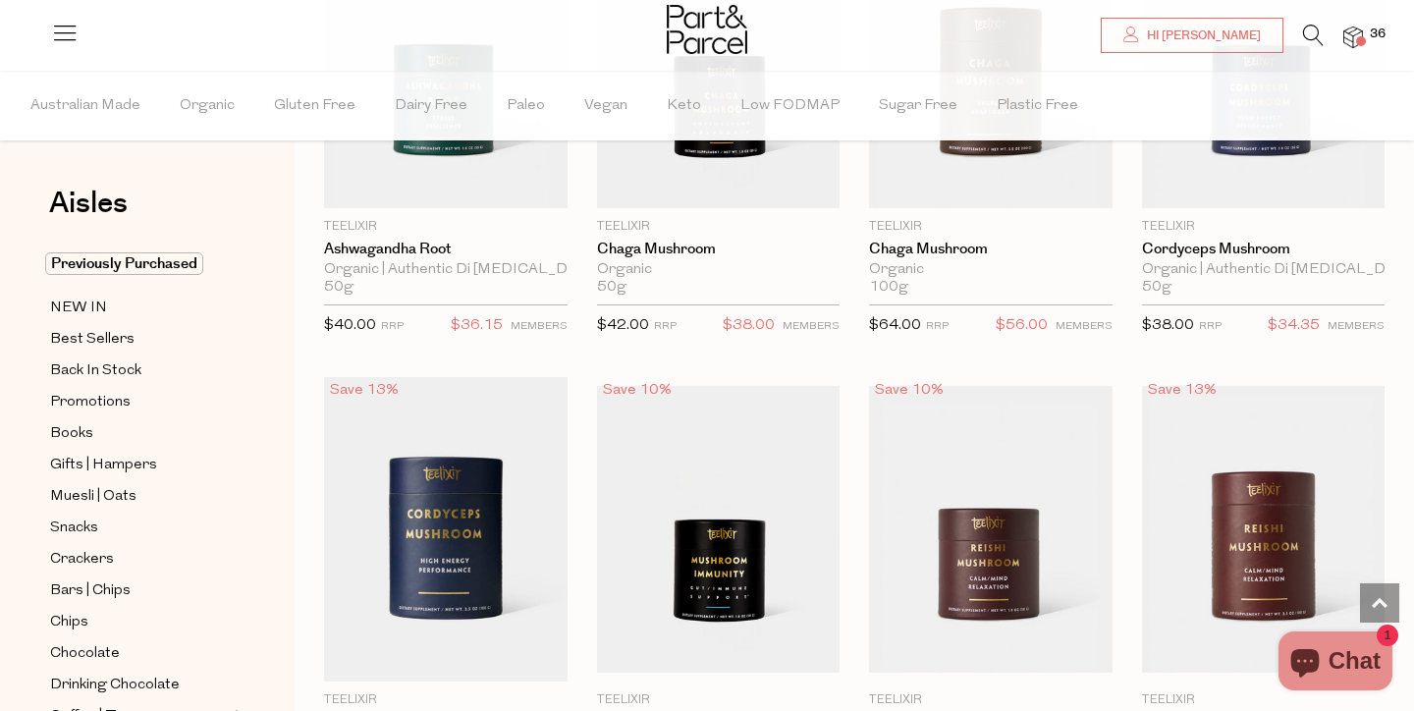
scroll to position [4884, 0]
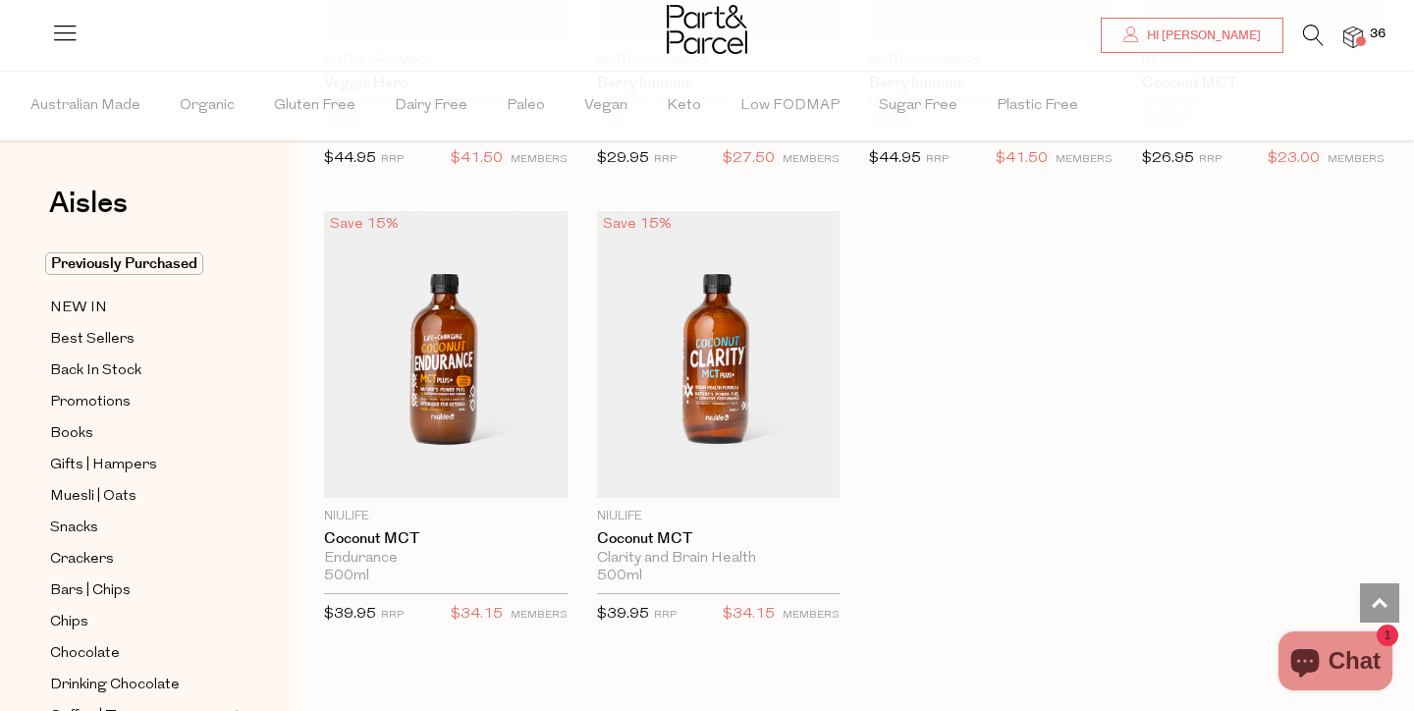
scroll to position [9235, 0]
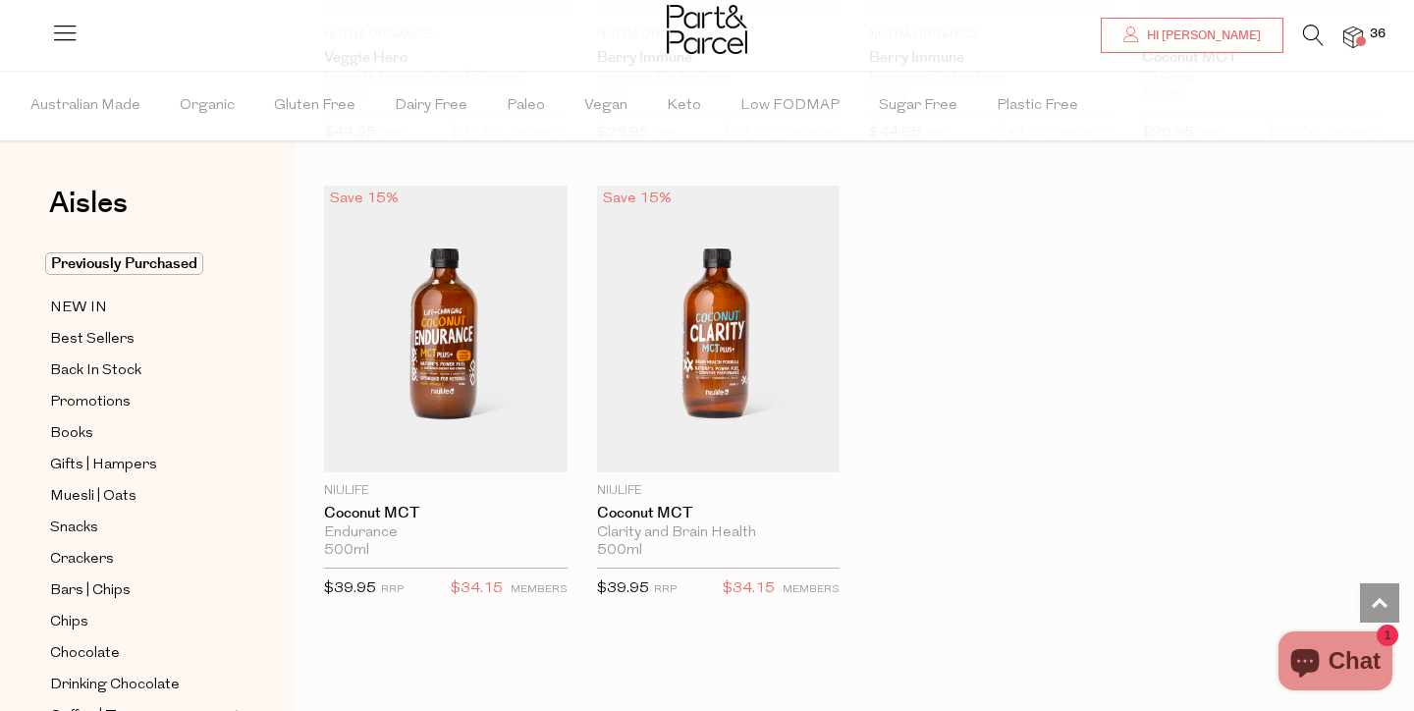
click at [1352, 43] on img at bounding box center [1353, 38] width 20 height 23
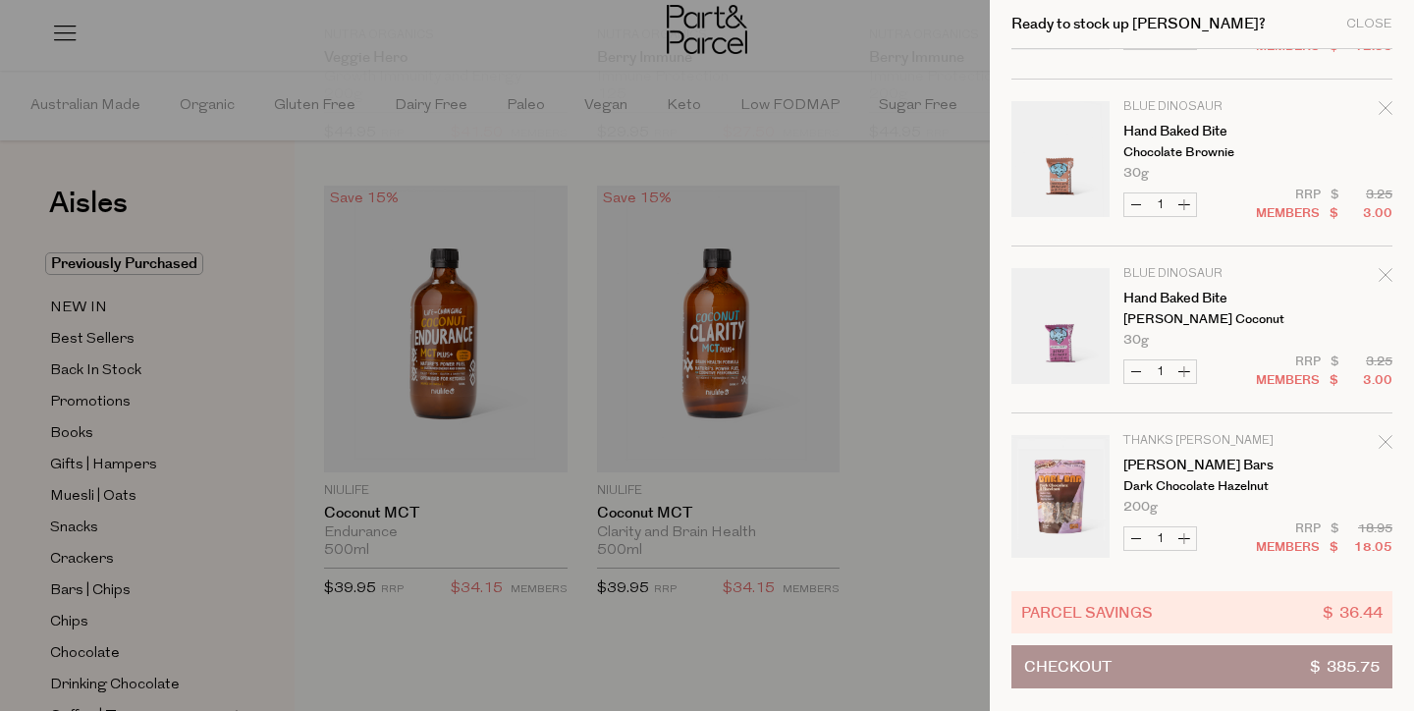
scroll to position [3141, 0]
click at [1379, 444] on icon "Remove Darl Bars" at bounding box center [1386, 442] width 14 height 14
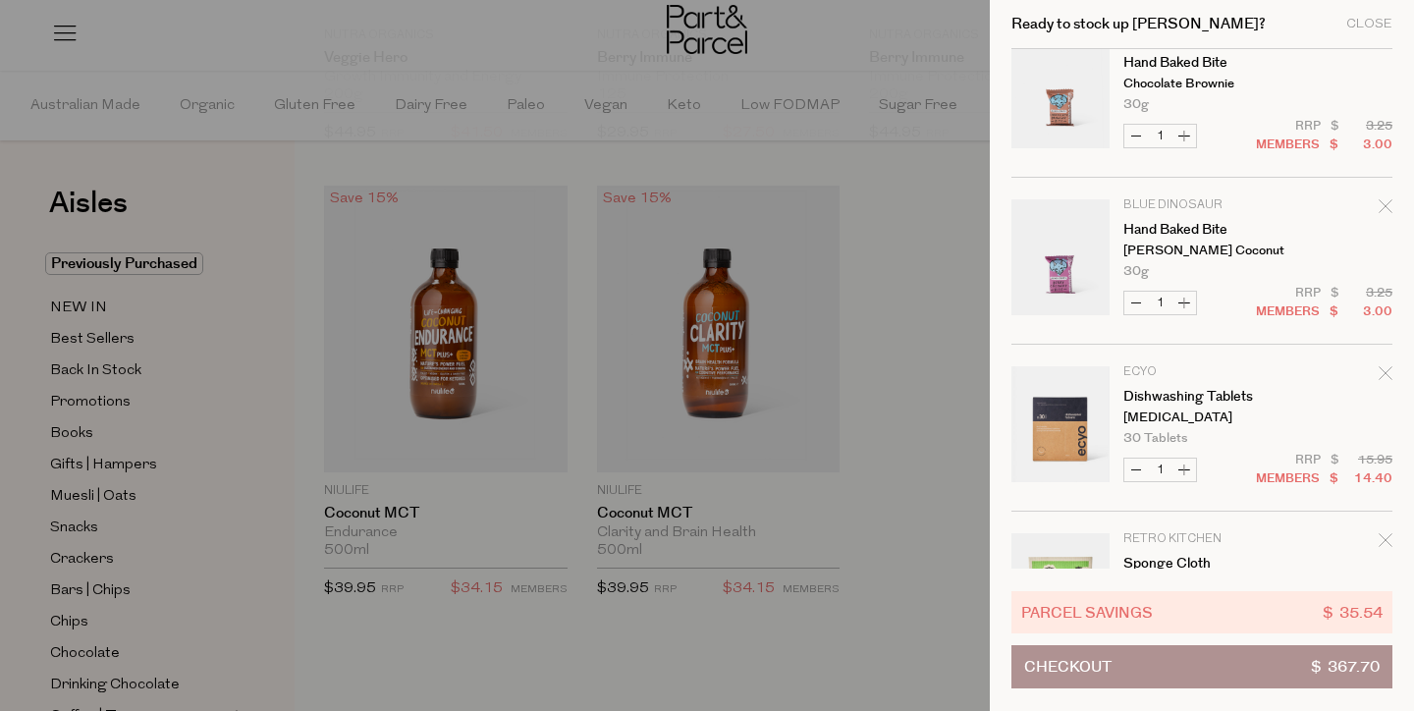
scroll to position [3257, 0]
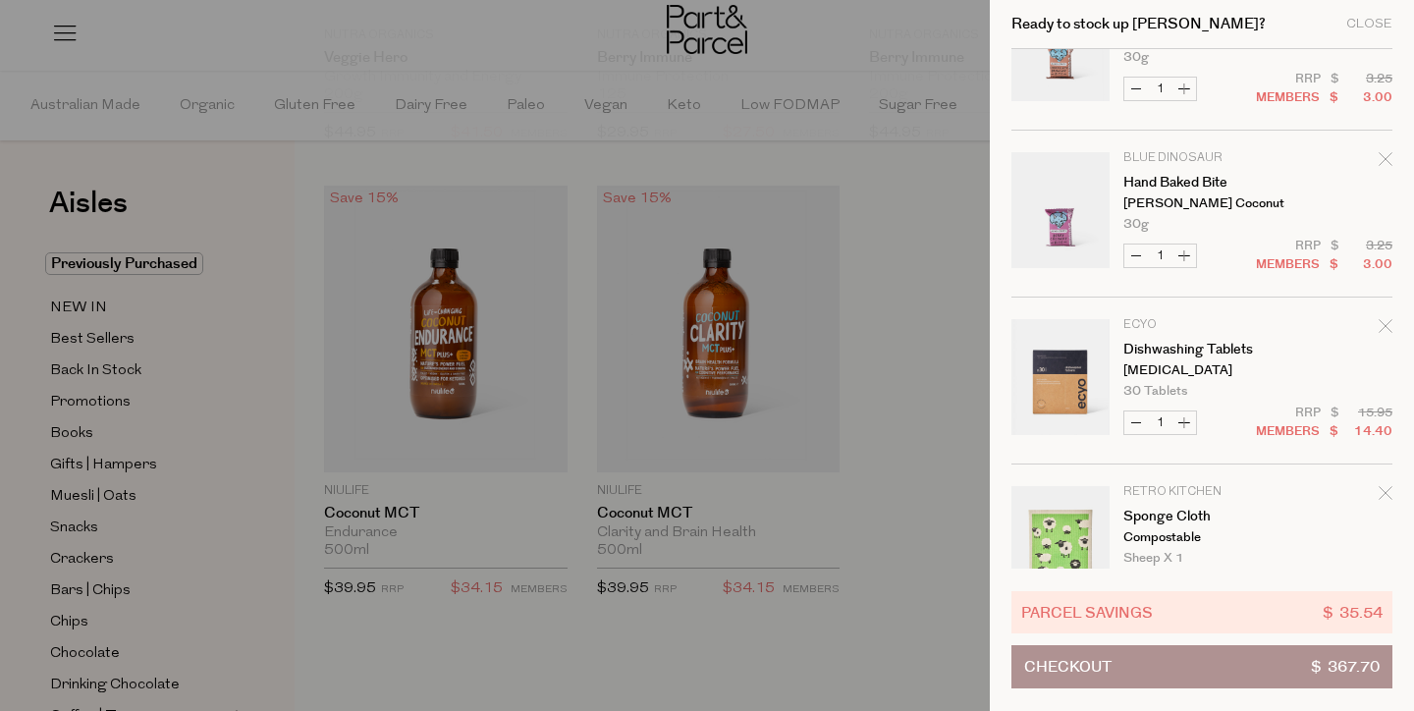
click at [1148, 670] on button "Checkout $ 367.70" at bounding box center [1201, 666] width 381 height 43
